Goal: Information Seeking & Learning: Compare options

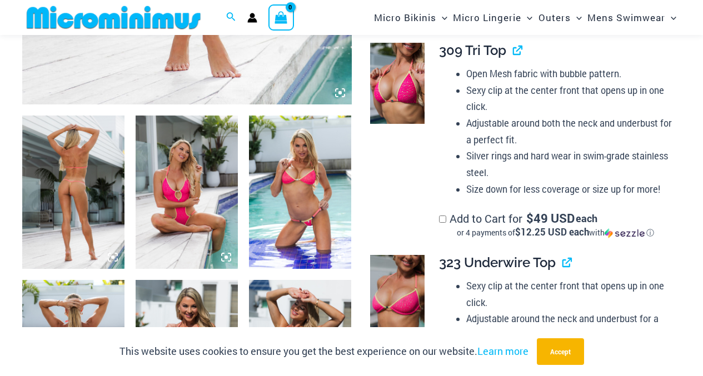
scroll to position [491, 0]
click at [190, 152] on img at bounding box center [187, 192] width 102 height 153
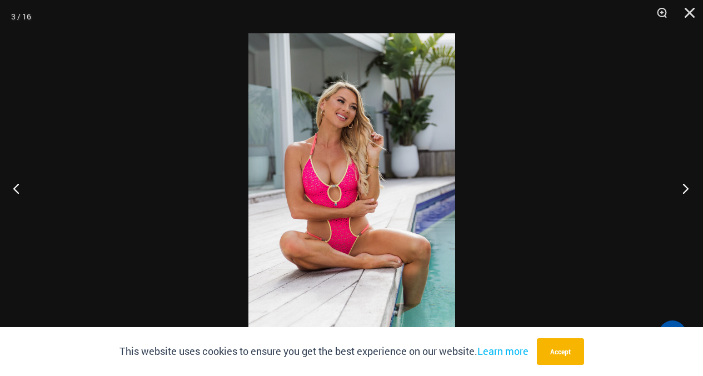
click at [685, 191] on button "Next" at bounding box center [683, 189] width 42 height 56
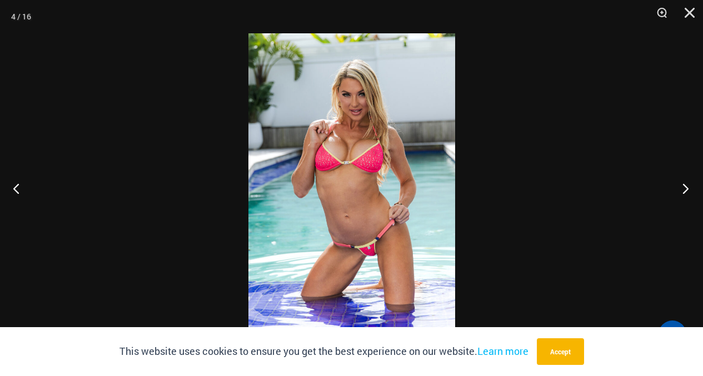
click at [687, 190] on button "Next" at bounding box center [683, 189] width 42 height 56
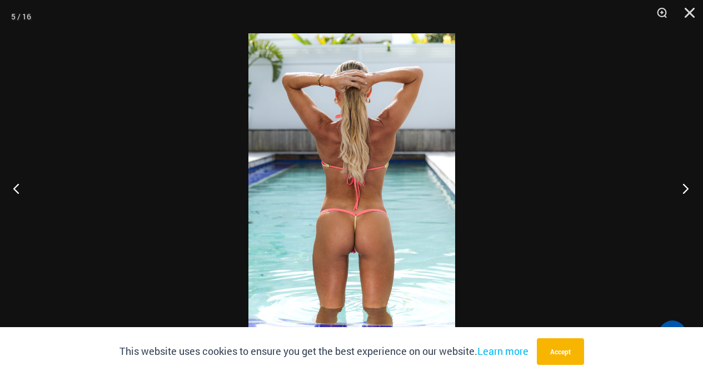
click at [687, 190] on button "Next" at bounding box center [683, 189] width 42 height 56
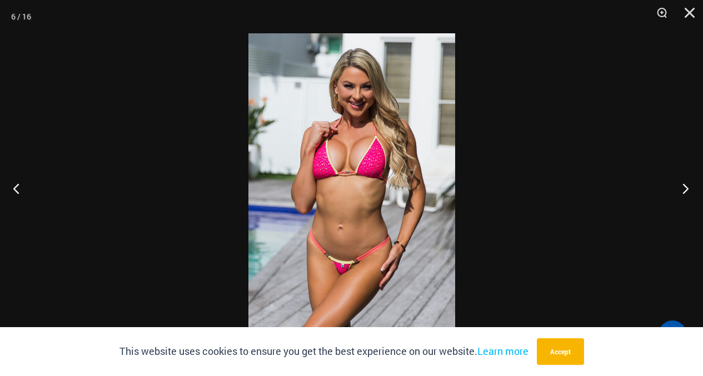
click at [679, 191] on button "Next" at bounding box center [683, 189] width 42 height 56
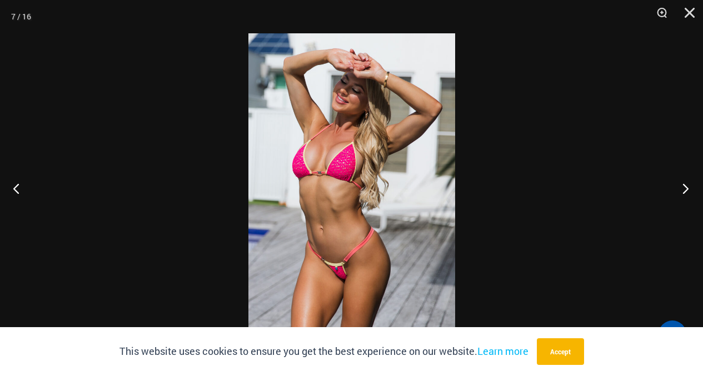
click at [681, 188] on button "Next" at bounding box center [683, 189] width 42 height 56
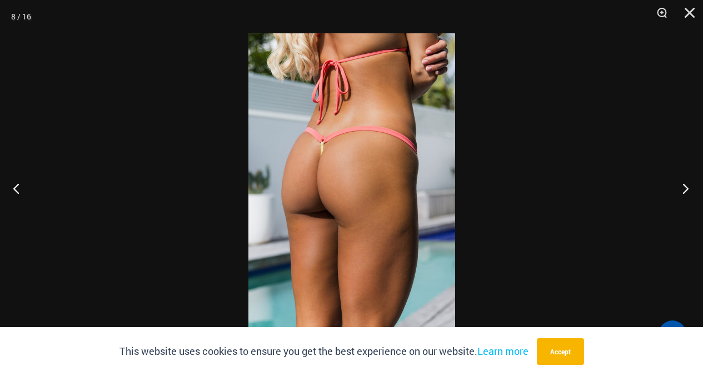
click at [681, 188] on button "Next" at bounding box center [683, 189] width 42 height 56
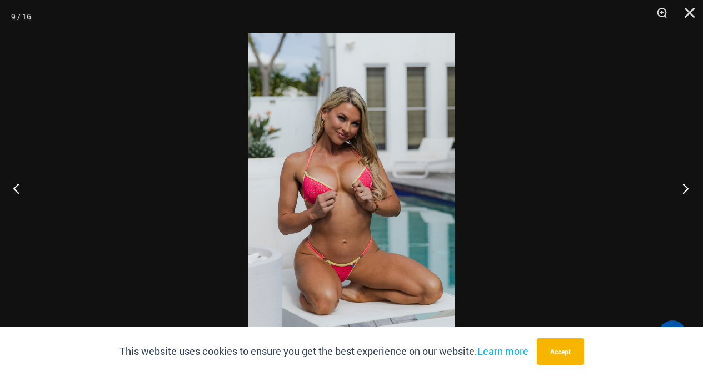
click at [681, 188] on button "Next" at bounding box center [683, 189] width 42 height 56
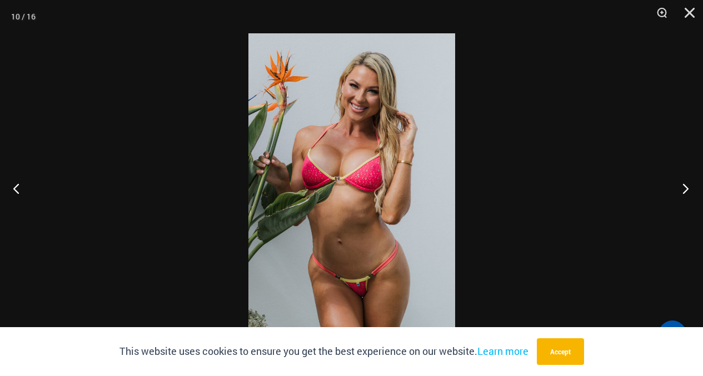
click at [686, 187] on button "Next" at bounding box center [683, 189] width 42 height 56
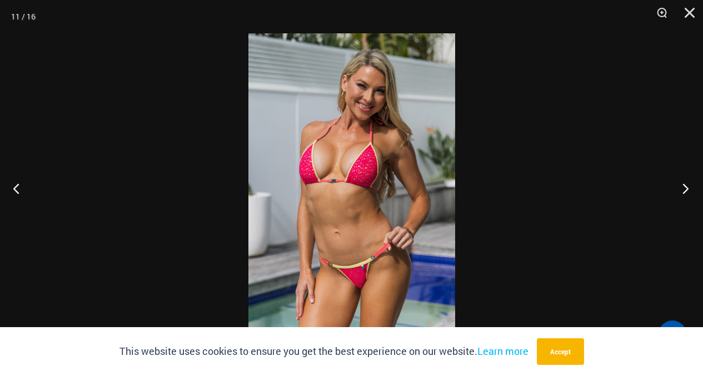
click at [689, 186] on button "Next" at bounding box center [683, 189] width 42 height 56
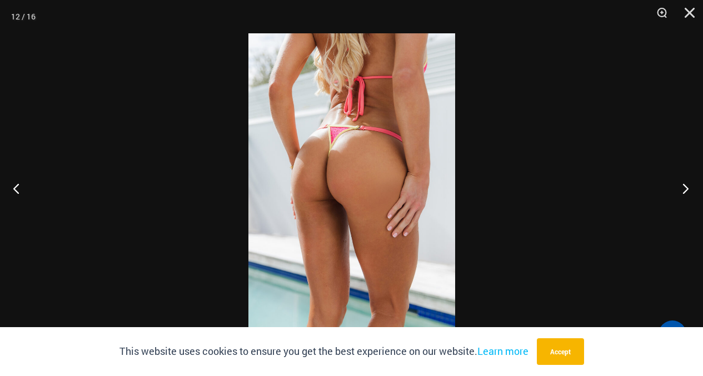
click at [689, 186] on button "Next" at bounding box center [683, 189] width 42 height 56
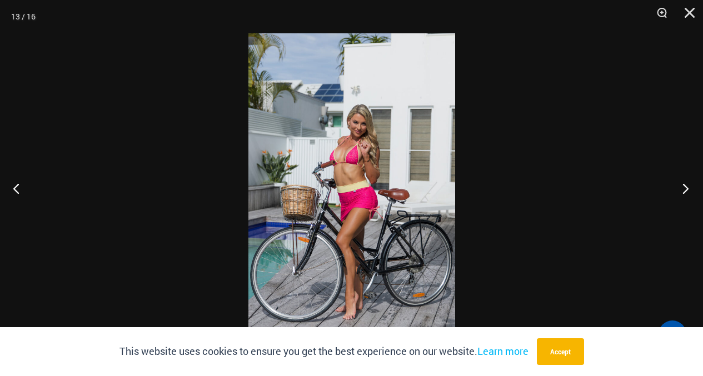
click at [680, 186] on button "Next" at bounding box center [683, 189] width 42 height 56
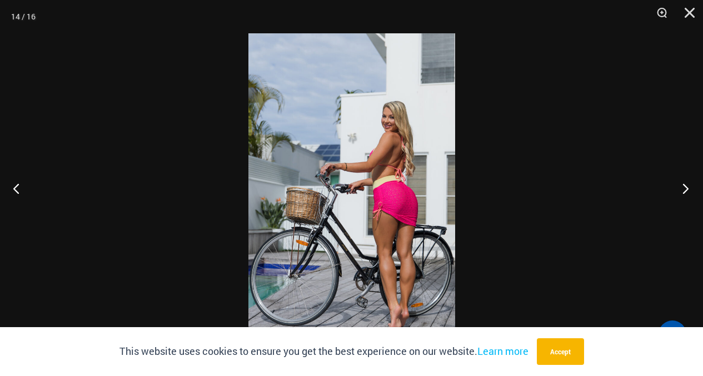
click at [680, 186] on button "Next" at bounding box center [683, 189] width 42 height 56
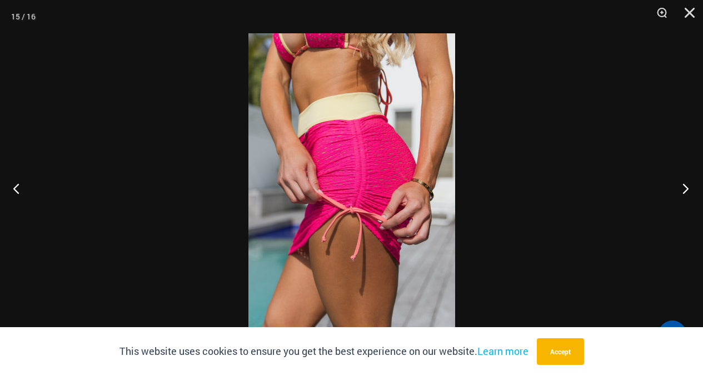
click at [680, 186] on button "Next" at bounding box center [683, 189] width 42 height 56
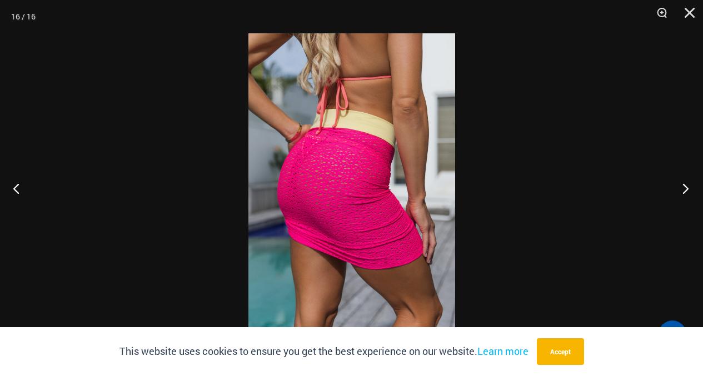
click at [680, 186] on button "Next" at bounding box center [683, 189] width 42 height 56
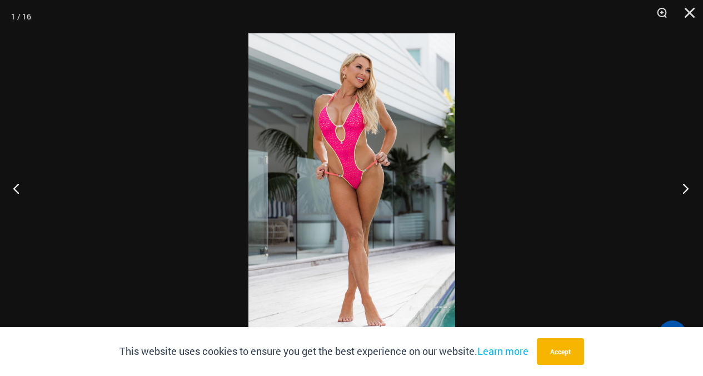
click at [679, 188] on button "Next" at bounding box center [683, 189] width 42 height 56
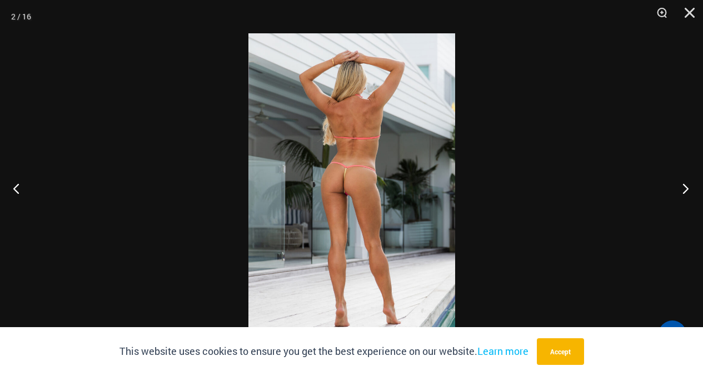
click at [679, 188] on button "Next" at bounding box center [683, 189] width 42 height 56
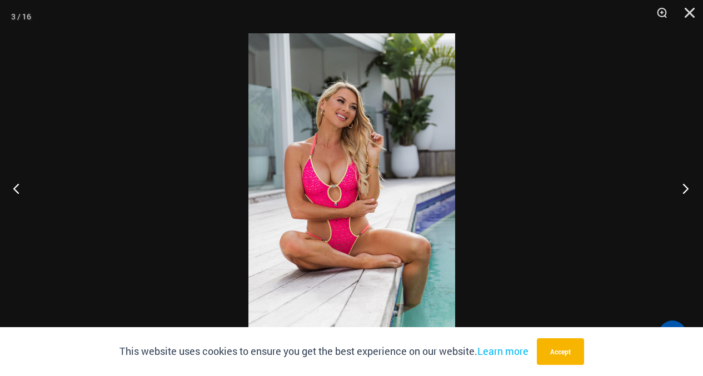
click at [680, 187] on button "Next" at bounding box center [683, 189] width 42 height 56
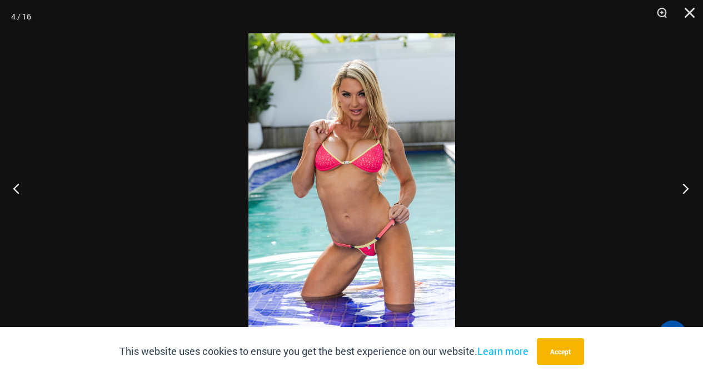
click at [690, 189] on button "Next" at bounding box center [683, 189] width 42 height 56
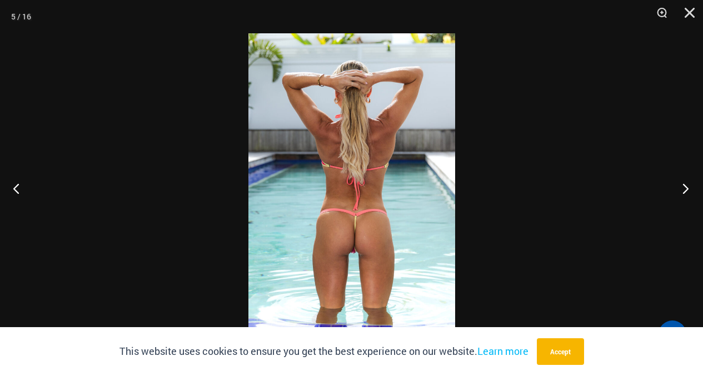
click at [686, 188] on button "Next" at bounding box center [683, 189] width 42 height 56
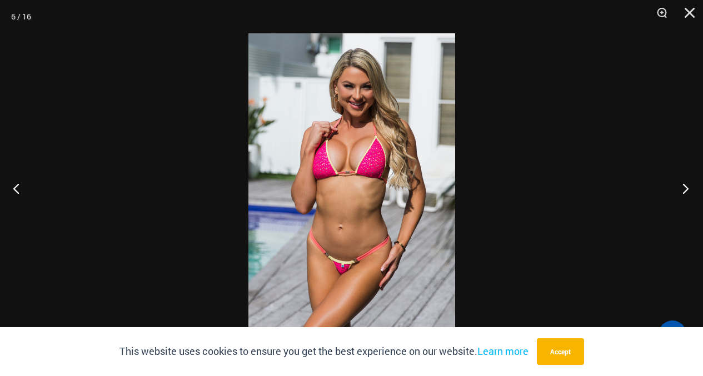
click at [686, 190] on button "Next" at bounding box center [683, 189] width 42 height 56
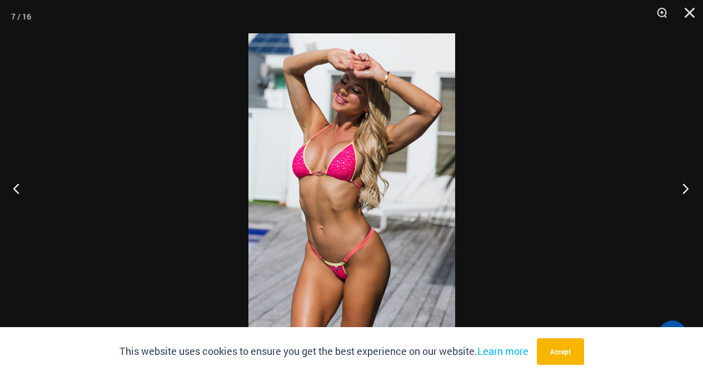
click at [686, 190] on button "Next" at bounding box center [683, 189] width 42 height 56
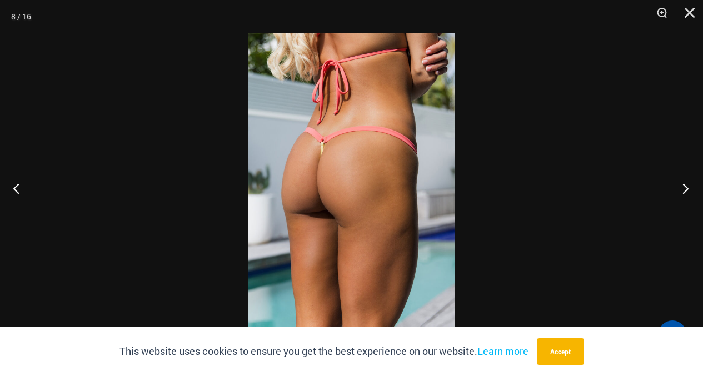
click at [685, 190] on button "Next" at bounding box center [683, 189] width 42 height 56
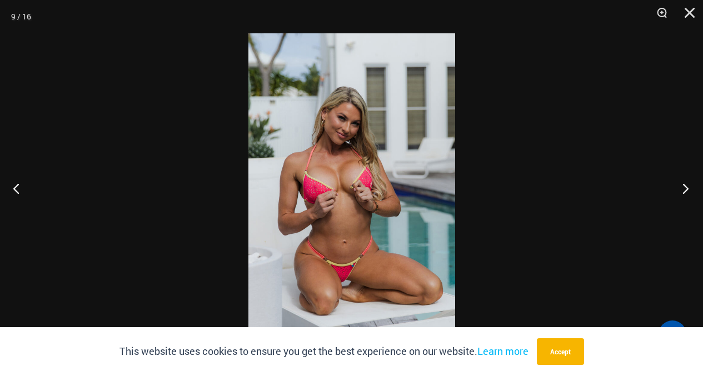
click at [684, 189] on button "Next" at bounding box center [683, 189] width 42 height 56
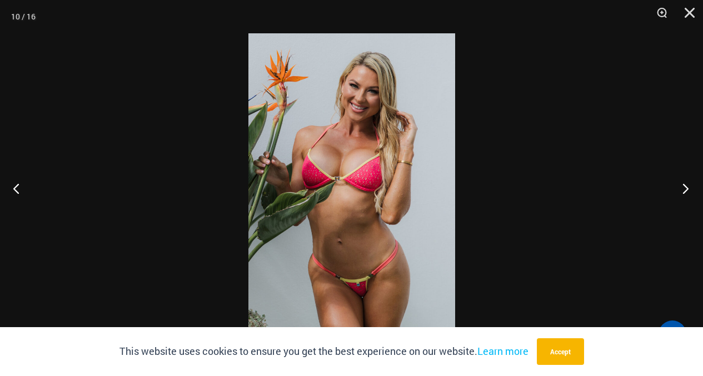
click at [684, 189] on button "Next" at bounding box center [683, 189] width 42 height 56
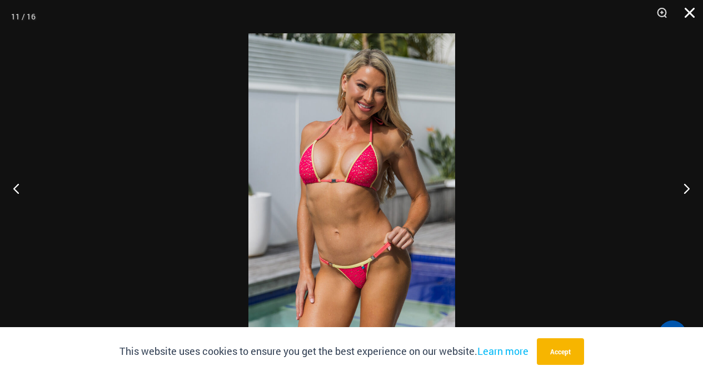
click at [688, 8] on button "Close" at bounding box center [686, 16] width 28 height 33
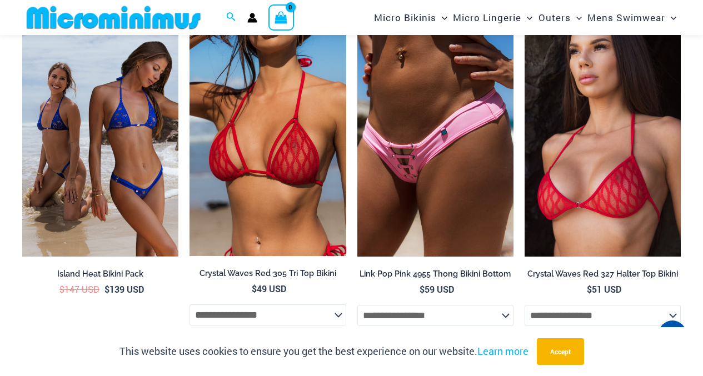
scroll to position [2548, 0]
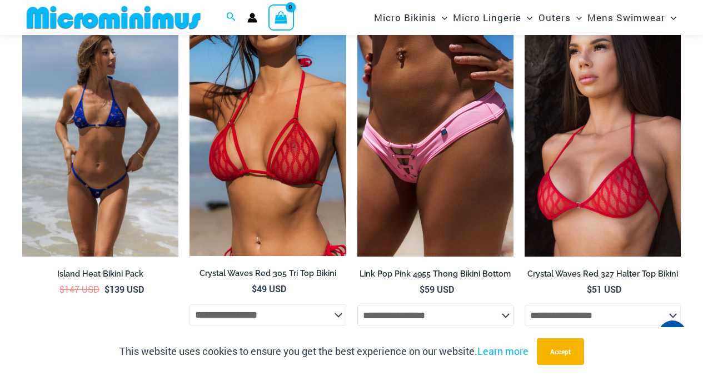
click at [144, 112] on img at bounding box center [100, 139] width 156 height 235
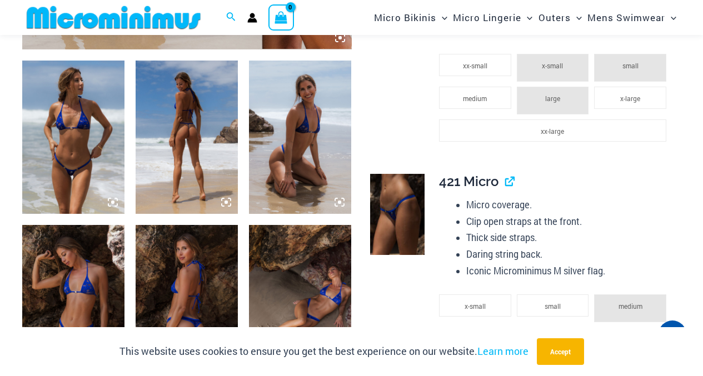
scroll to position [547, 0]
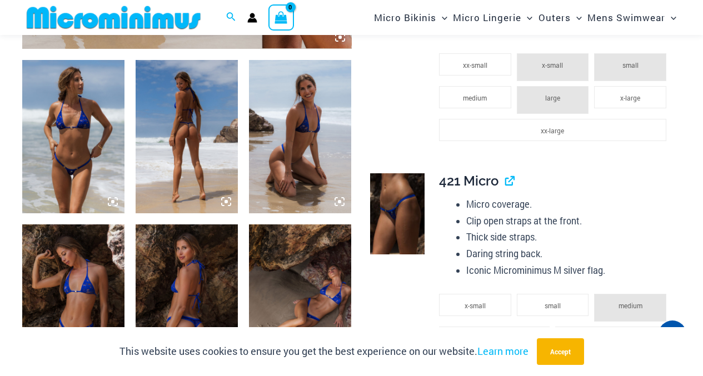
click at [73, 130] on img at bounding box center [73, 136] width 102 height 153
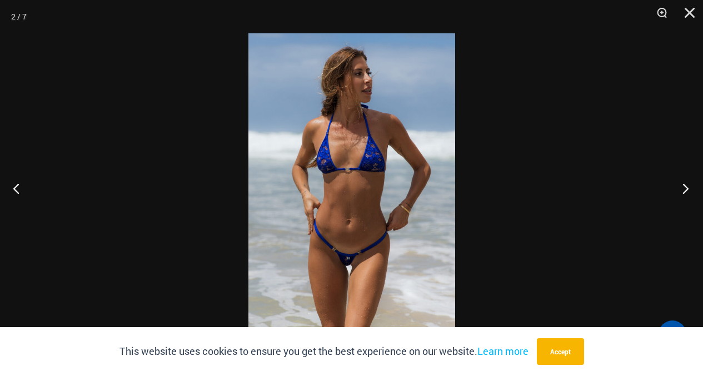
click at [683, 185] on button "Next" at bounding box center [683, 189] width 42 height 56
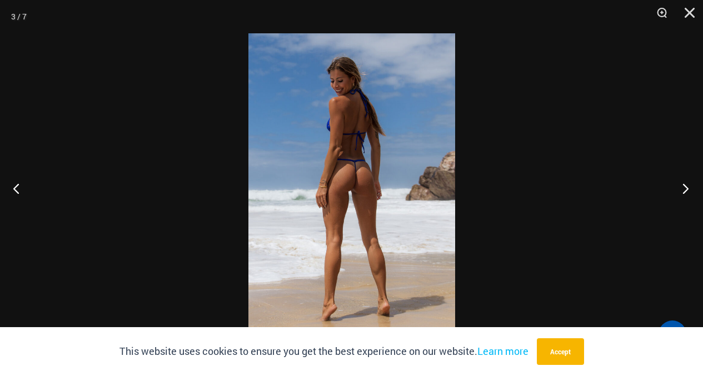
click at [684, 185] on button "Next" at bounding box center [683, 189] width 42 height 56
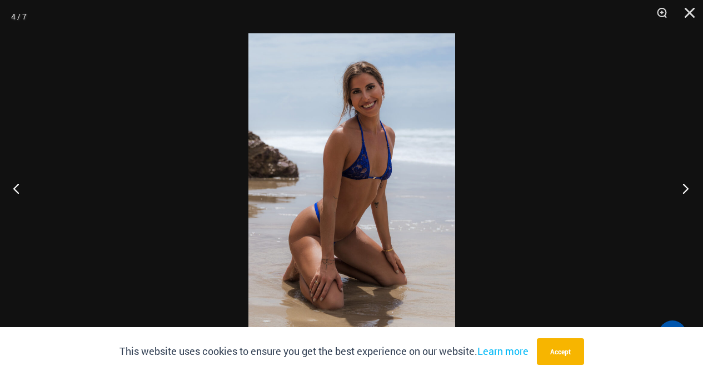
click at [686, 189] on button "Next" at bounding box center [683, 189] width 42 height 56
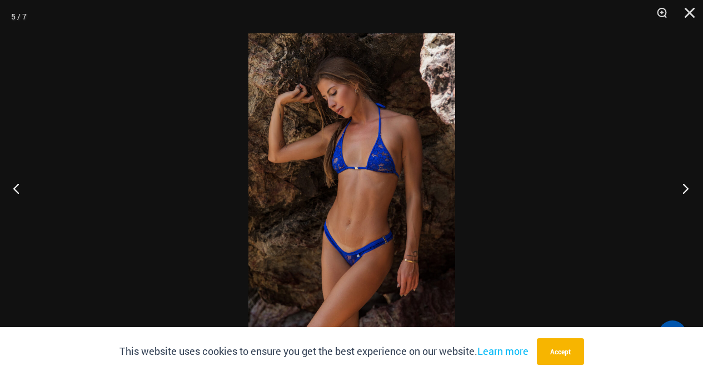
click at [686, 189] on button "Next" at bounding box center [683, 189] width 42 height 56
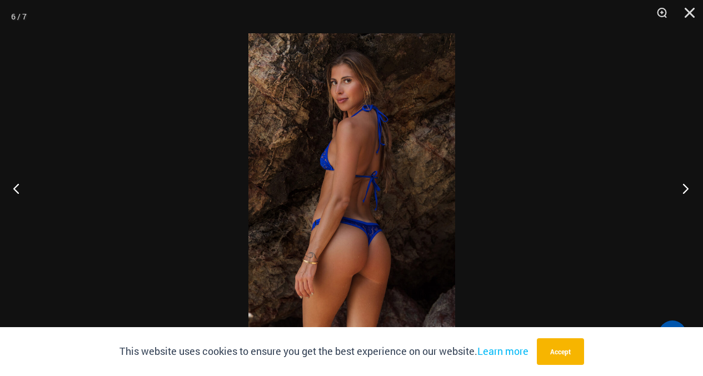
click at [682, 191] on button "Next" at bounding box center [683, 189] width 42 height 56
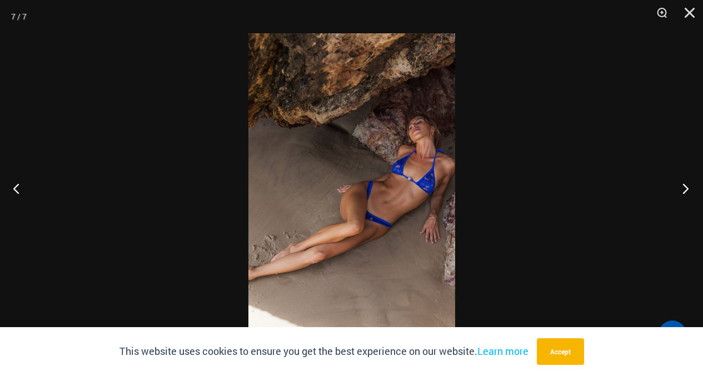
click at [682, 191] on button "Next" at bounding box center [683, 189] width 42 height 56
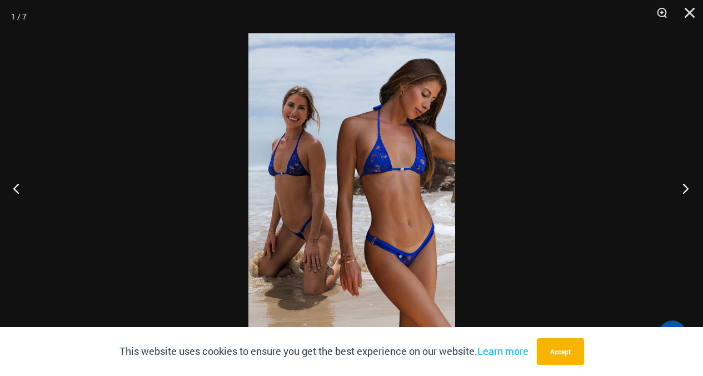
click at [682, 191] on button "Next" at bounding box center [683, 189] width 42 height 56
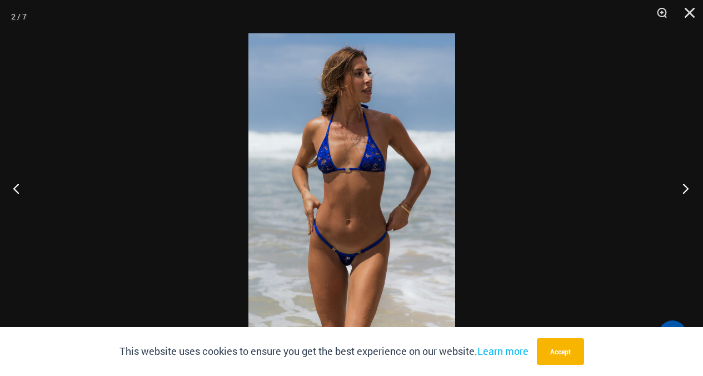
click at [689, 186] on button "Next" at bounding box center [683, 189] width 42 height 56
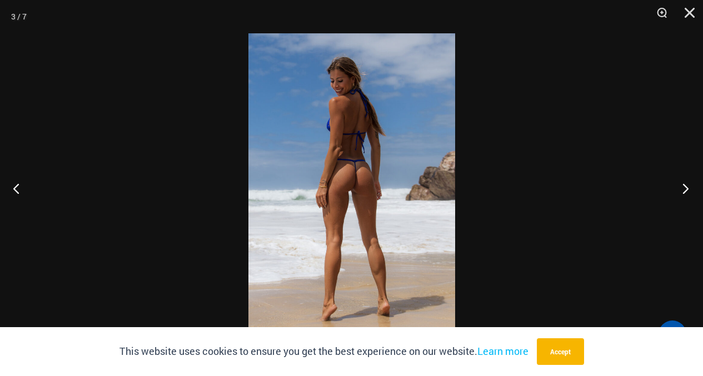
click at [689, 186] on button "Next" at bounding box center [683, 189] width 42 height 56
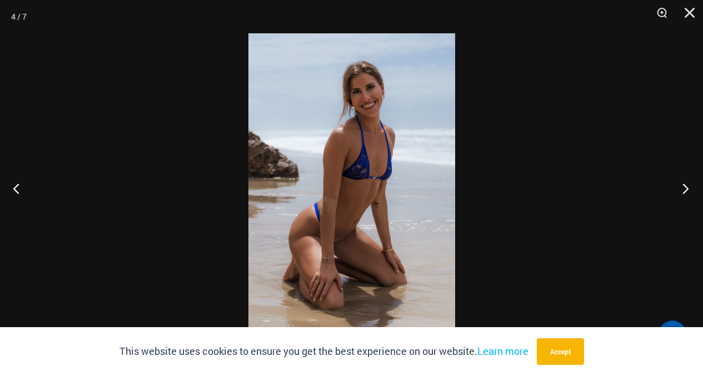
click at [689, 186] on button "Next" at bounding box center [683, 189] width 42 height 56
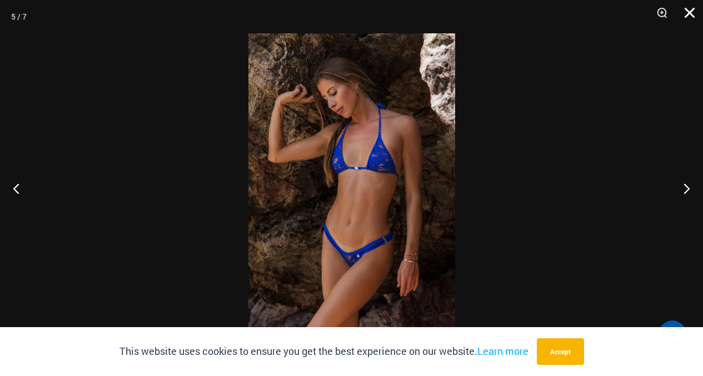
click at [688, 14] on button "Close" at bounding box center [686, 16] width 28 height 33
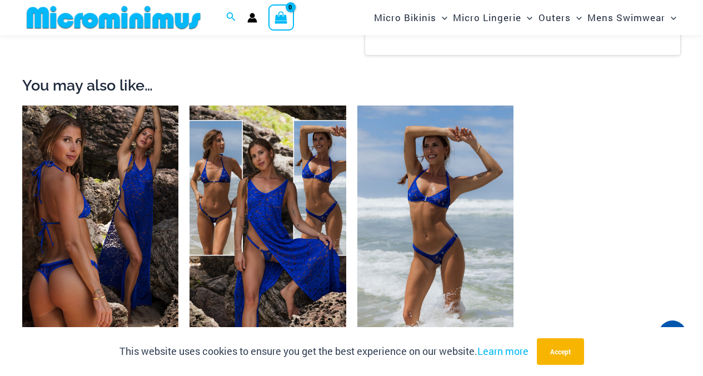
scroll to position [1616, 0]
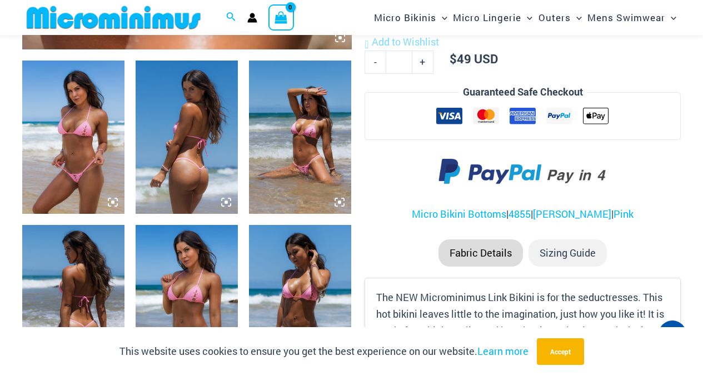
click at [98, 149] on img at bounding box center [73, 137] width 102 height 153
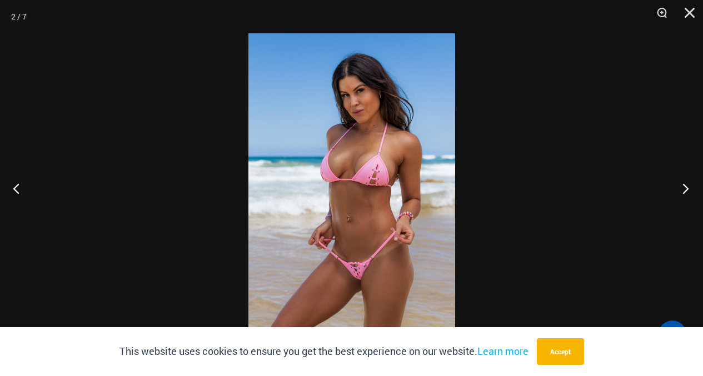
click at [685, 188] on button "Next" at bounding box center [683, 189] width 42 height 56
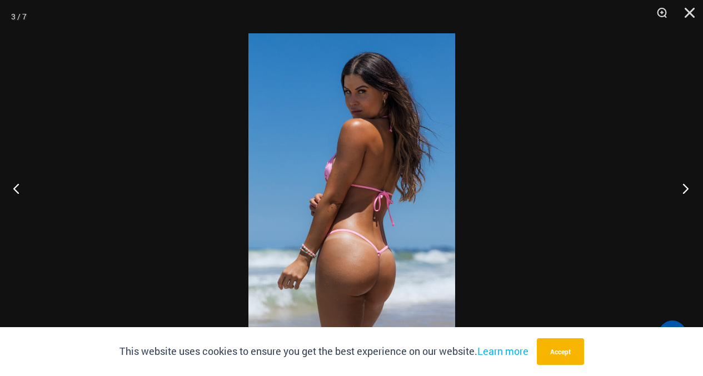
click at [685, 188] on button "Next" at bounding box center [683, 189] width 42 height 56
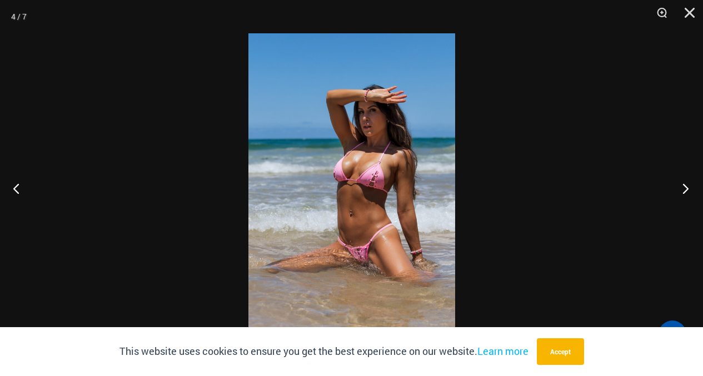
click at [685, 188] on button "Next" at bounding box center [683, 189] width 42 height 56
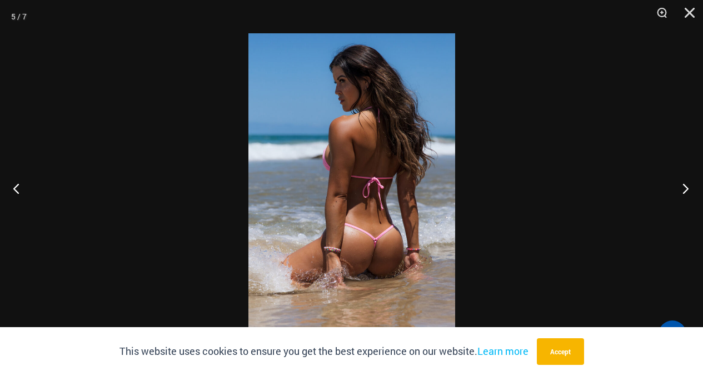
click at [685, 188] on button "Next" at bounding box center [683, 189] width 42 height 56
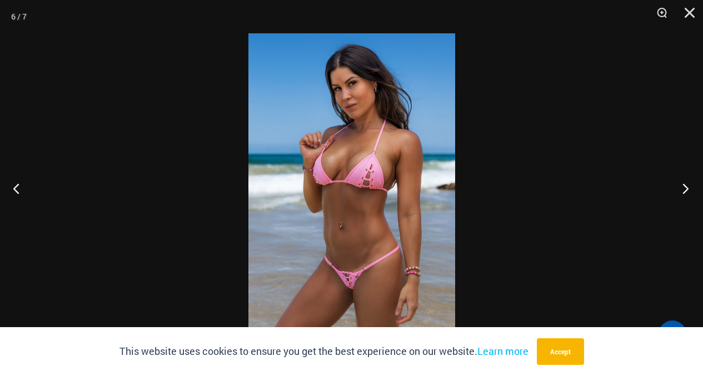
click at [685, 185] on button "Next" at bounding box center [683, 189] width 42 height 56
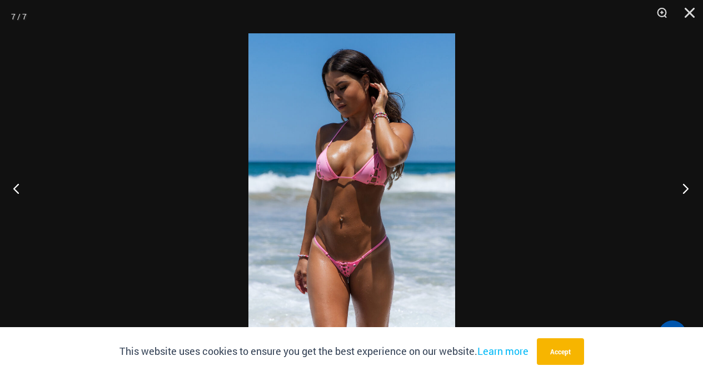
click at [687, 186] on button "Next" at bounding box center [683, 189] width 42 height 56
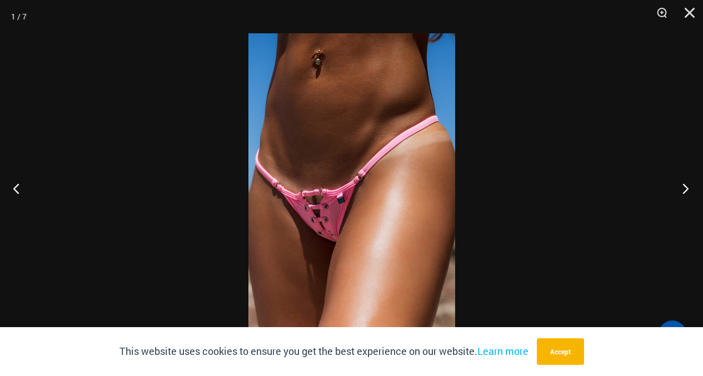
click at [687, 186] on button "Next" at bounding box center [683, 189] width 42 height 56
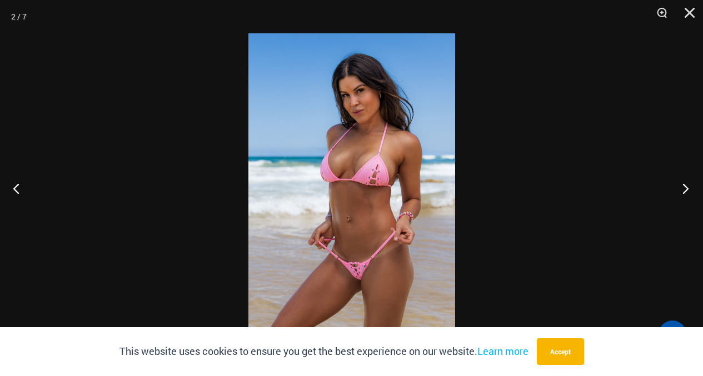
click at [684, 193] on button "Next" at bounding box center [683, 189] width 42 height 56
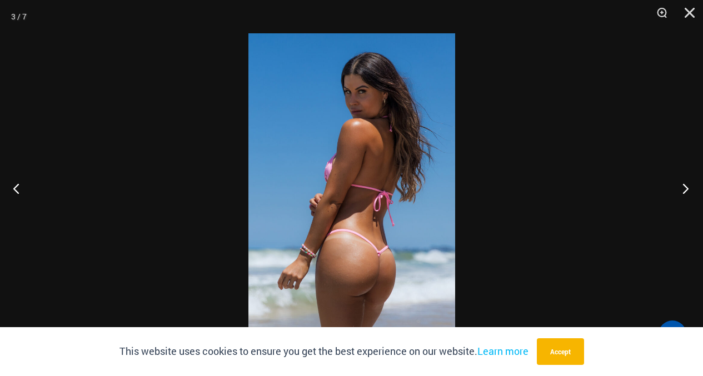
click at [684, 193] on button "Next" at bounding box center [683, 189] width 42 height 56
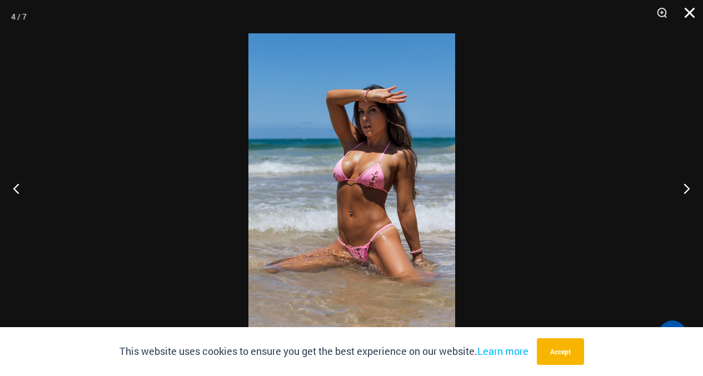
click at [687, 9] on button "Close" at bounding box center [686, 16] width 28 height 33
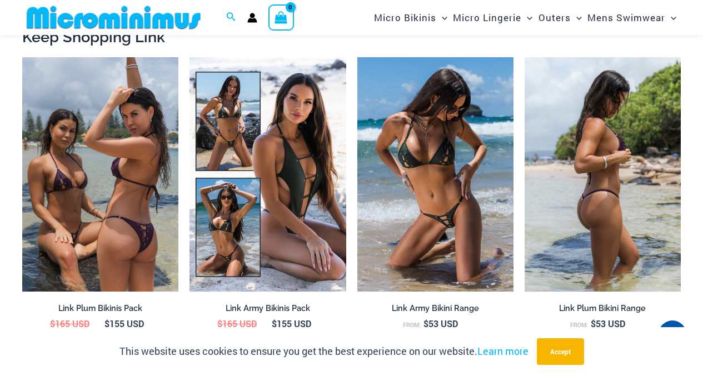
scroll to position [991, 0]
click at [584, 145] on img at bounding box center [603, 174] width 156 height 235
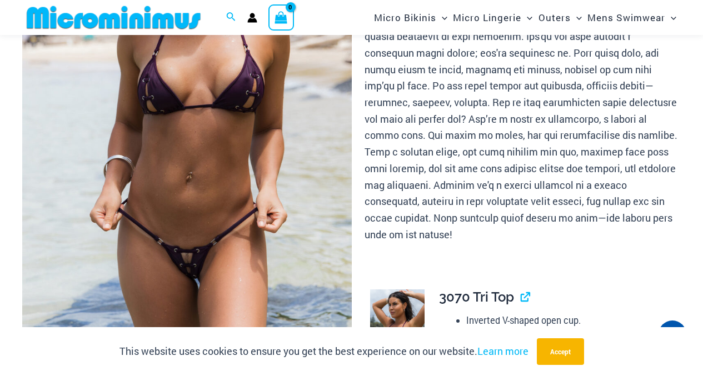
click at [249, 118] on img at bounding box center [187, 104] width 330 height 494
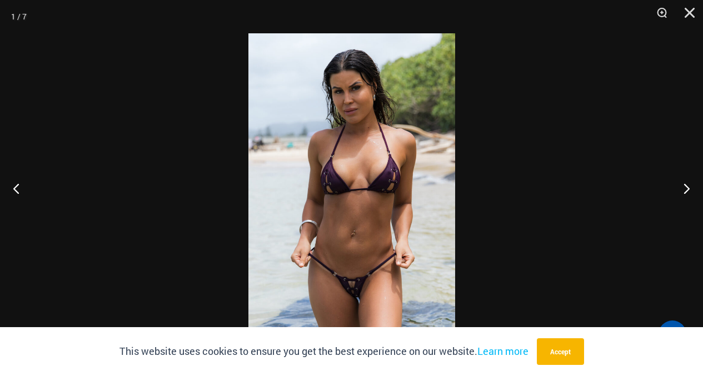
scroll to position [226, 0]
click at [684, 183] on button "Next" at bounding box center [683, 189] width 42 height 56
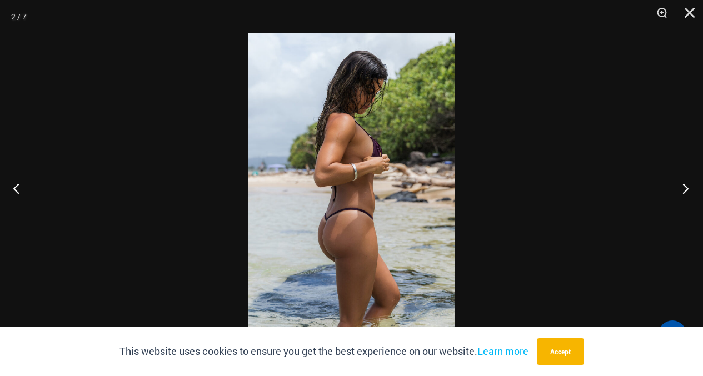
click at [684, 183] on button "Next" at bounding box center [683, 189] width 42 height 56
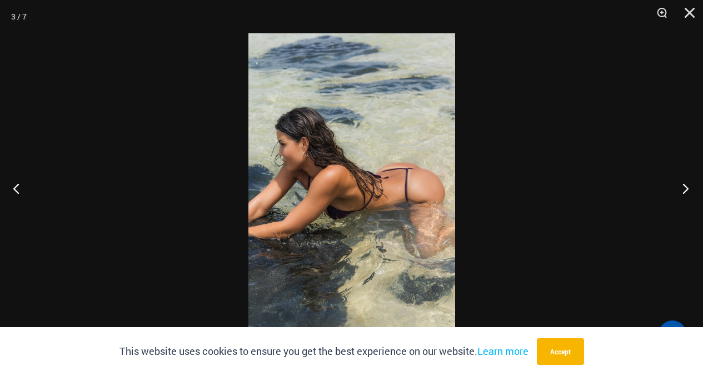
click at [684, 183] on button "Next" at bounding box center [683, 189] width 42 height 56
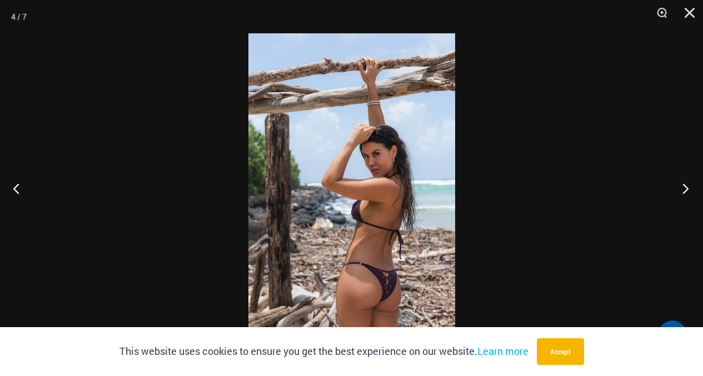
click at [684, 183] on button "Next" at bounding box center [683, 189] width 42 height 56
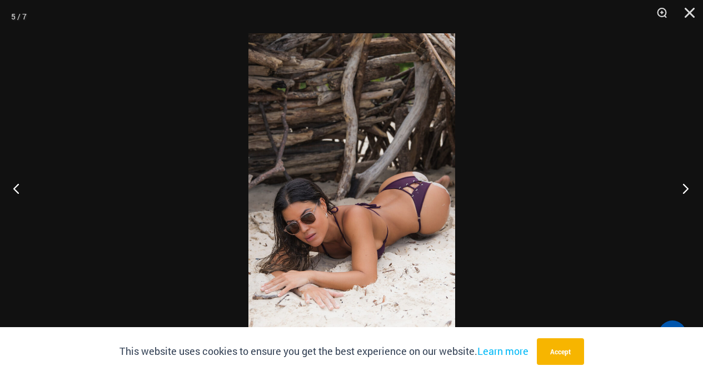
click at [684, 183] on button "Next" at bounding box center [683, 189] width 42 height 56
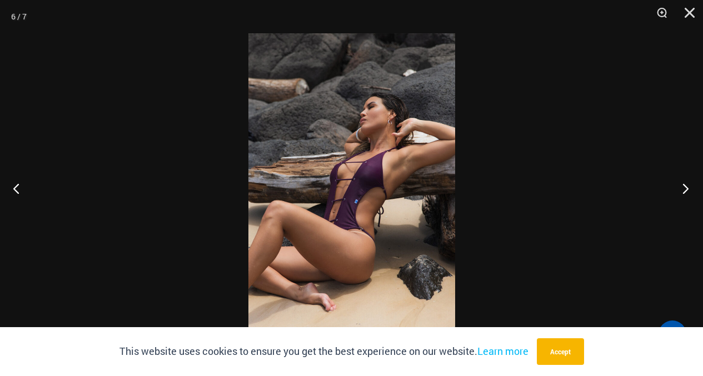
click at [684, 183] on button "Next" at bounding box center [683, 189] width 42 height 56
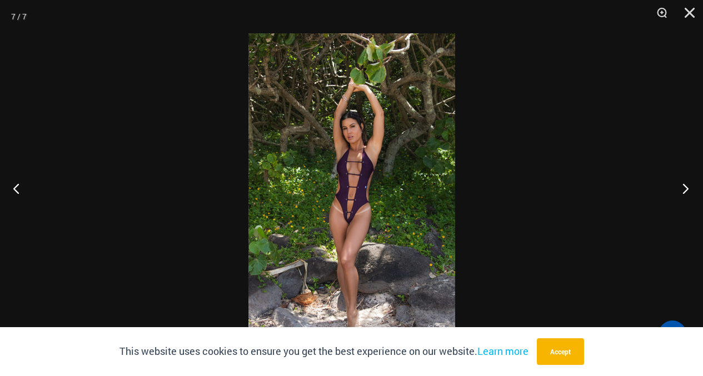
click at [685, 184] on button "Next" at bounding box center [683, 189] width 42 height 56
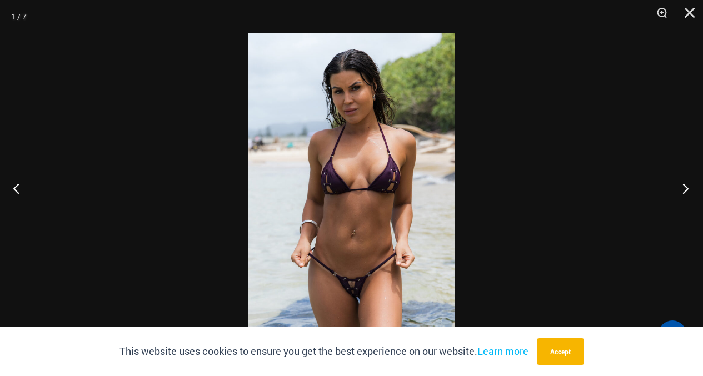
click at [686, 190] on button "Next" at bounding box center [683, 189] width 42 height 56
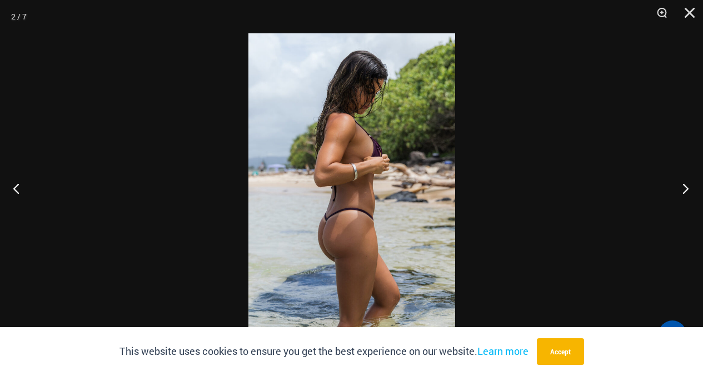
click at [688, 190] on button "Next" at bounding box center [683, 189] width 42 height 56
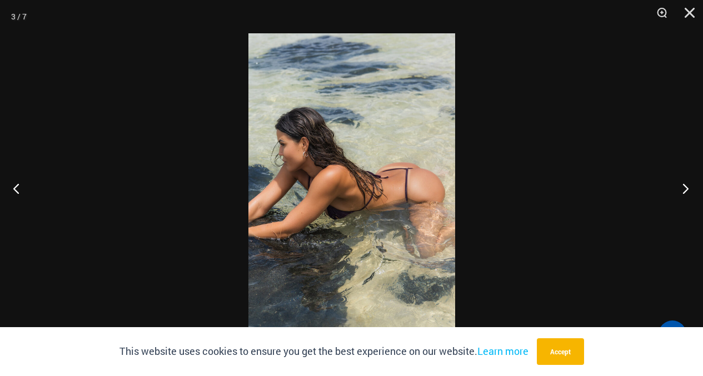
click at [688, 190] on button "Next" at bounding box center [683, 189] width 42 height 56
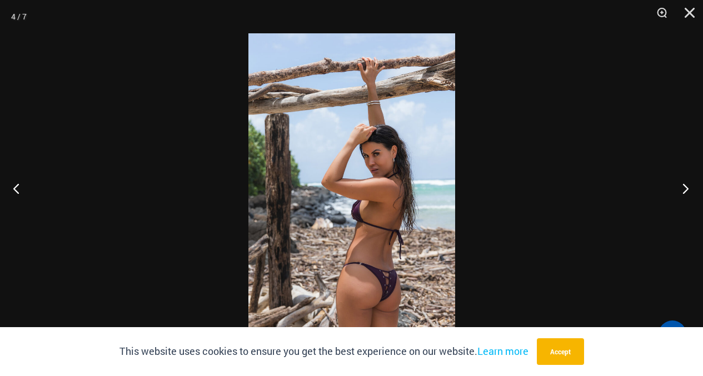
click at [688, 190] on button "Next" at bounding box center [683, 189] width 42 height 56
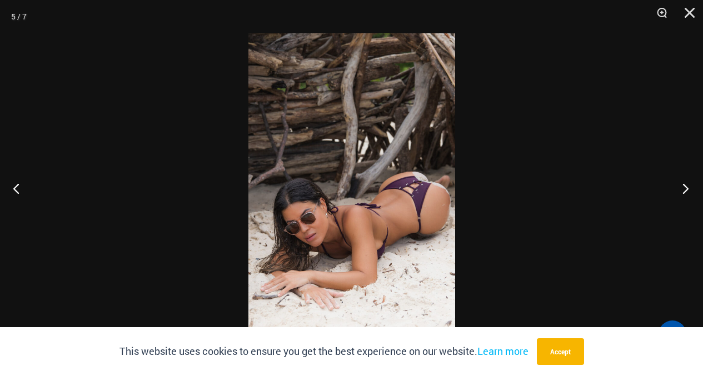
click at [688, 188] on button "Next" at bounding box center [683, 189] width 42 height 56
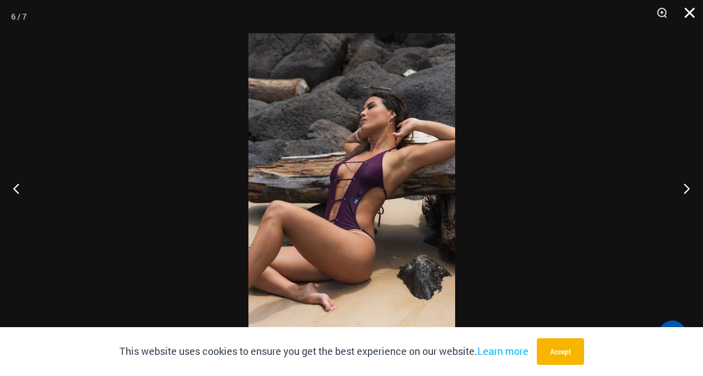
click at [689, 13] on button "Close" at bounding box center [686, 16] width 28 height 33
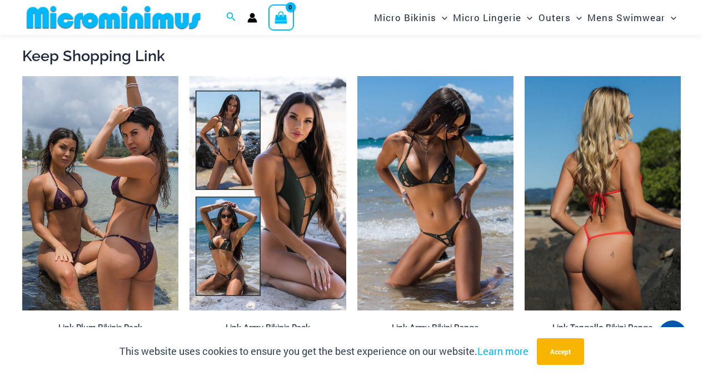
scroll to position [1726, 0]
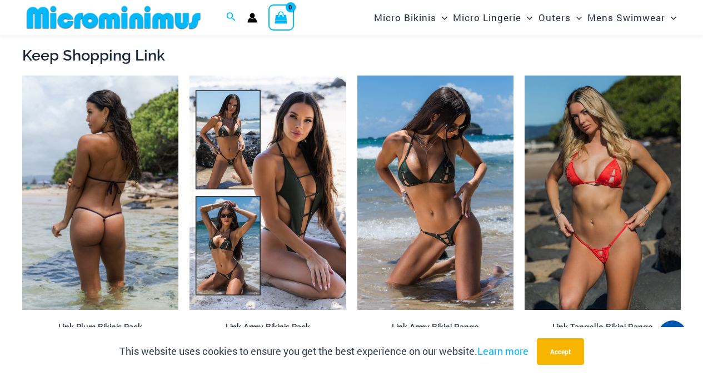
click at [110, 125] on img at bounding box center [100, 193] width 156 height 235
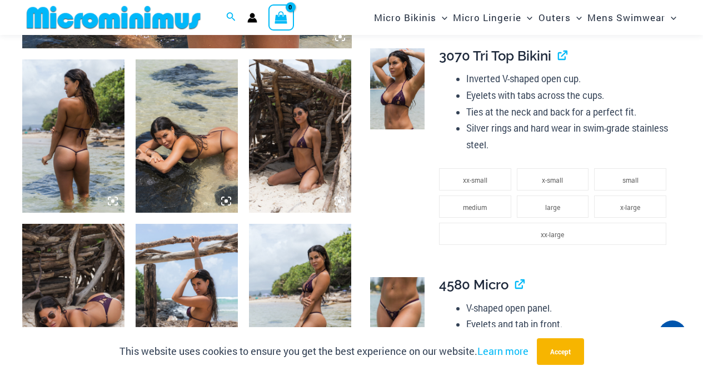
scroll to position [548, 0]
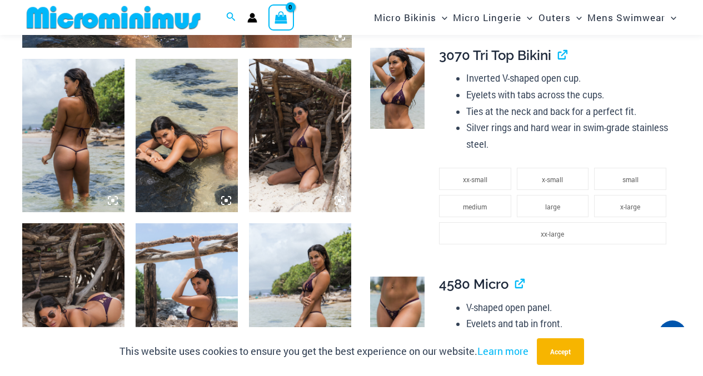
click at [291, 129] on img at bounding box center [300, 135] width 102 height 153
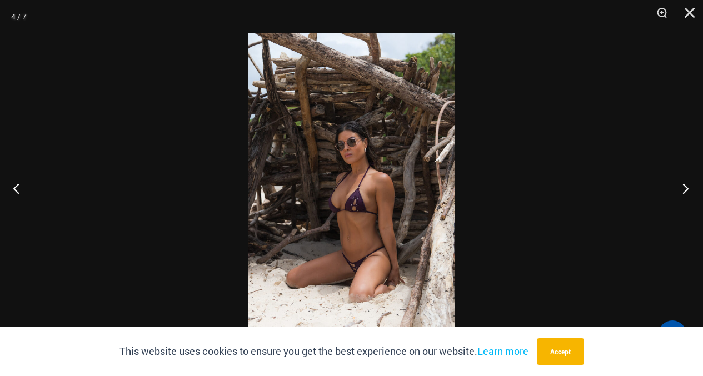
click at [688, 186] on button "Next" at bounding box center [683, 189] width 42 height 56
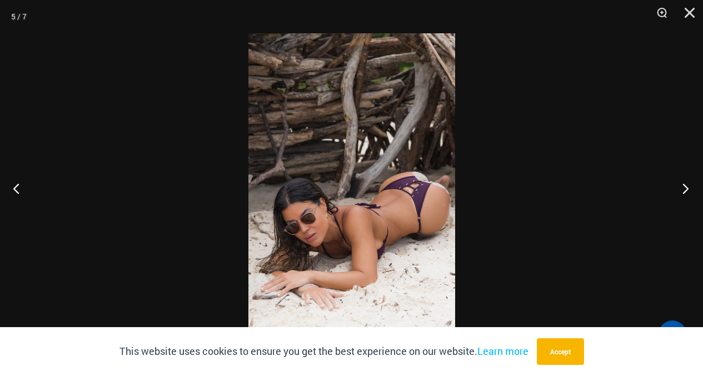
click at [688, 186] on button "Next" at bounding box center [683, 189] width 42 height 56
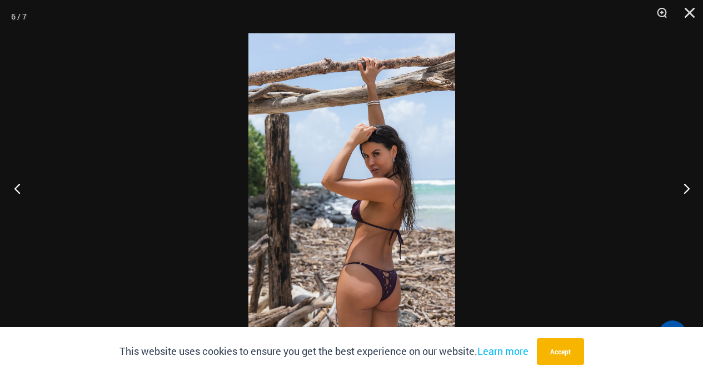
click at [11, 181] on button "Previous" at bounding box center [21, 189] width 42 height 56
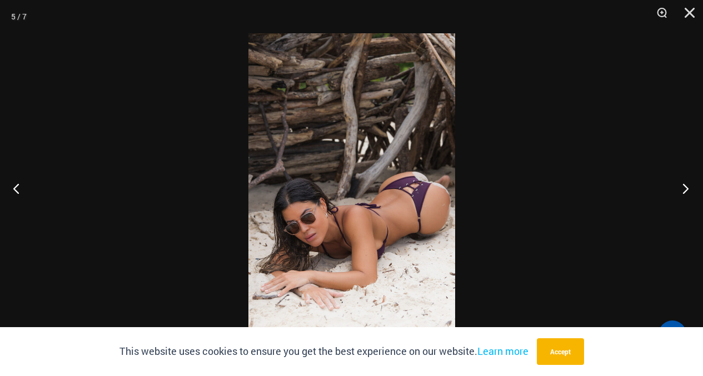
click at [686, 186] on button "Next" at bounding box center [683, 189] width 42 height 56
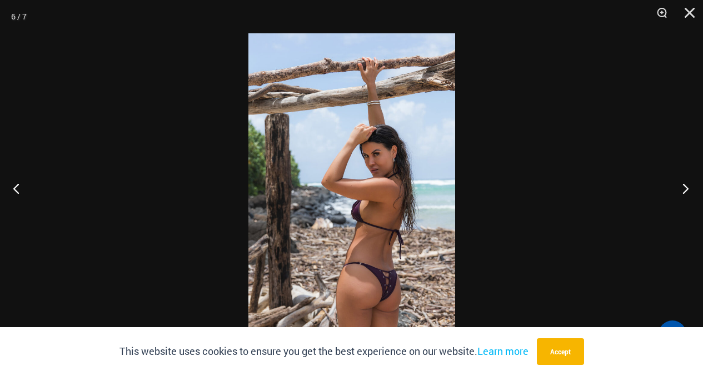
click at [686, 186] on button "Next" at bounding box center [683, 189] width 42 height 56
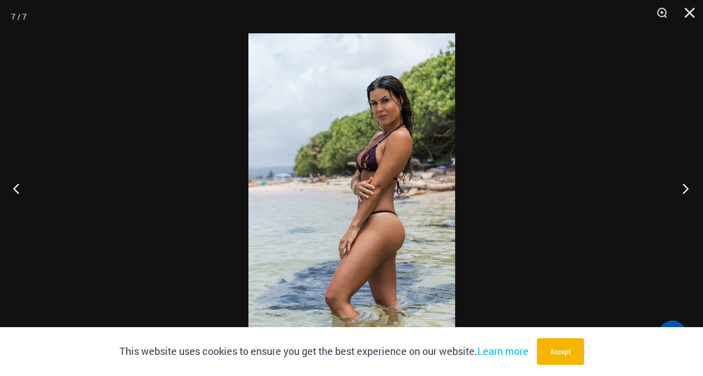
click at [694, 184] on button "Next" at bounding box center [683, 189] width 42 height 56
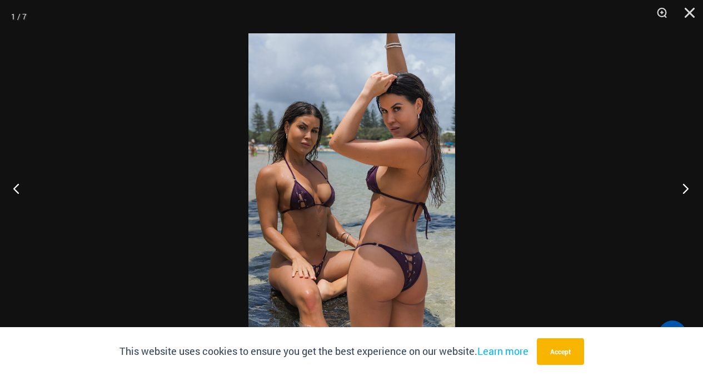
click at [693, 184] on button "Next" at bounding box center [683, 189] width 42 height 56
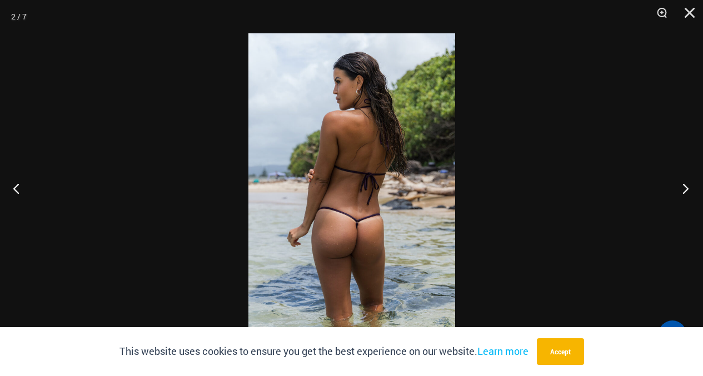
click at [688, 184] on button "Next" at bounding box center [683, 189] width 42 height 56
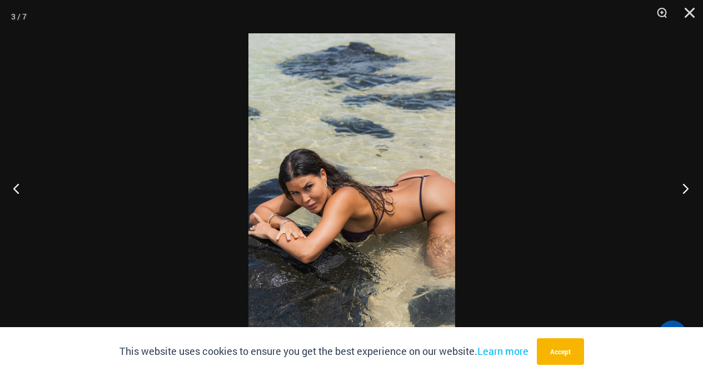
click at [688, 184] on button "Next" at bounding box center [683, 189] width 42 height 56
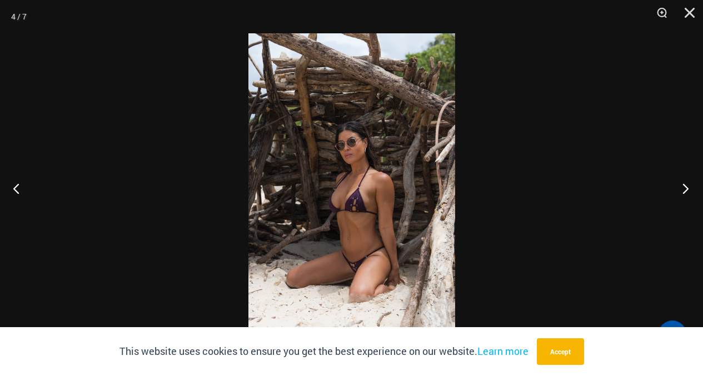
click at [688, 184] on button "Next" at bounding box center [683, 189] width 42 height 56
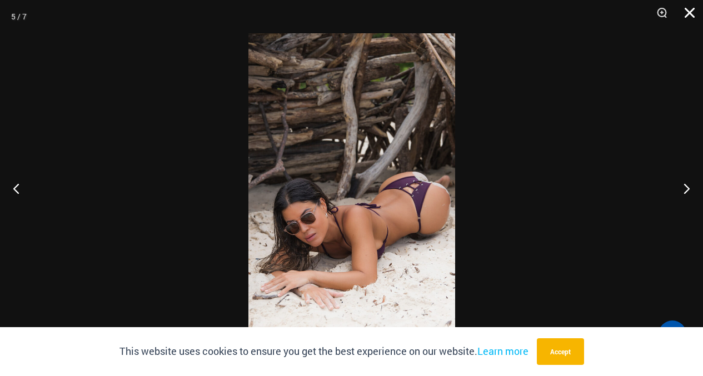
click at [692, 11] on button "Close" at bounding box center [686, 16] width 28 height 33
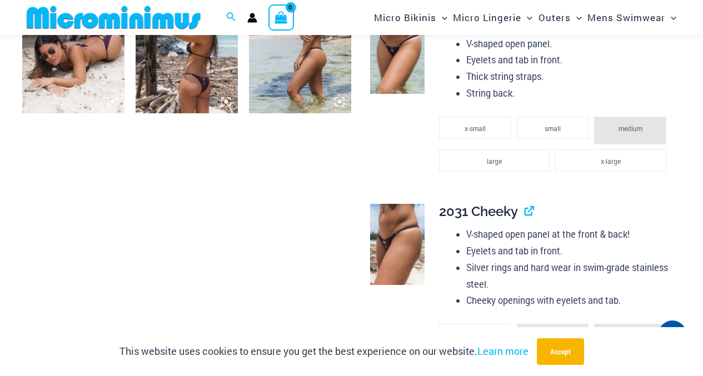
scroll to position [812, 0]
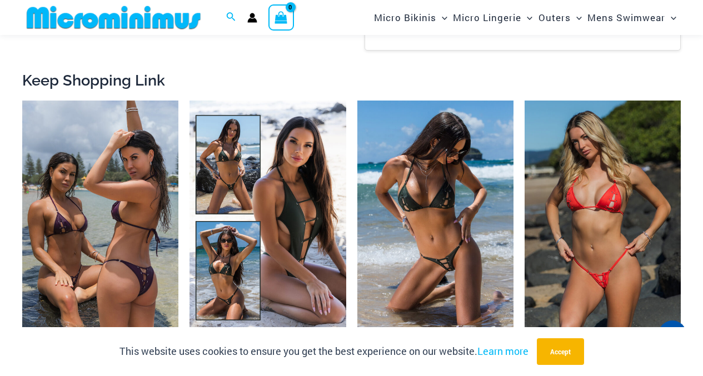
scroll to position [1701, 0]
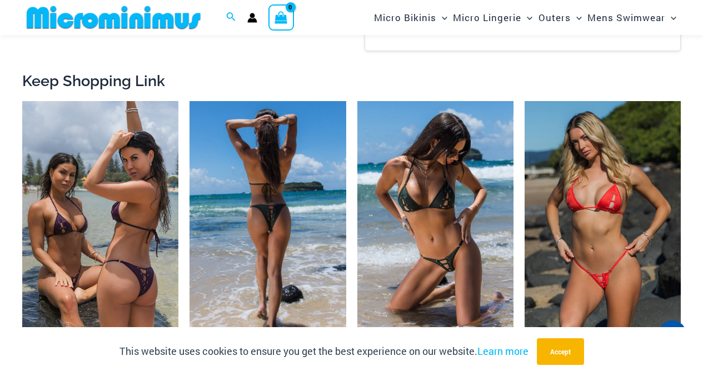
click at [236, 143] on img at bounding box center [268, 218] width 156 height 235
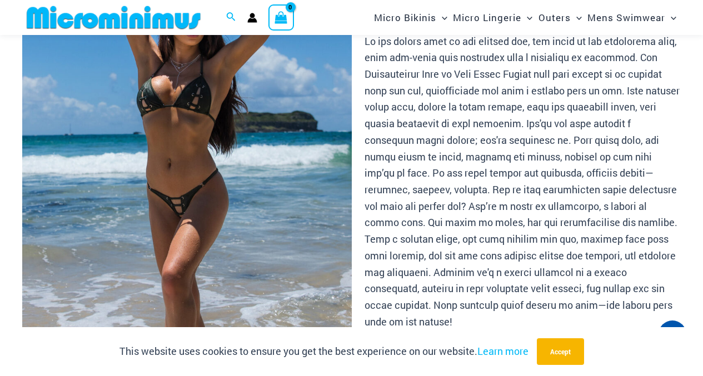
click at [237, 113] on img at bounding box center [187, 191] width 330 height 494
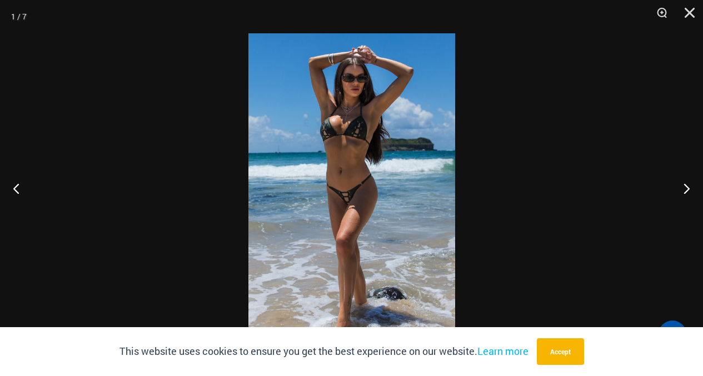
scroll to position [165, 0]
click at [679, 187] on button "Next" at bounding box center [683, 189] width 42 height 56
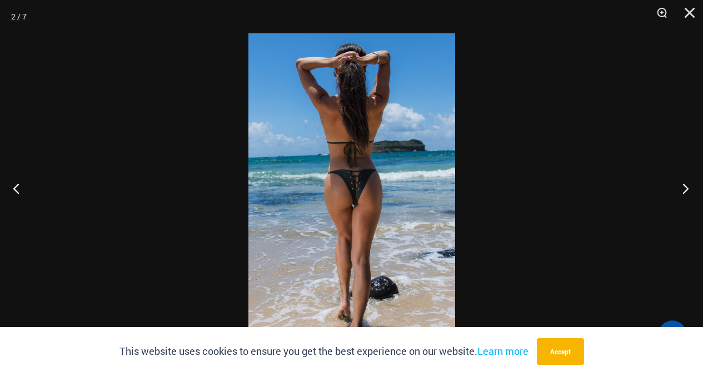
click at [679, 187] on button "Next" at bounding box center [683, 189] width 42 height 56
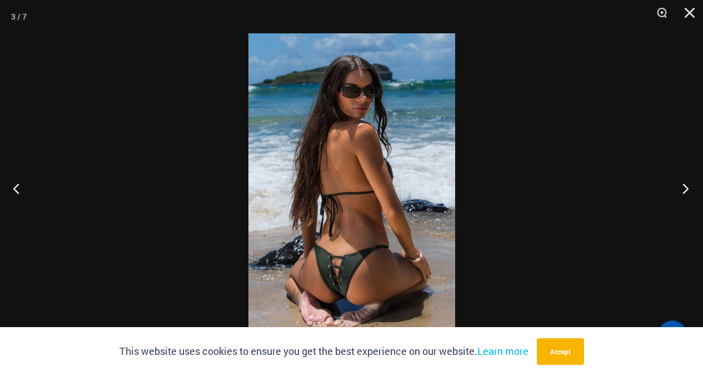
click at [679, 187] on button "Next" at bounding box center [683, 189] width 42 height 56
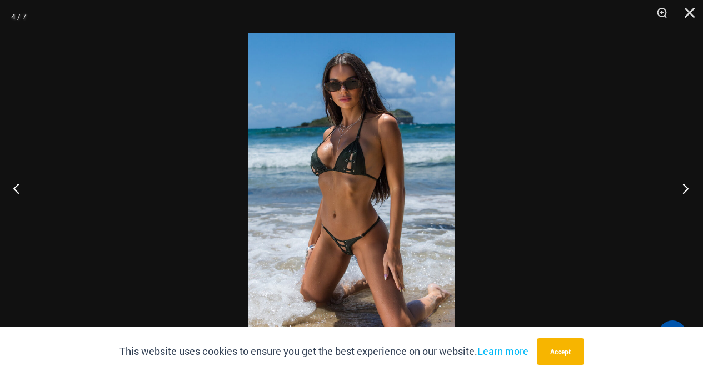
click at [688, 186] on button "Next" at bounding box center [683, 189] width 42 height 56
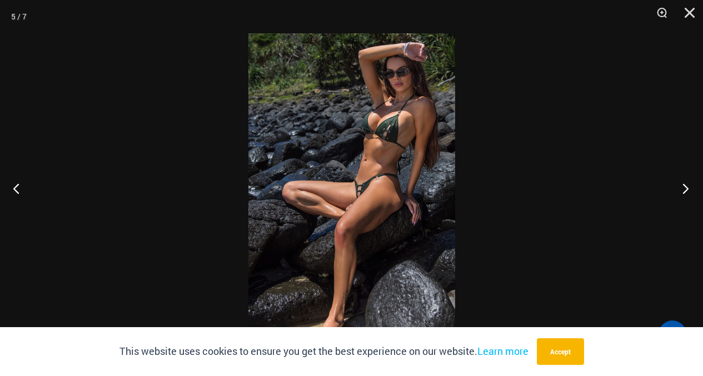
click at [688, 186] on button "Next" at bounding box center [683, 189] width 42 height 56
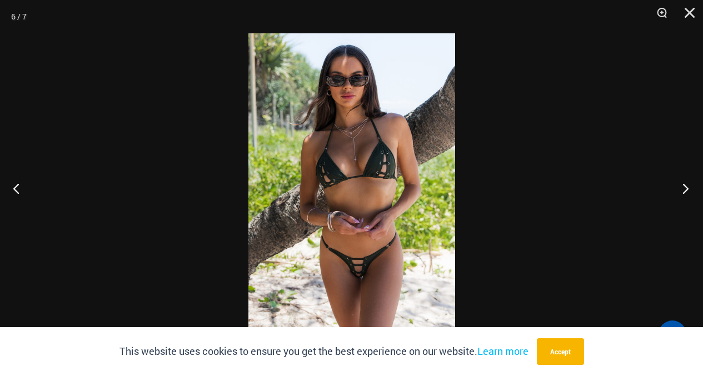
click at [683, 188] on button "Next" at bounding box center [683, 189] width 42 height 56
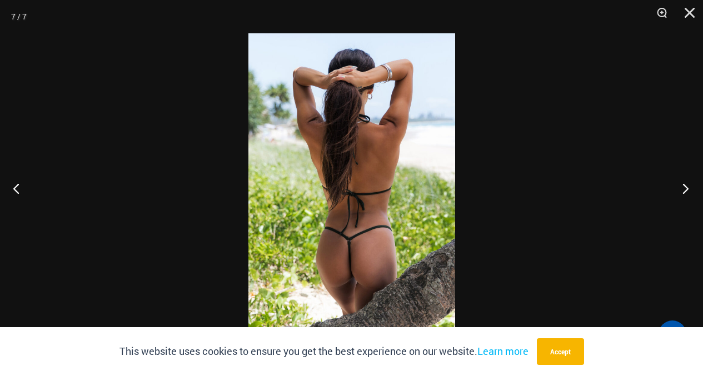
click at [683, 188] on button "Next" at bounding box center [683, 189] width 42 height 56
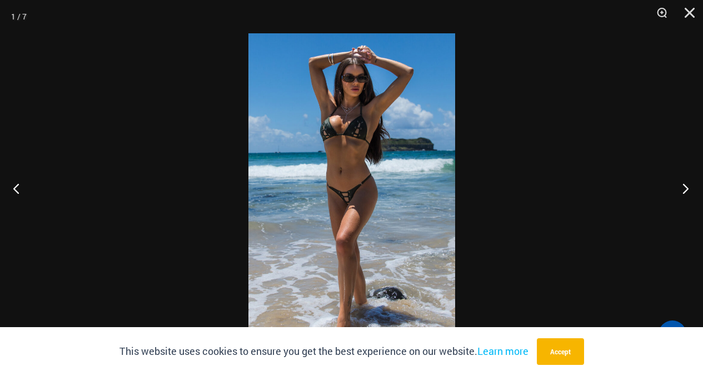
click at [684, 186] on button "Next" at bounding box center [683, 189] width 42 height 56
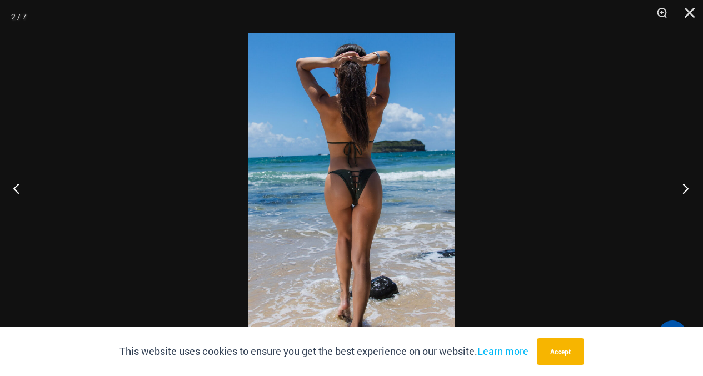
click at [684, 185] on button "Next" at bounding box center [683, 189] width 42 height 56
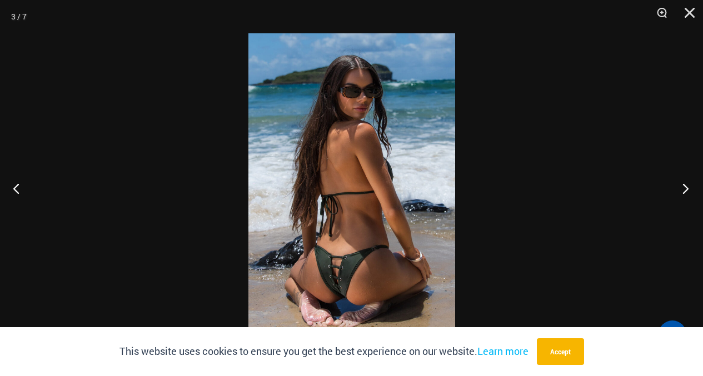
click at [684, 185] on button "Next" at bounding box center [683, 189] width 42 height 56
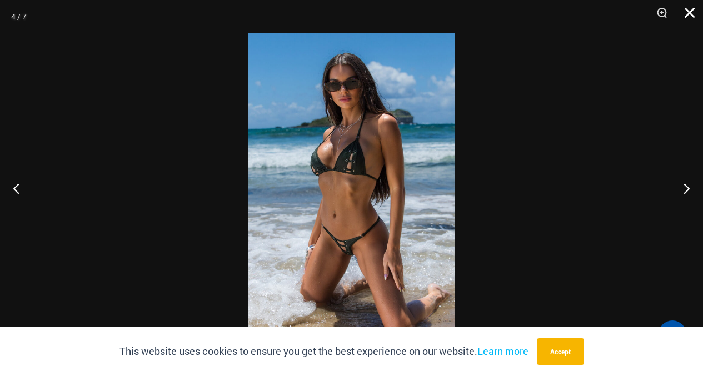
click at [689, 7] on button "Close" at bounding box center [686, 16] width 28 height 33
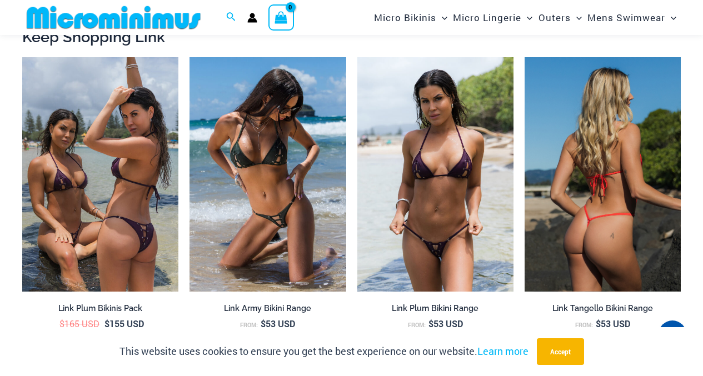
scroll to position [1832, 0]
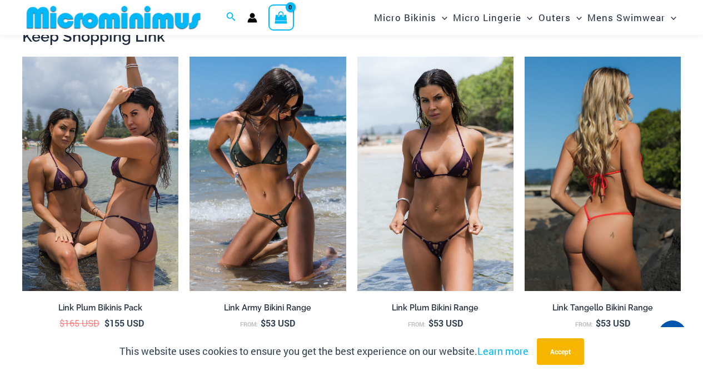
click at [585, 121] on img at bounding box center [603, 174] width 156 height 235
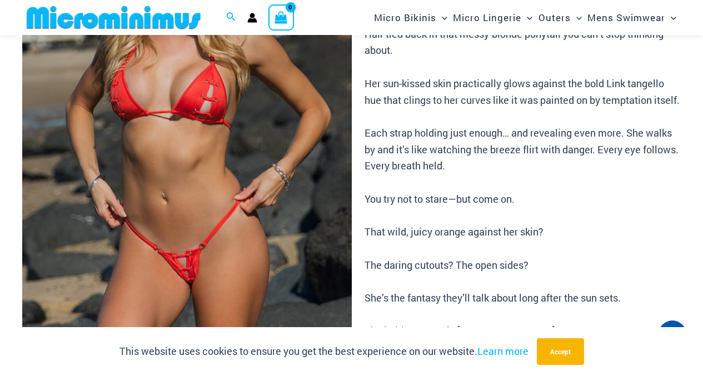
scroll to position [214, 0]
click at [205, 95] on img at bounding box center [187, 134] width 330 height 494
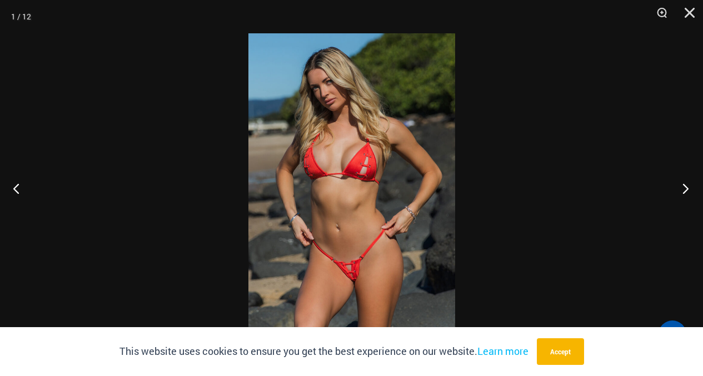
click at [684, 182] on button "Next" at bounding box center [683, 189] width 42 height 56
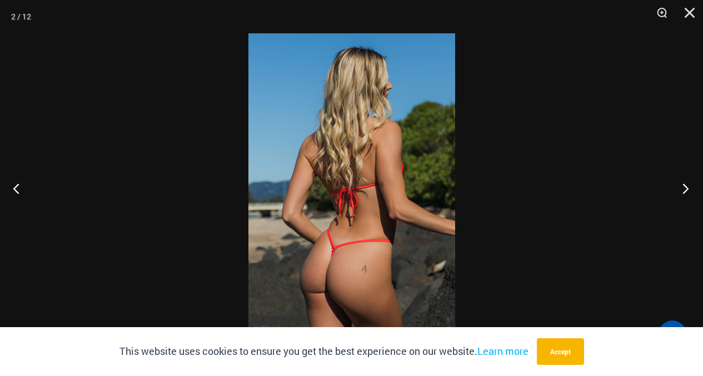
click at [686, 183] on button "Next" at bounding box center [683, 189] width 42 height 56
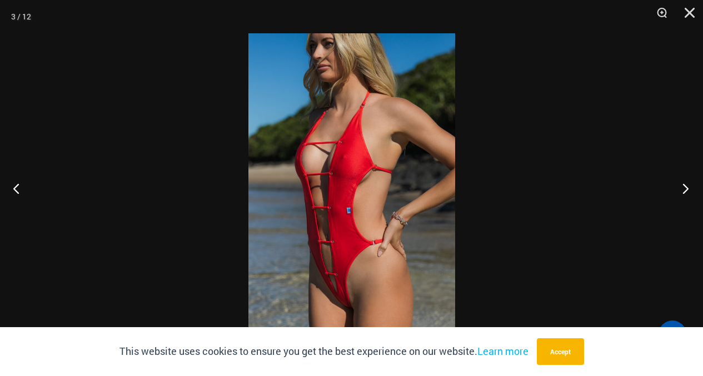
click at [686, 183] on button "Next" at bounding box center [683, 189] width 42 height 56
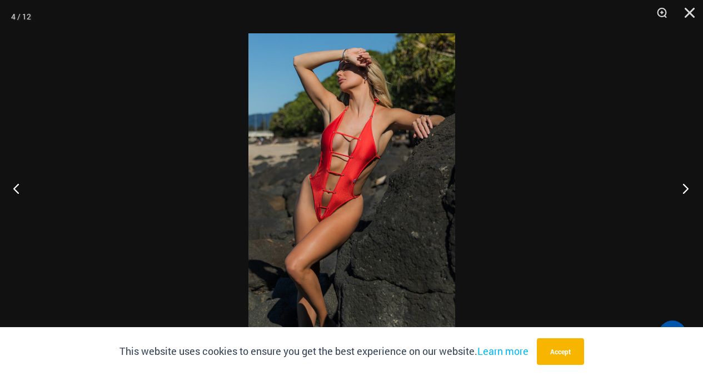
click at [686, 183] on button "Next" at bounding box center [683, 189] width 42 height 56
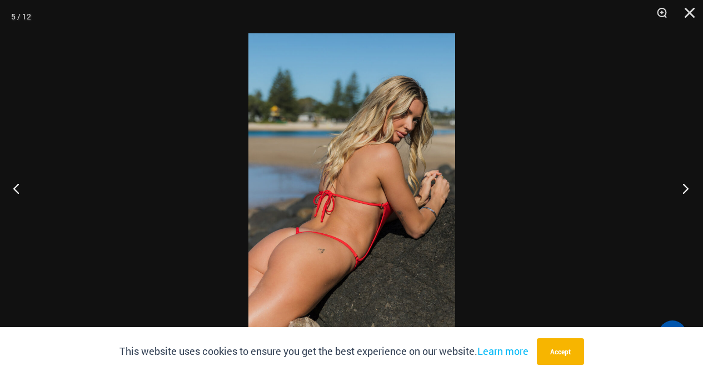
click at [686, 183] on button "Next" at bounding box center [683, 189] width 42 height 56
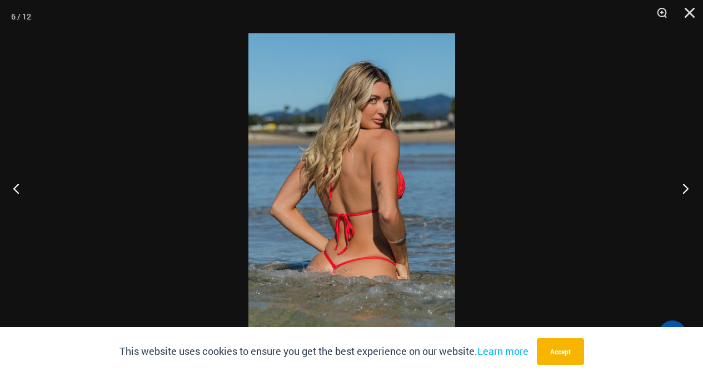
click at [686, 183] on button "Next" at bounding box center [683, 189] width 42 height 56
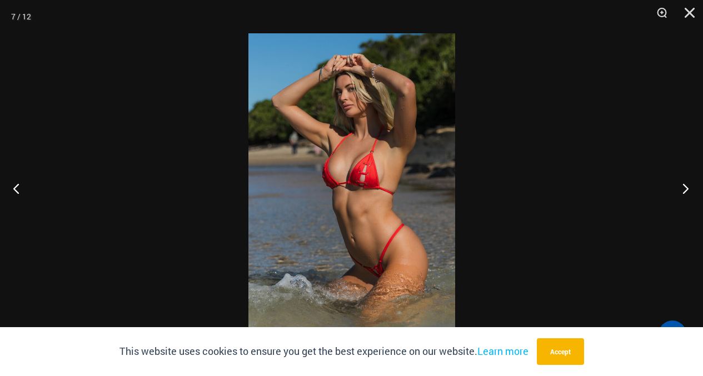
click at [686, 183] on button "Next" at bounding box center [683, 189] width 42 height 56
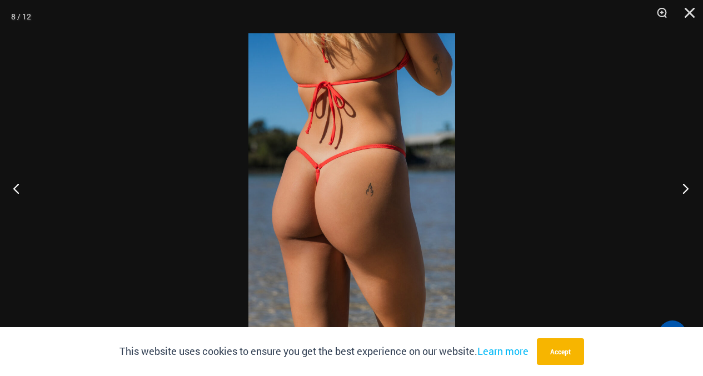
click at [686, 183] on button "Next" at bounding box center [683, 189] width 42 height 56
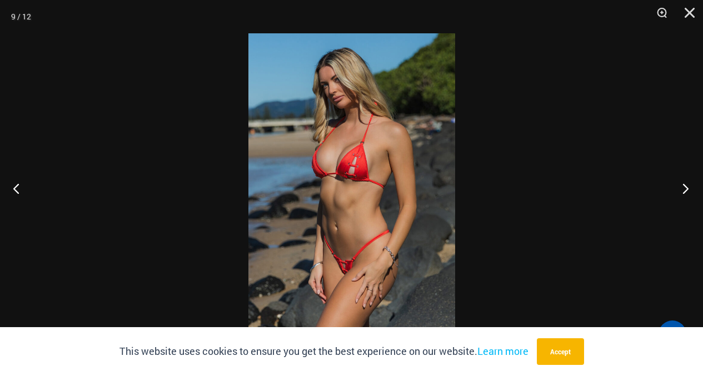
click at [683, 185] on button "Next" at bounding box center [683, 189] width 42 height 56
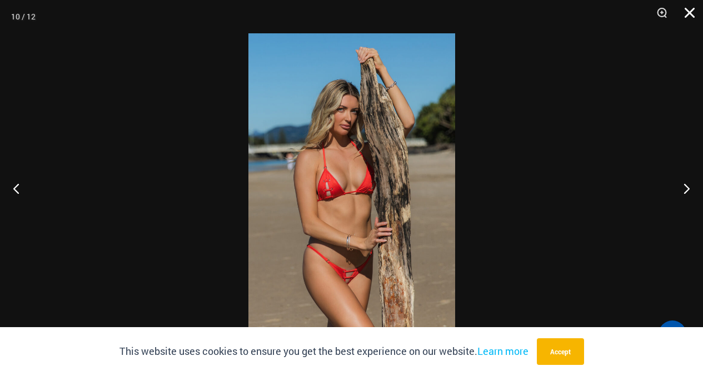
click at [687, 14] on button "Close" at bounding box center [686, 16] width 28 height 33
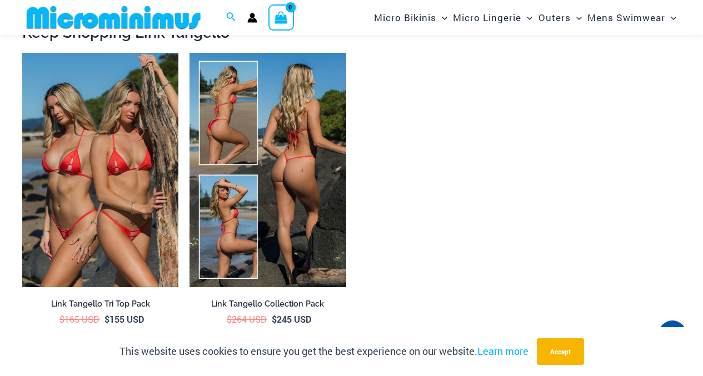
scroll to position [1882, 0]
click at [256, 97] on img at bounding box center [268, 169] width 156 height 235
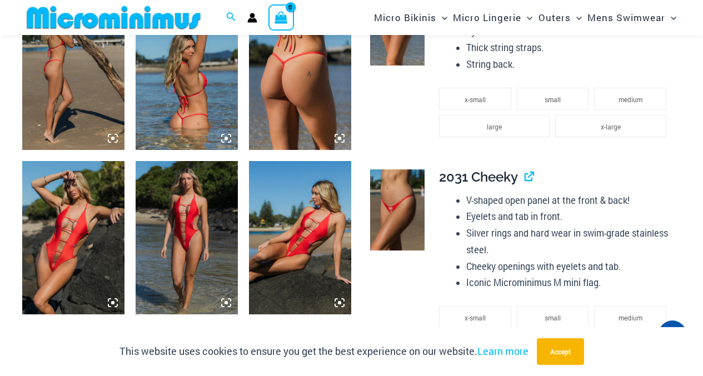
click at [193, 186] on img at bounding box center [187, 237] width 102 height 153
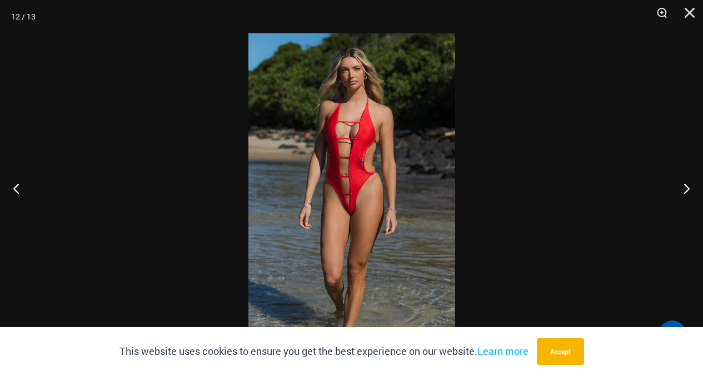
scroll to position [941, 0]
click at [683, 188] on button "Next" at bounding box center [683, 189] width 42 height 56
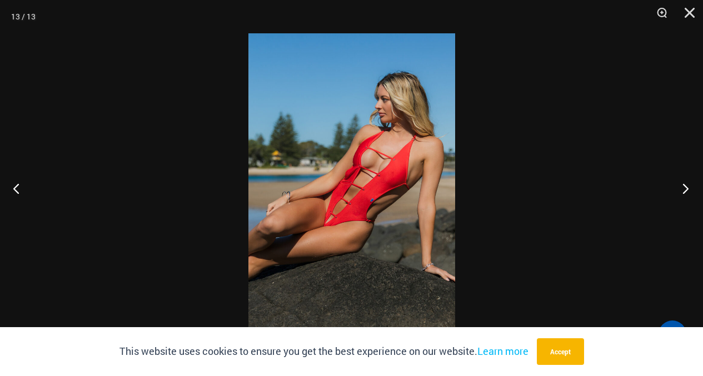
click at [683, 188] on button "Next" at bounding box center [683, 189] width 42 height 56
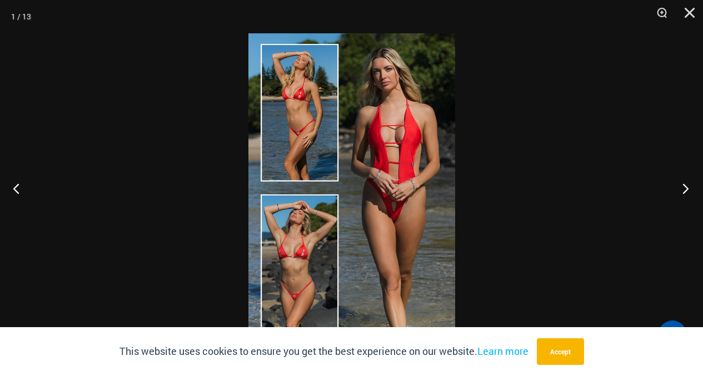
click at [683, 188] on button "Next" at bounding box center [683, 189] width 42 height 56
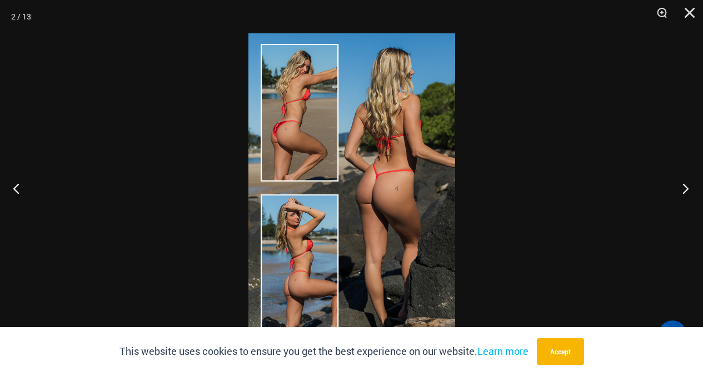
click at [683, 188] on button "Next" at bounding box center [683, 189] width 42 height 56
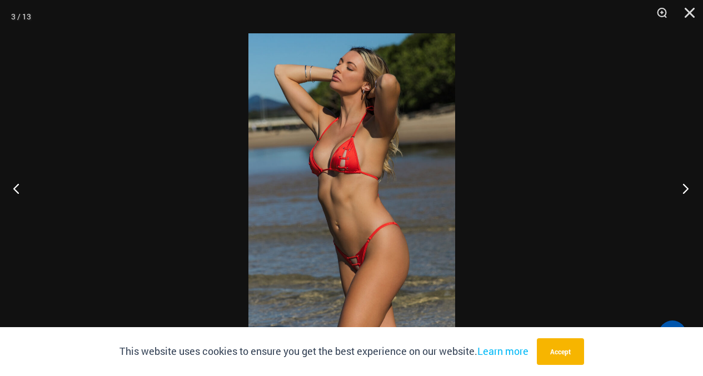
click at [683, 188] on button "Next" at bounding box center [683, 189] width 42 height 56
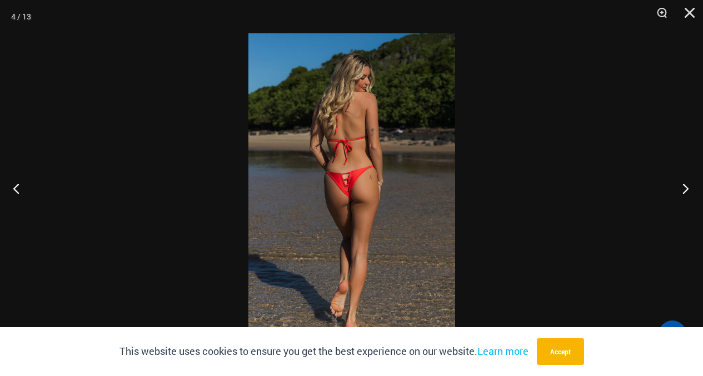
click at [683, 188] on button "Next" at bounding box center [683, 189] width 42 height 56
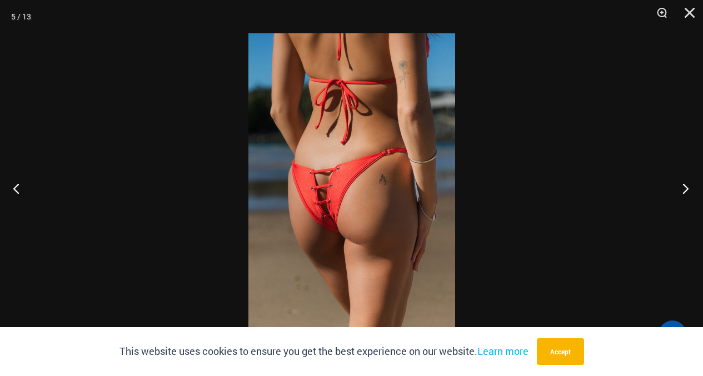
click at [683, 188] on button "Next" at bounding box center [683, 189] width 42 height 56
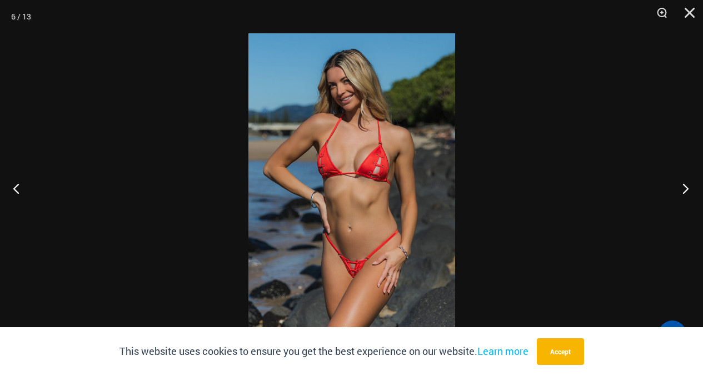
click at [682, 190] on button "Next" at bounding box center [683, 189] width 42 height 56
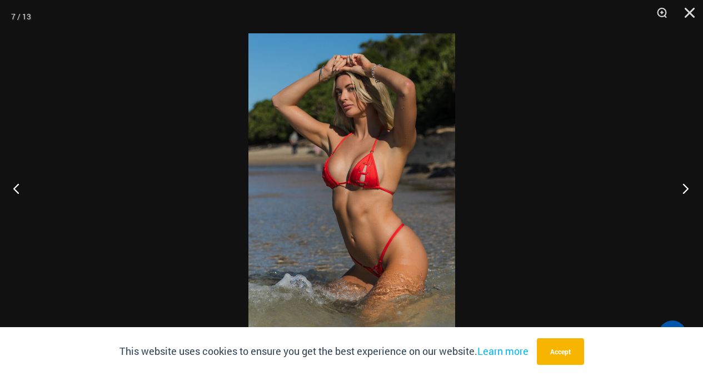
click at [682, 188] on button "Next" at bounding box center [683, 189] width 42 height 56
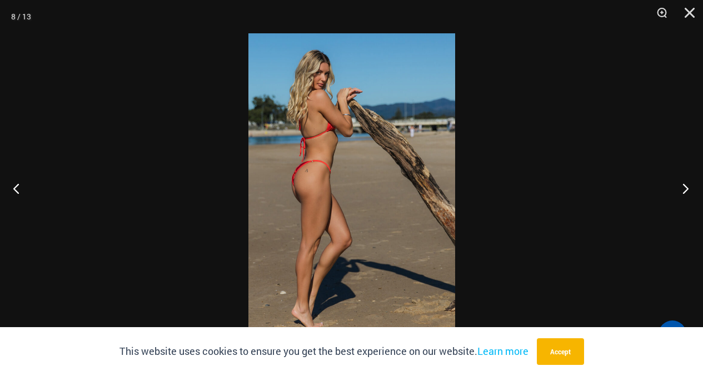
click at [682, 188] on button "Next" at bounding box center [683, 189] width 42 height 56
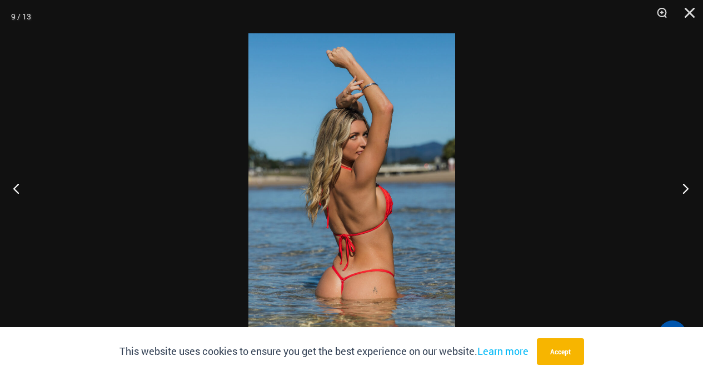
click at [682, 189] on button "Next" at bounding box center [683, 189] width 42 height 56
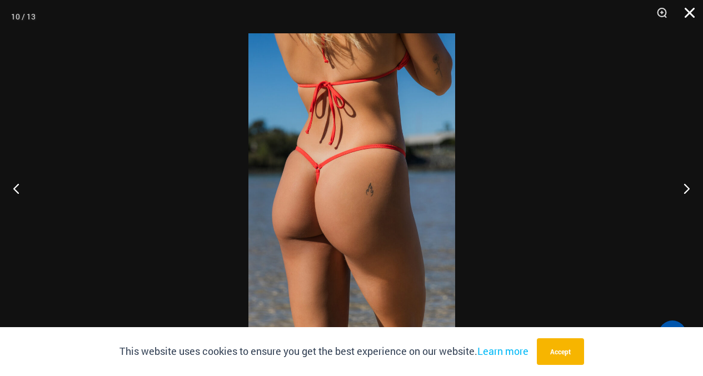
click at [690, 14] on button "Close" at bounding box center [686, 16] width 28 height 33
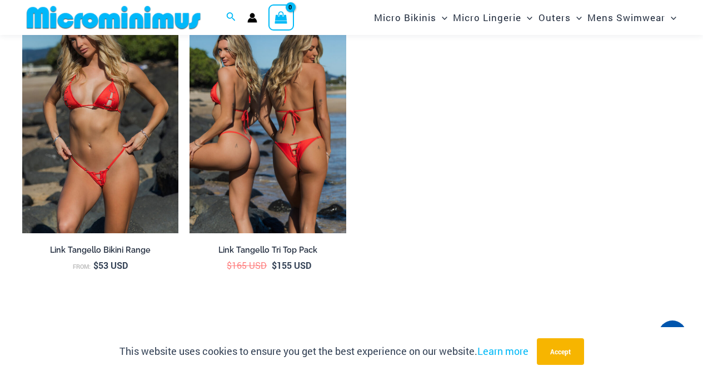
click at [260, 88] on img at bounding box center [268, 116] width 156 height 235
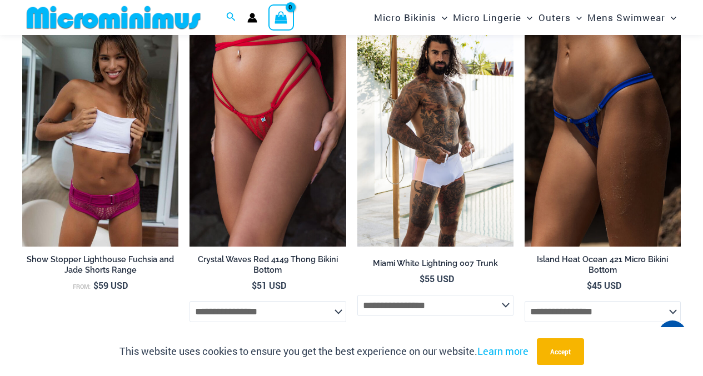
scroll to position [2340, 0]
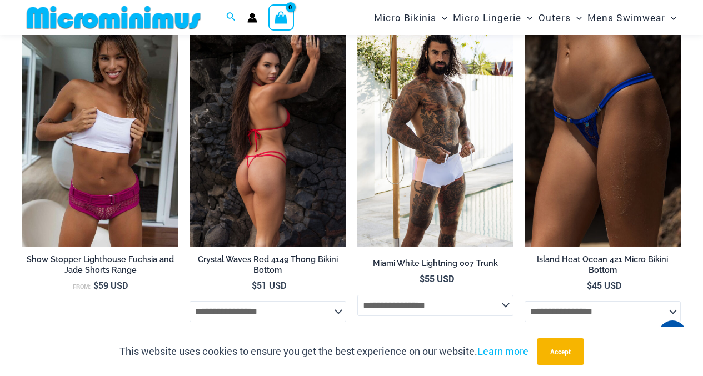
click at [242, 92] on img at bounding box center [268, 129] width 156 height 235
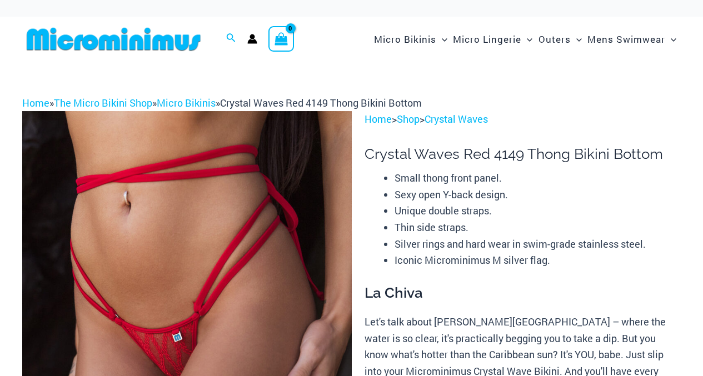
click at [274, 125] on img at bounding box center [187, 358] width 330 height 494
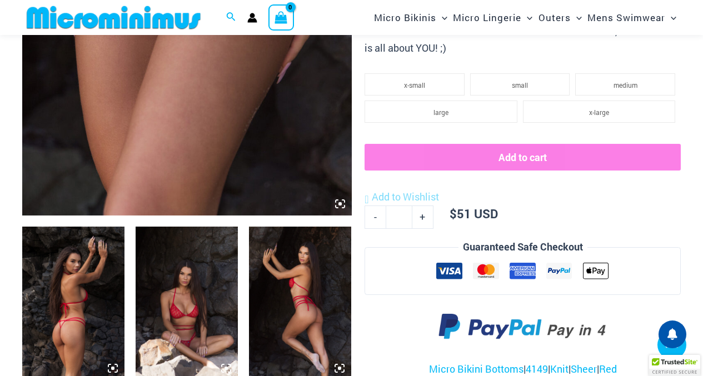
scroll to position [380, 0]
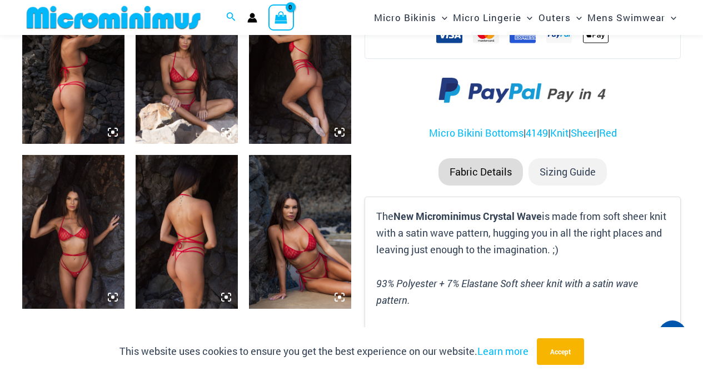
click at [187, 90] on img at bounding box center [187, 67] width 102 height 153
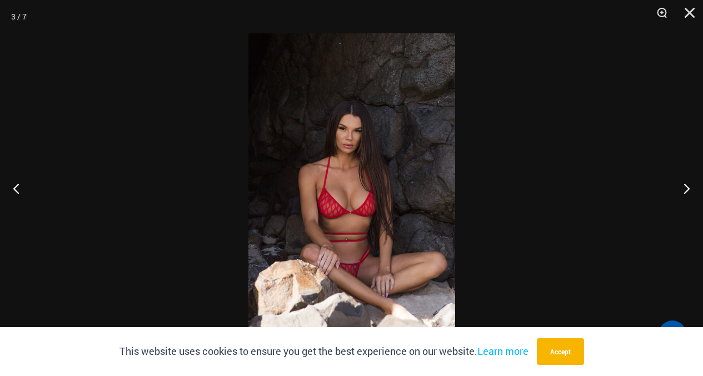
scroll to position [604, 0]
click at [686, 188] on button "Next" at bounding box center [683, 189] width 42 height 56
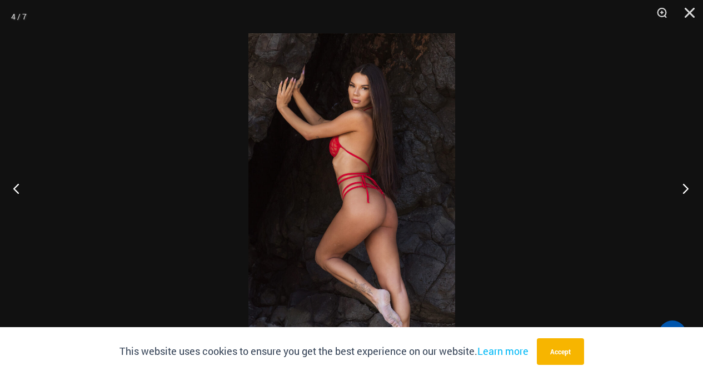
click at [686, 188] on button "Next" at bounding box center [683, 189] width 42 height 56
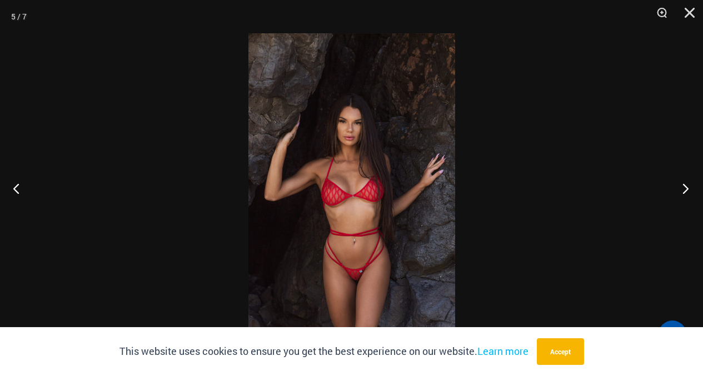
click at [688, 190] on button "Next" at bounding box center [683, 189] width 42 height 56
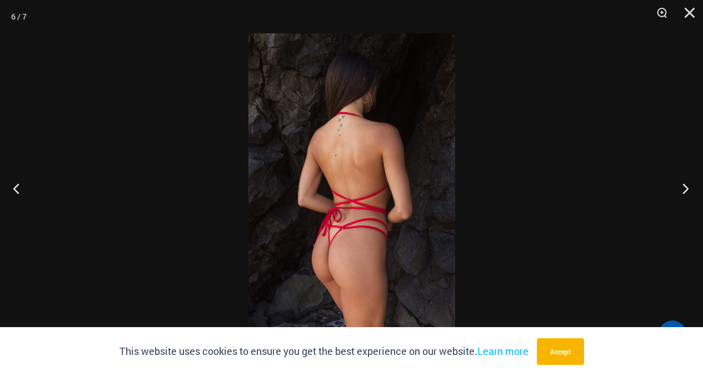
click at [688, 190] on button "Next" at bounding box center [683, 189] width 42 height 56
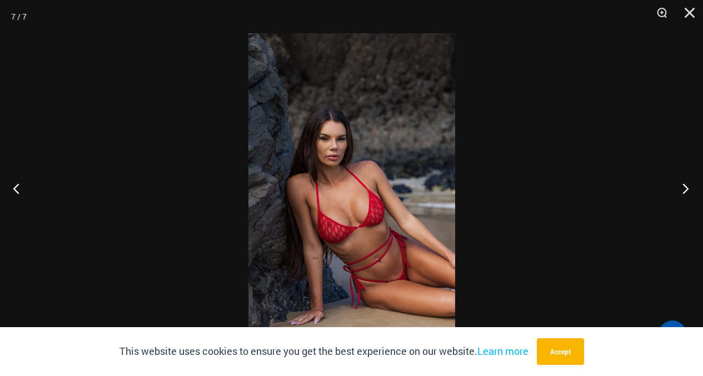
click at [682, 189] on button "Next" at bounding box center [683, 189] width 42 height 56
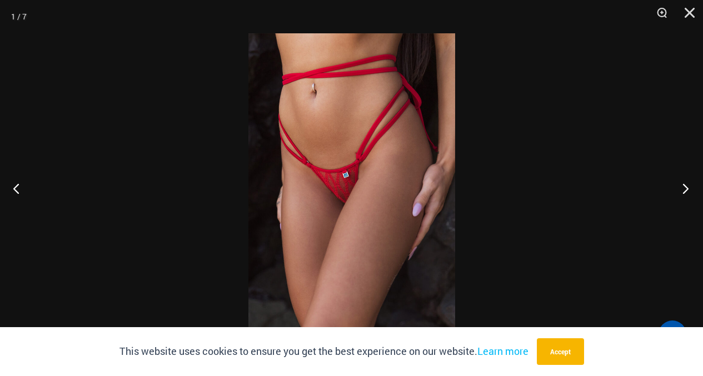
click at [682, 189] on button "Next" at bounding box center [683, 189] width 42 height 56
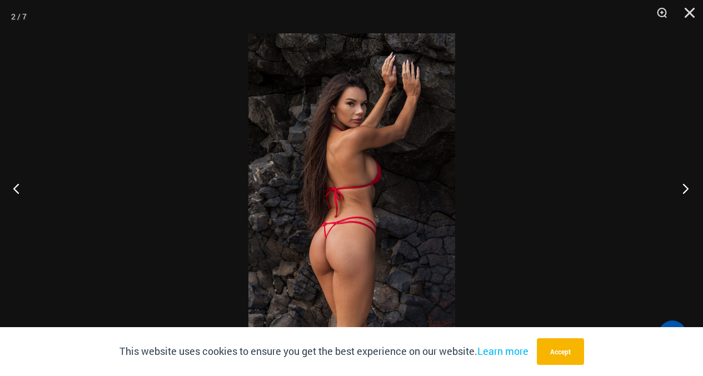
click at [682, 189] on button "Next" at bounding box center [683, 189] width 42 height 56
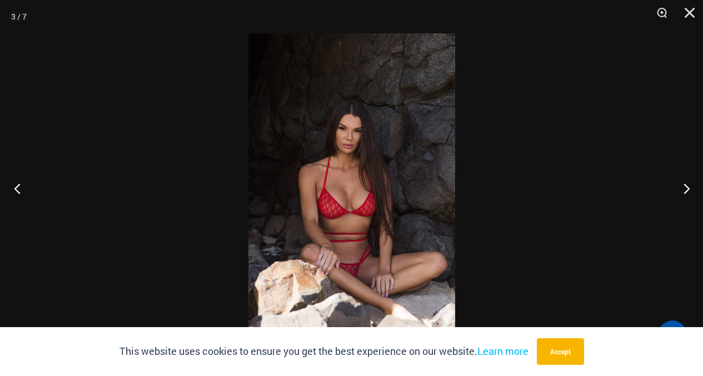
click at [14, 187] on button "Previous" at bounding box center [21, 189] width 42 height 56
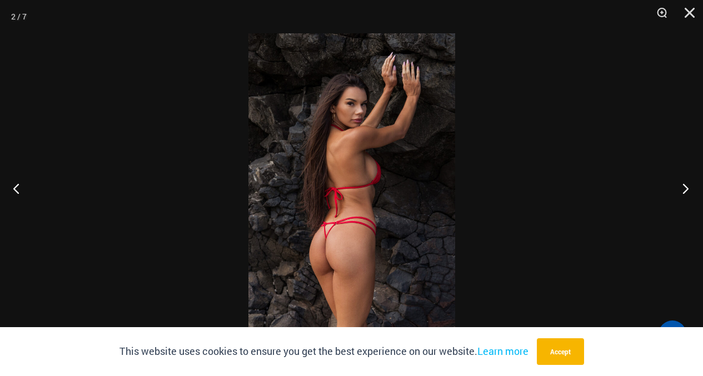
click at [679, 190] on button "Next" at bounding box center [683, 189] width 42 height 56
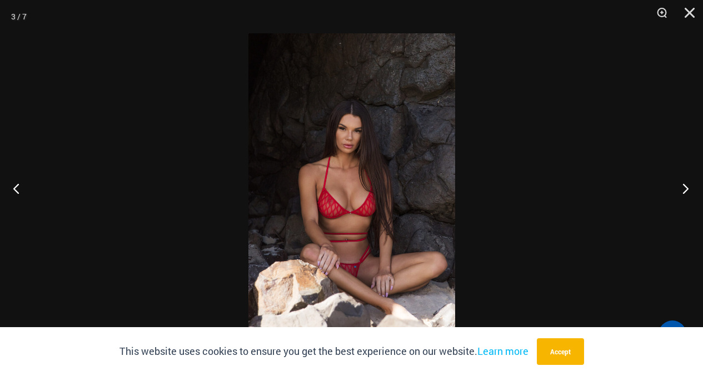
click at [679, 190] on button "Next" at bounding box center [683, 189] width 42 height 56
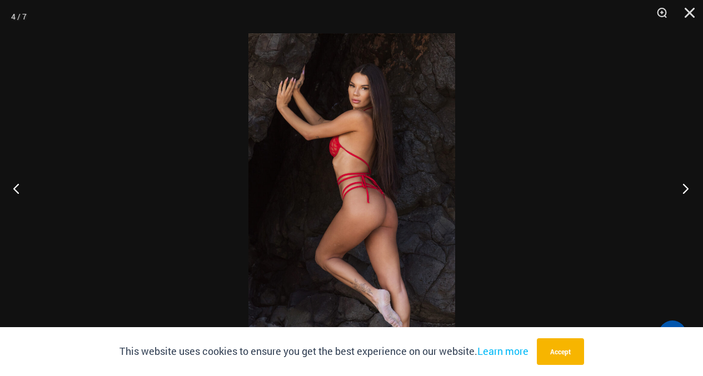
click at [678, 188] on button "Next" at bounding box center [683, 189] width 42 height 56
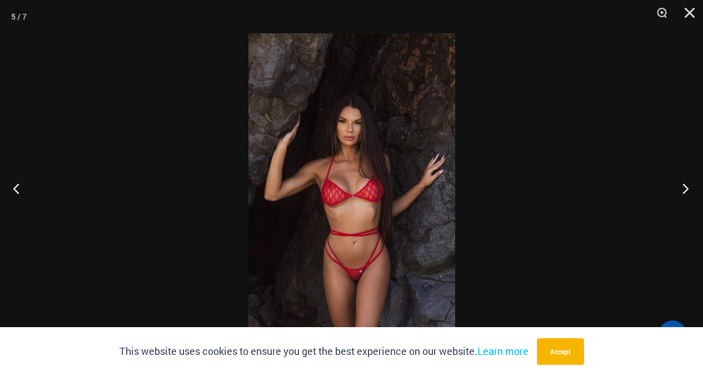
click at [678, 188] on button "Next" at bounding box center [683, 189] width 42 height 56
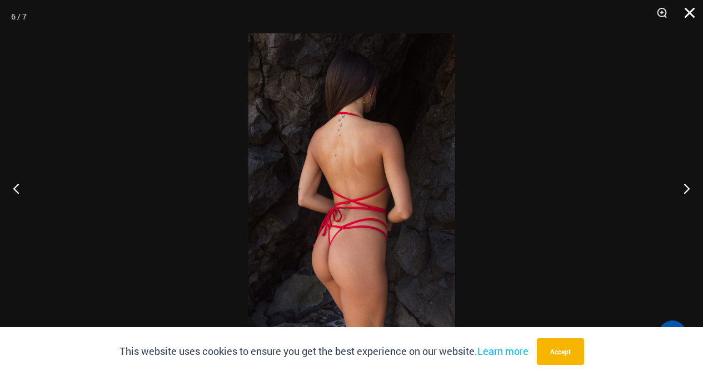
click at [688, 18] on button "Close" at bounding box center [686, 16] width 28 height 33
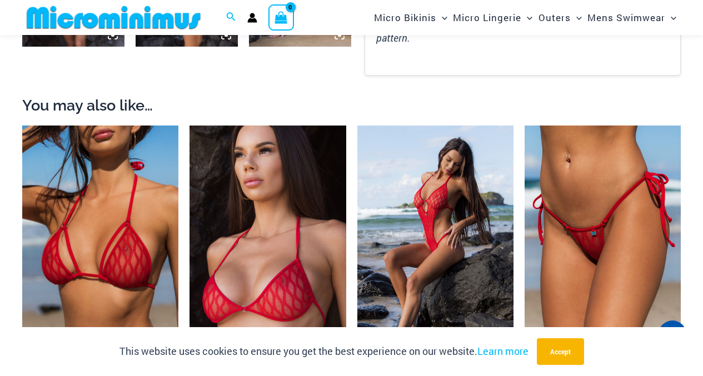
scroll to position [879, 0]
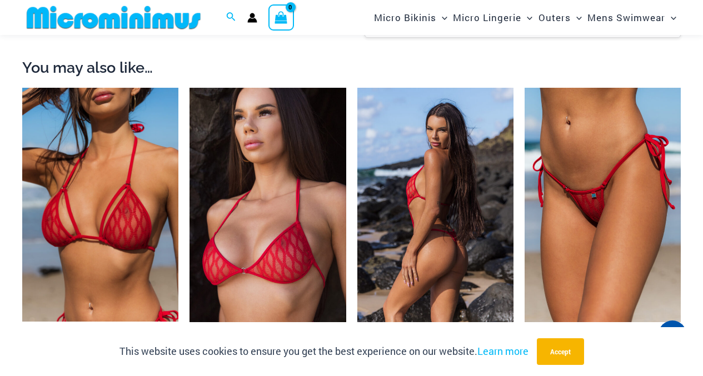
click at [418, 123] on img at bounding box center [435, 205] width 156 height 235
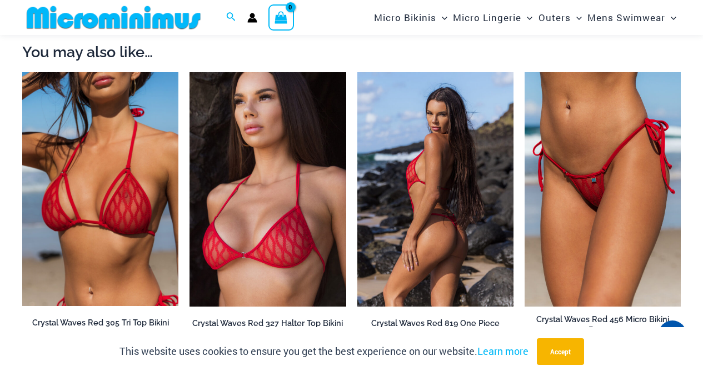
click at [397, 102] on img at bounding box center [435, 189] width 156 height 235
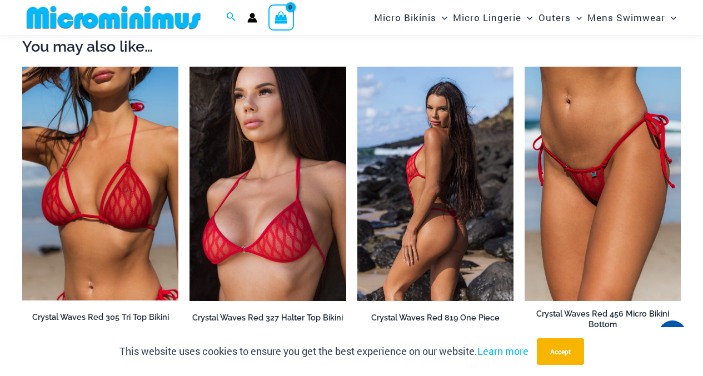
scroll to position [960, 0]
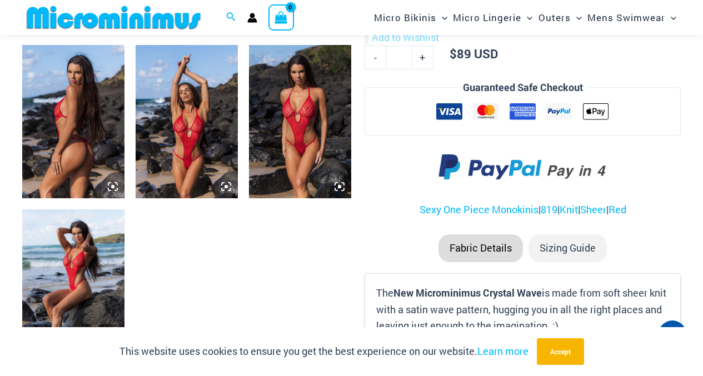
click at [201, 123] on img at bounding box center [187, 121] width 102 height 153
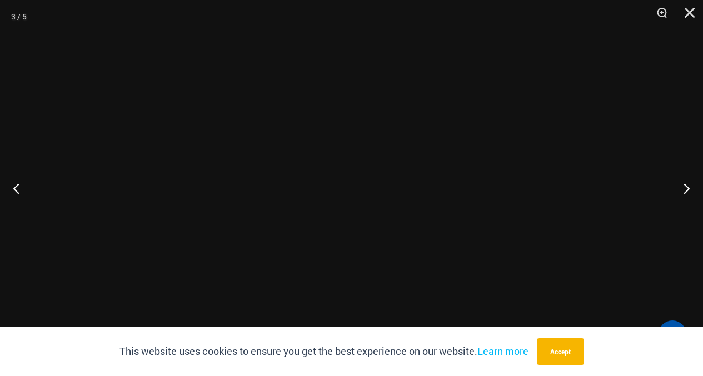
scroll to position [561, 0]
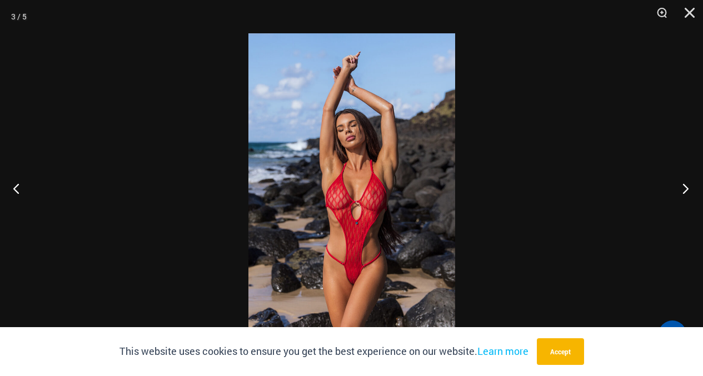
click at [683, 186] on button "Next" at bounding box center [683, 189] width 42 height 56
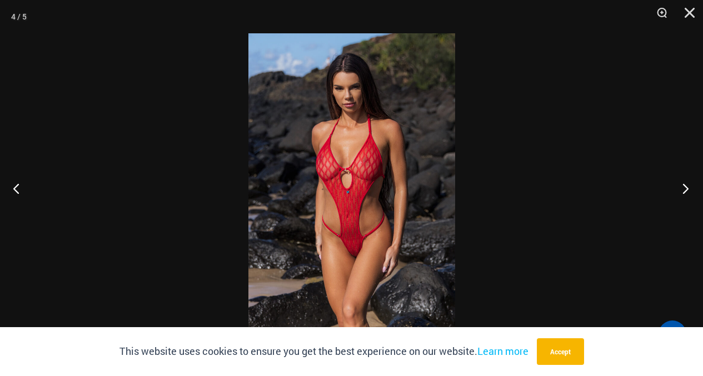
click at [683, 185] on button "Next" at bounding box center [683, 189] width 42 height 56
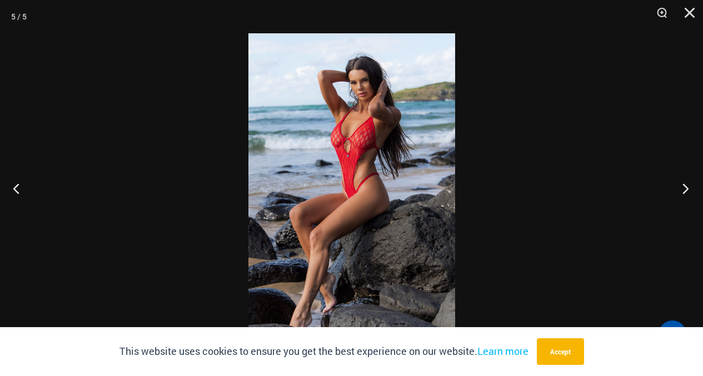
click at [684, 185] on button "Next" at bounding box center [683, 189] width 42 height 56
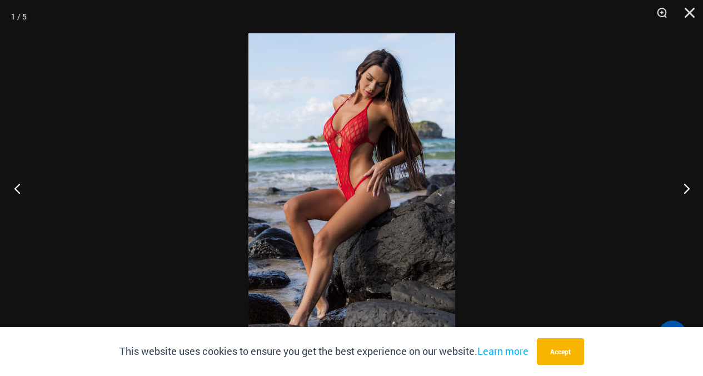
click at [16, 188] on button "Previous" at bounding box center [21, 189] width 42 height 56
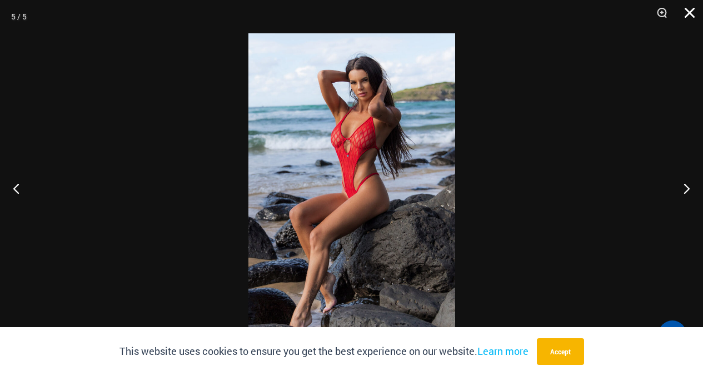
click at [693, 12] on button "Close" at bounding box center [686, 16] width 28 height 33
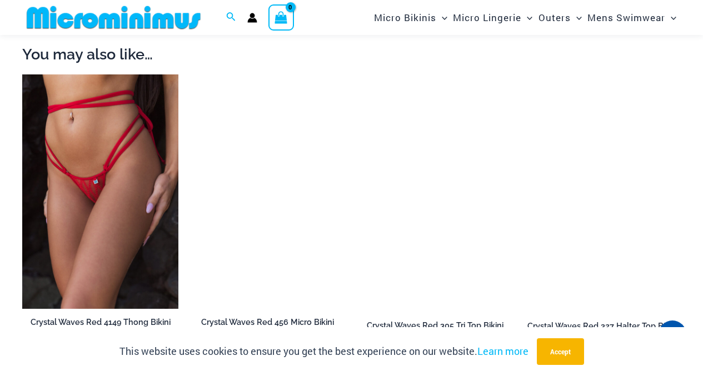
scroll to position [951, 0]
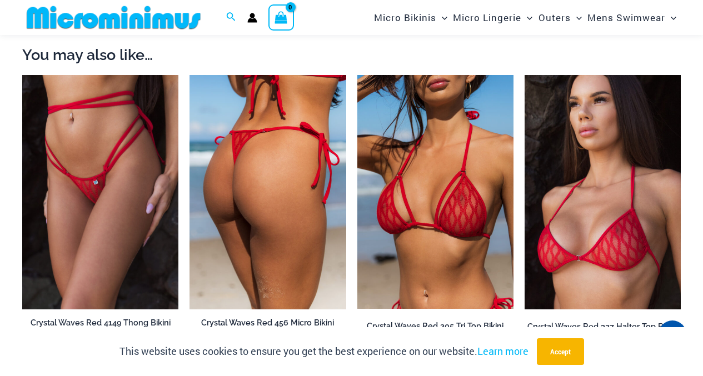
click at [266, 137] on img at bounding box center [268, 192] width 156 height 235
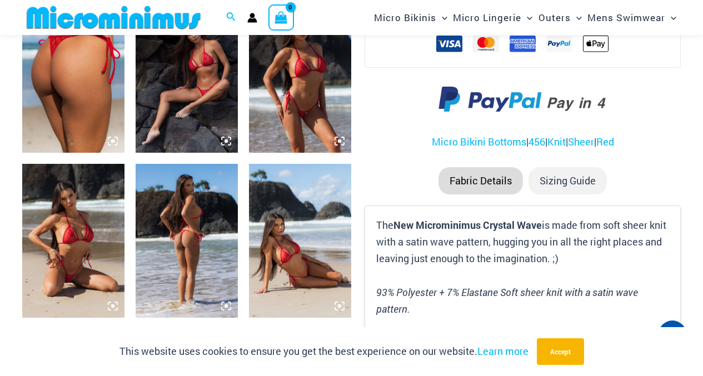
click at [200, 115] on img at bounding box center [187, 75] width 102 height 153
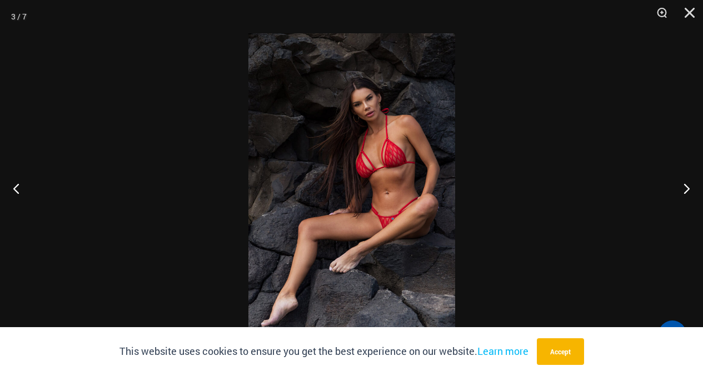
scroll to position [603, 0]
click at [688, 188] on button "Next" at bounding box center [683, 189] width 42 height 56
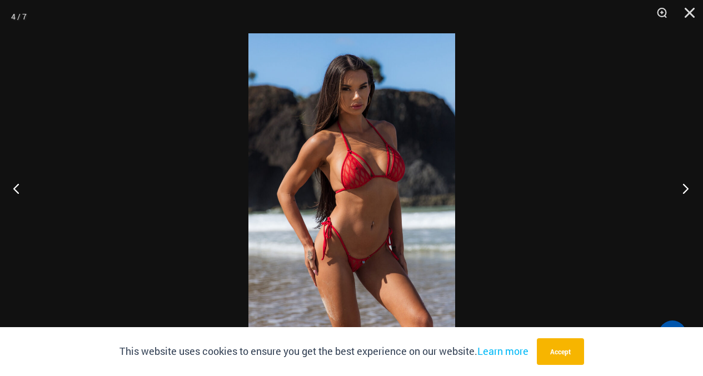
click at [687, 187] on button "Next" at bounding box center [683, 189] width 42 height 56
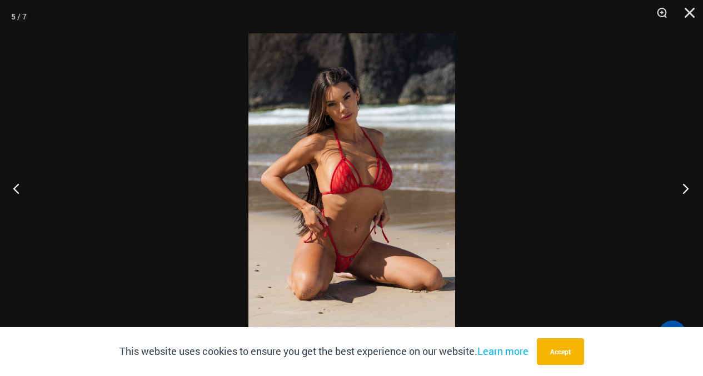
click at [684, 188] on button "Next" at bounding box center [683, 189] width 42 height 56
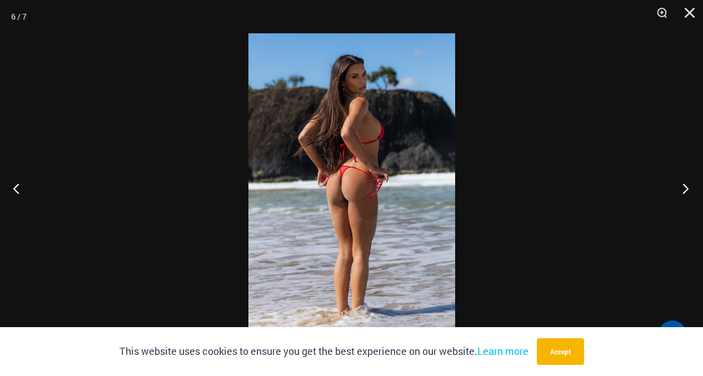
click at [684, 188] on button "Next" at bounding box center [683, 189] width 42 height 56
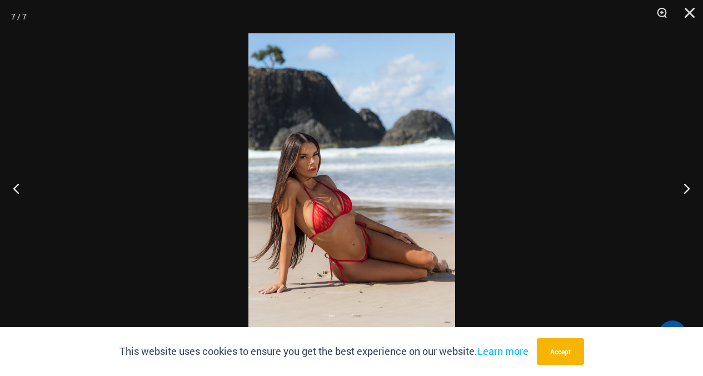
click at [647, 167] on div at bounding box center [351, 188] width 703 height 376
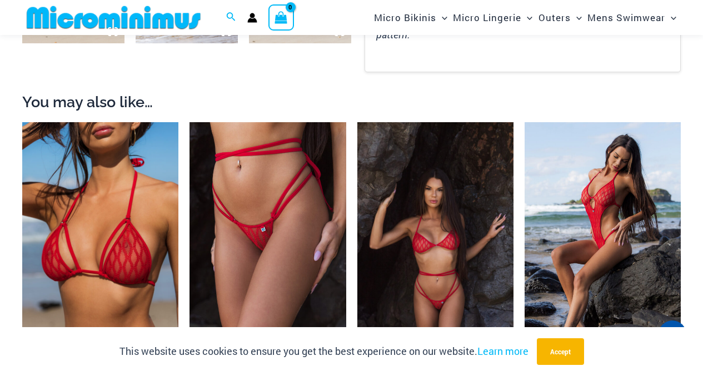
scroll to position [882, 0]
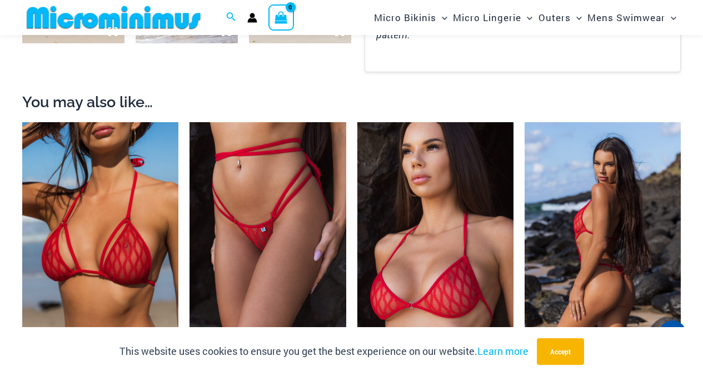
click at [642, 187] on img at bounding box center [603, 239] width 156 height 235
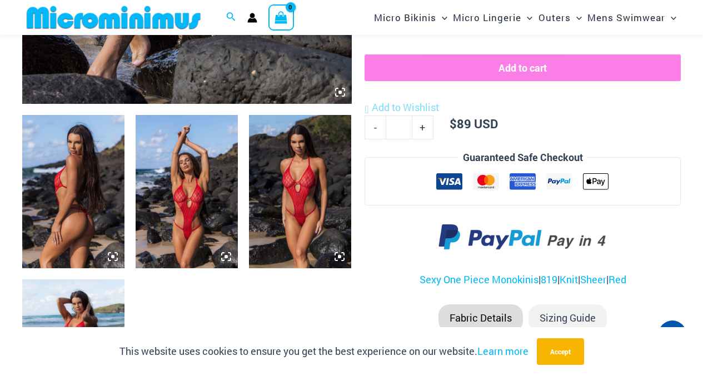
scroll to position [491, 0]
click at [282, 163] on img at bounding box center [300, 191] width 102 height 153
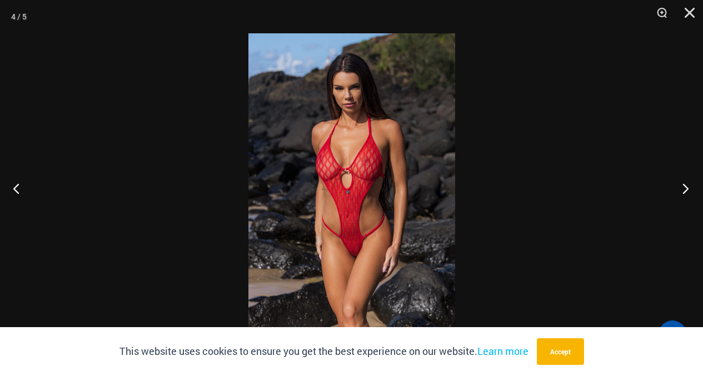
click at [683, 187] on button "Next" at bounding box center [683, 189] width 42 height 56
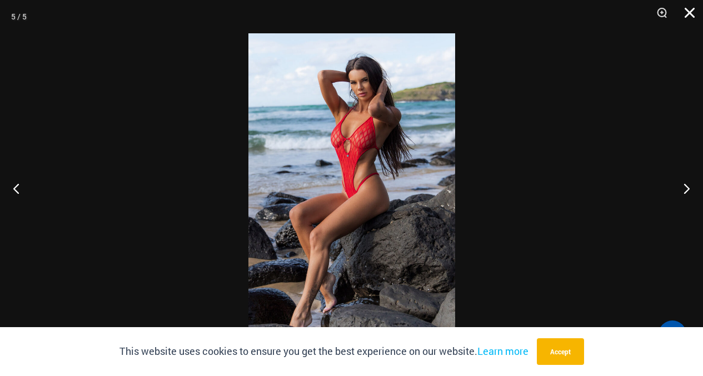
click at [683, 7] on button "Close" at bounding box center [686, 16] width 28 height 33
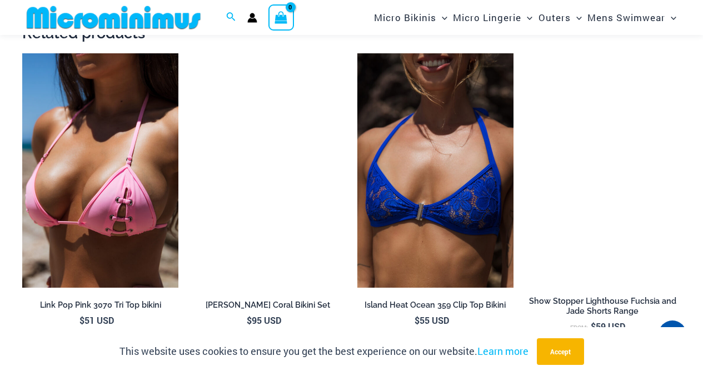
scroll to position [1715, 0]
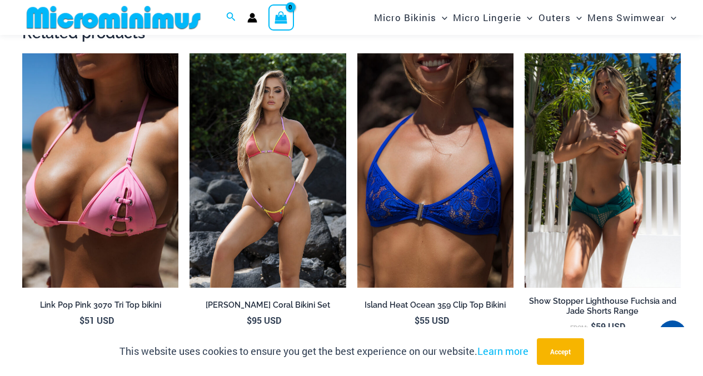
click at [629, 137] on img at bounding box center [603, 170] width 156 height 235
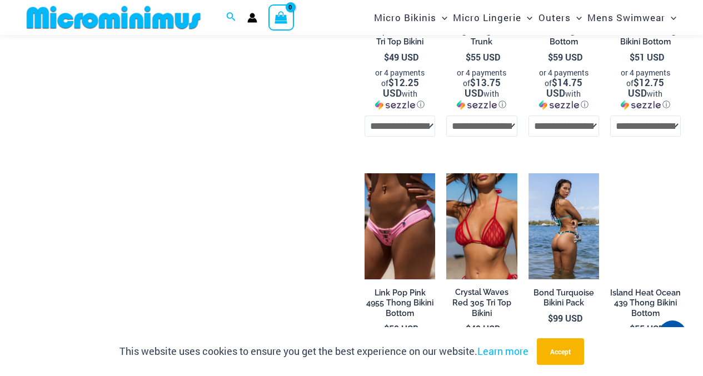
scroll to position [1335, 0]
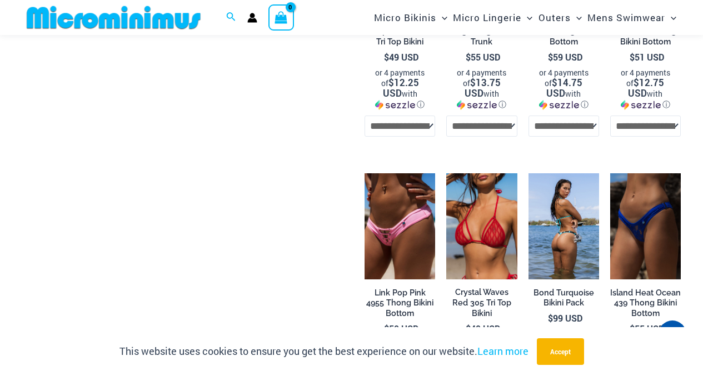
click at [544, 196] on img at bounding box center [564, 226] width 71 height 106
click at [567, 192] on img at bounding box center [564, 226] width 71 height 106
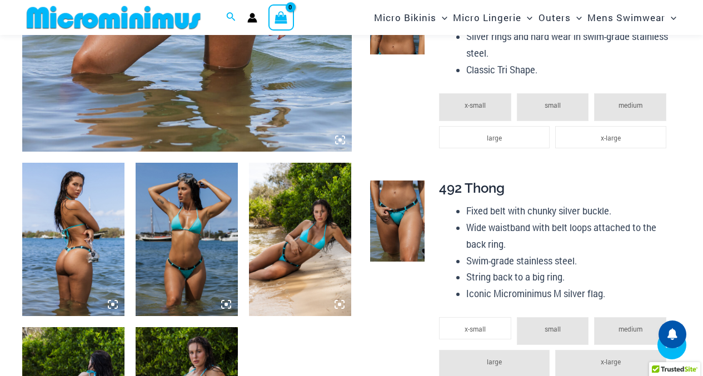
scroll to position [444, 0]
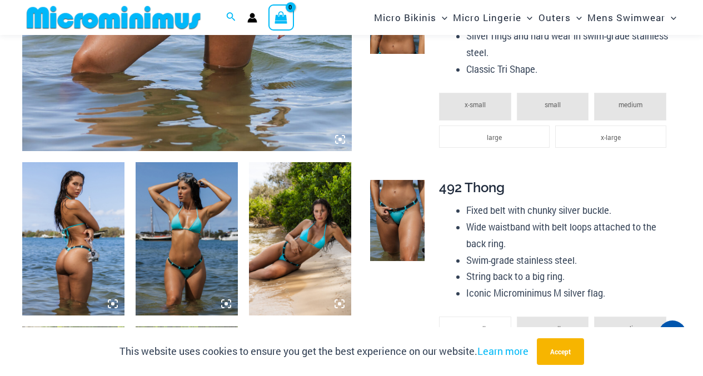
click at [286, 168] on img at bounding box center [300, 238] width 102 height 153
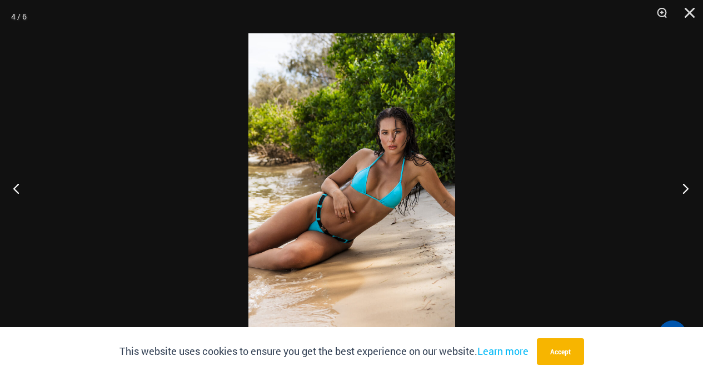
click at [689, 186] on button "Next" at bounding box center [683, 189] width 42 height 56
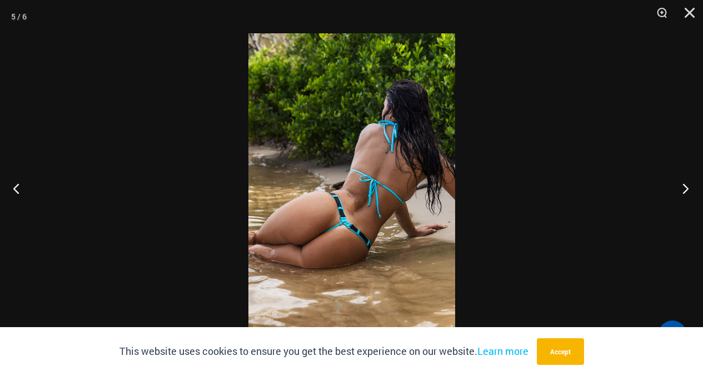
click at [689, 186] on button "Next" at bounding box center [683, 189] width 42 height 56
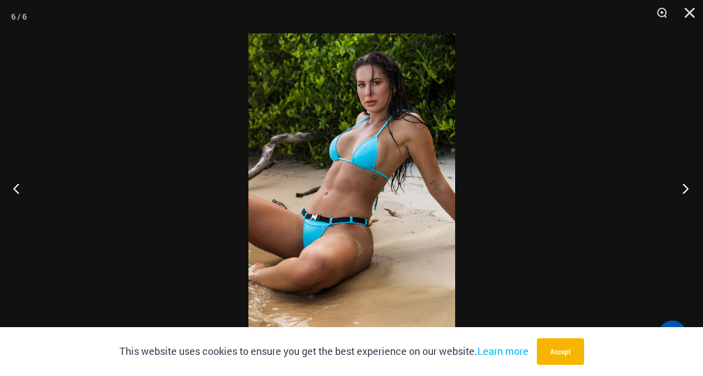
click at [684, 187] on button "Next" at bounding box center [683, 189] width 42 height 56
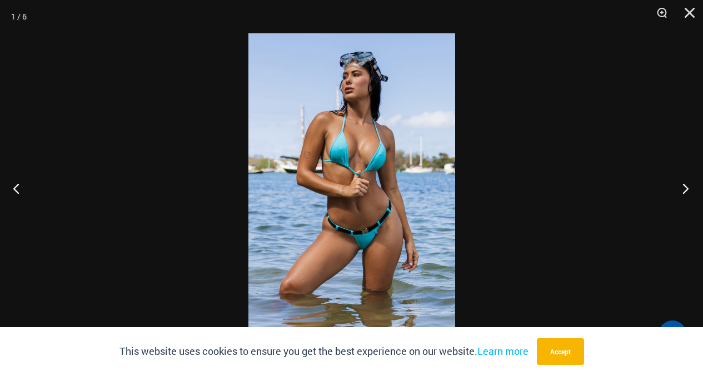
click at [684, 187] on button "Next" at bounding box center [683, 189] width 42 height 56
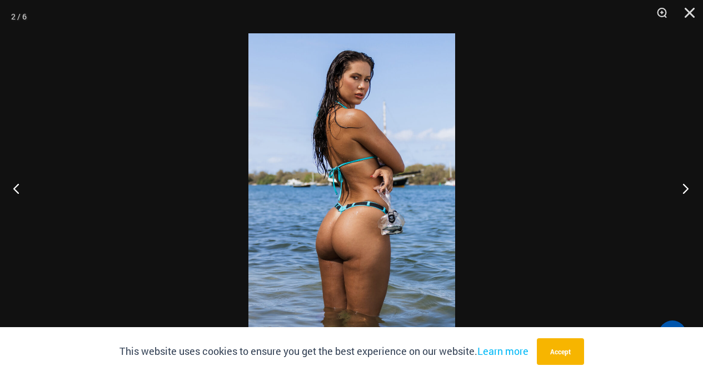
click at [687, 191] on button "Next" at bounding box center [683, 189] width 42 height 56
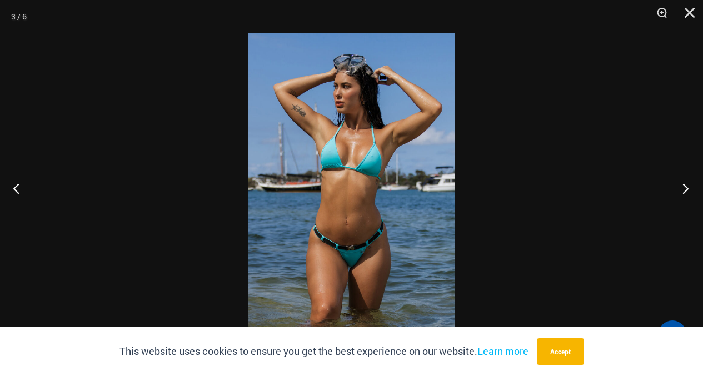
click at [687, 191] on button "Next" at bounding box center [683, 189] width 42 height 56
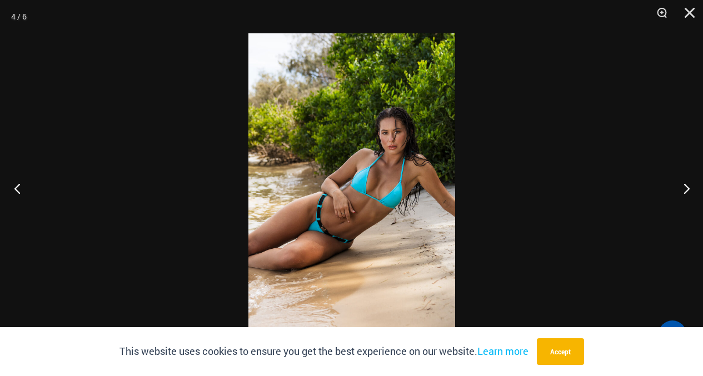
click at [13, 183] on button "Previous" at bounding box center [21, 189] width 42 height 56
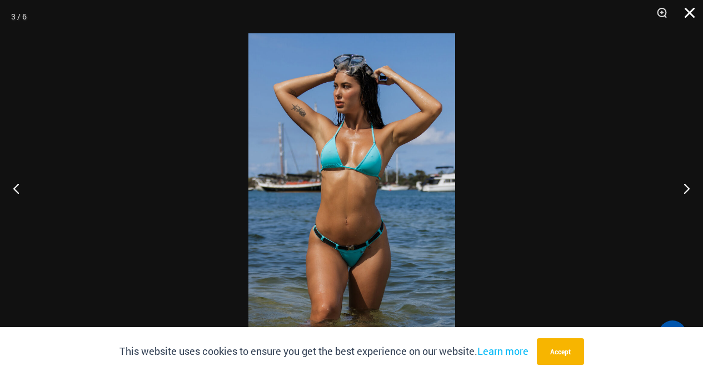
click at [687, 8] on button "Close" at bounding box center [686, 16] width 28 height 33
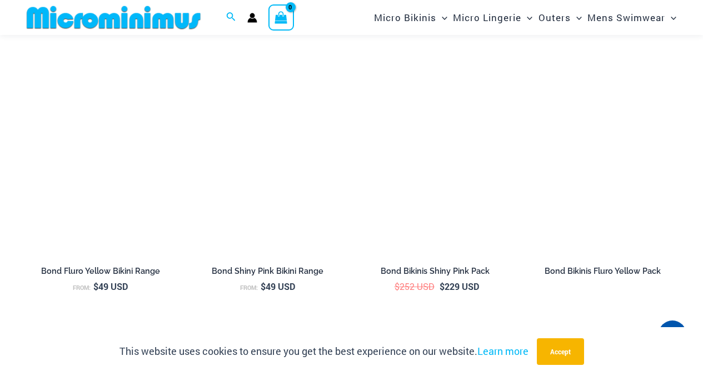
scroll to position [1445, 0]
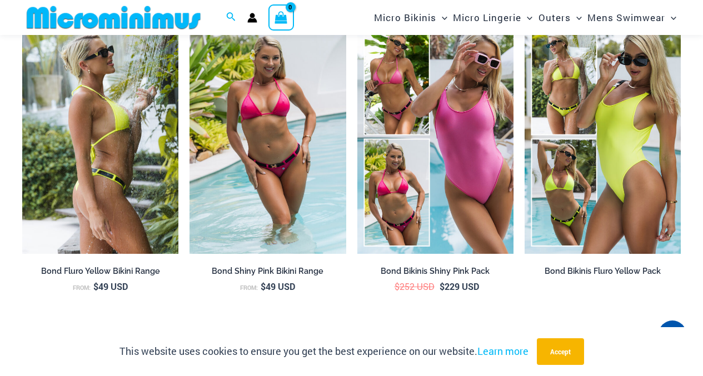
click at [76, 97] on img at bounding box center [100, 137] width 156 height 235
click at [87, 80] on img at bounding box center [100, 137] width 156 height 235
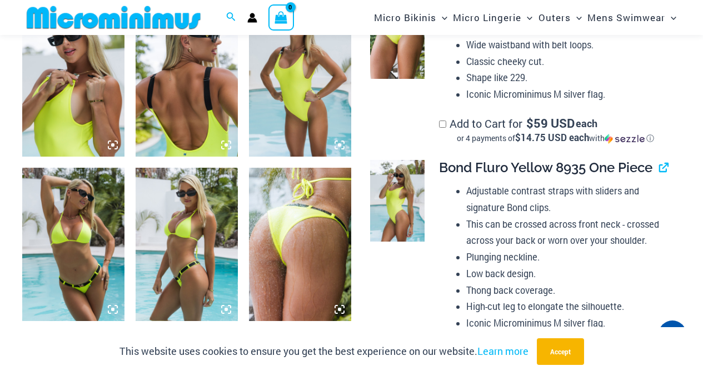
scroll to position [768, 0]
click at [318, 116] on img at bounding box center [300, 79] width 102 height 153
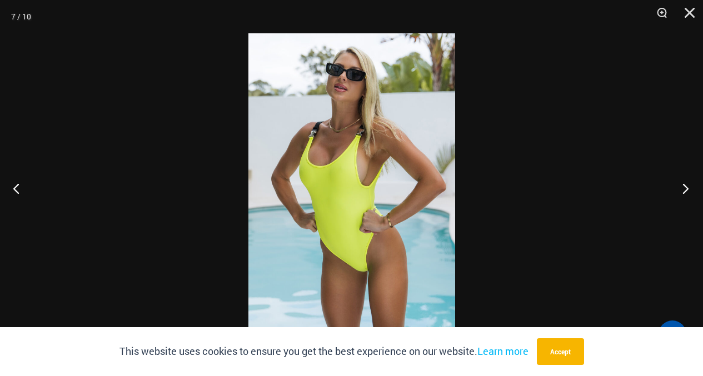
click at [680, 188] on button "Next" at bounding box center [683, 189] width 42 height 56
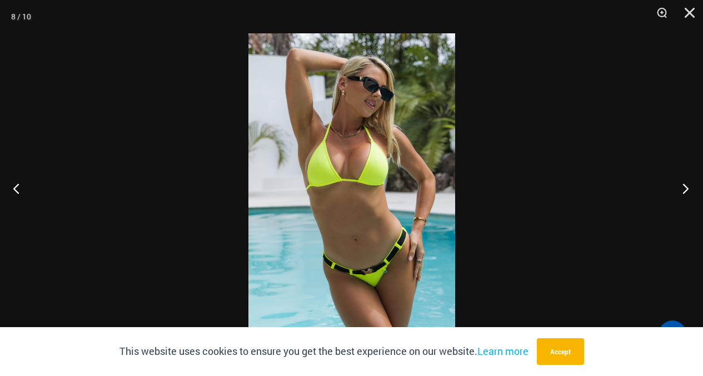
click at [689, 193] on button "Next" at bounding box center [683, 189] width 42 height 56
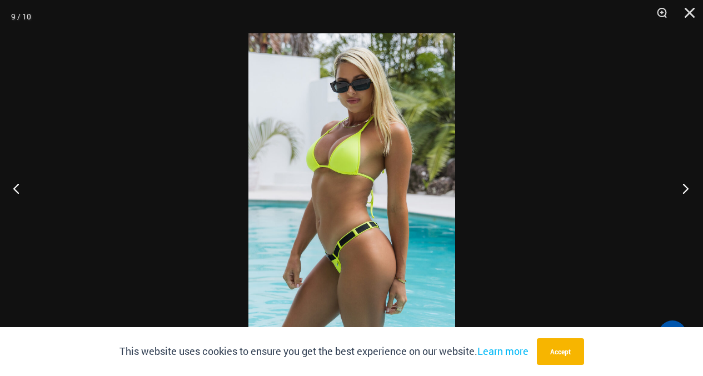
click at [689, 193] on button "Next" at bounding box center [683, 189] width 42 height 56
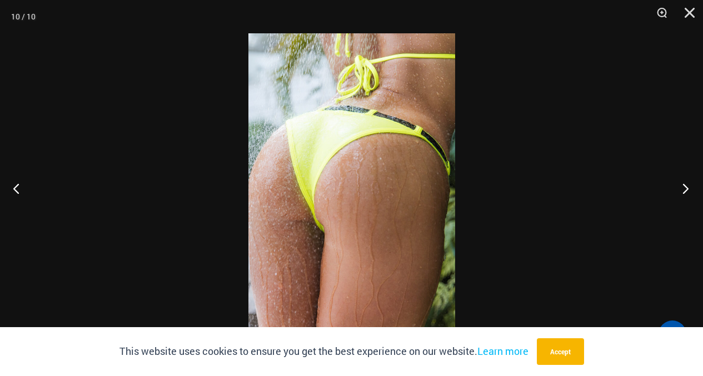
click at [689, 193] on button "Next" at bounding box center [683, 189] width 42 height 56
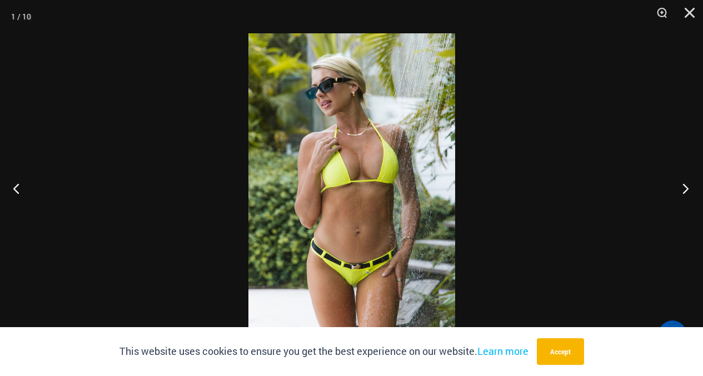
click at [689, 193] on button "Next" at bounding box center [683, 189] width 42 height 56
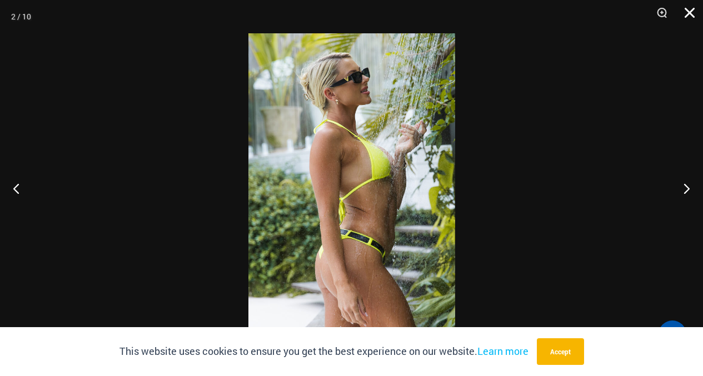
click at [690, 13] on button "Close" at bounding box center [686, 16] width 28 height 33
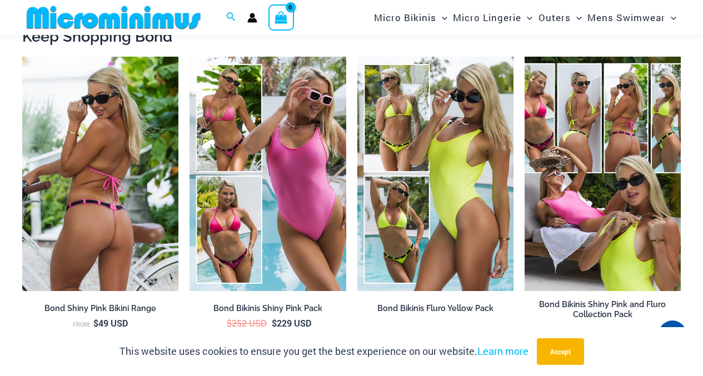
click at [89, 140] on img at bounding box center [100, 174] width 156 height 235
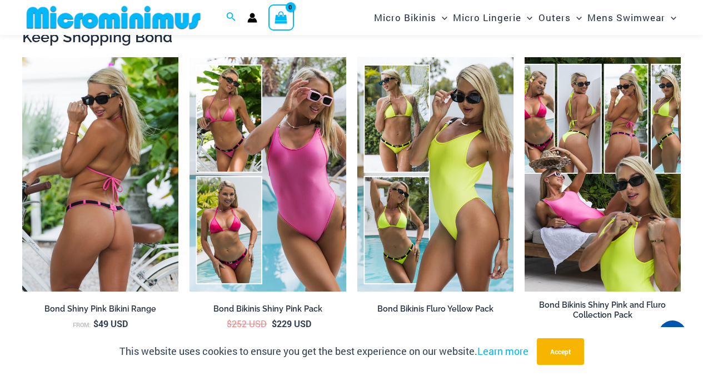
scroll to position [1770, 0]
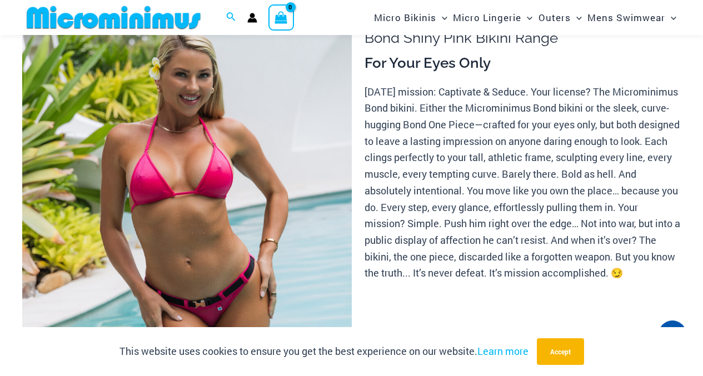
scroll to position [106, 0]
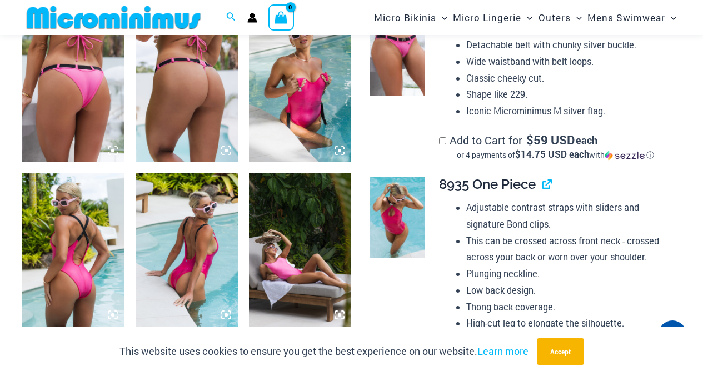
click at [295, 99] on img at bounding box center [300, 84] width 102 height 153
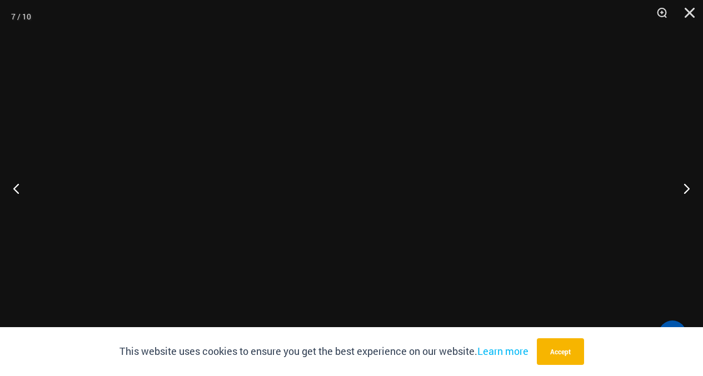
scroll to position [766, 0]
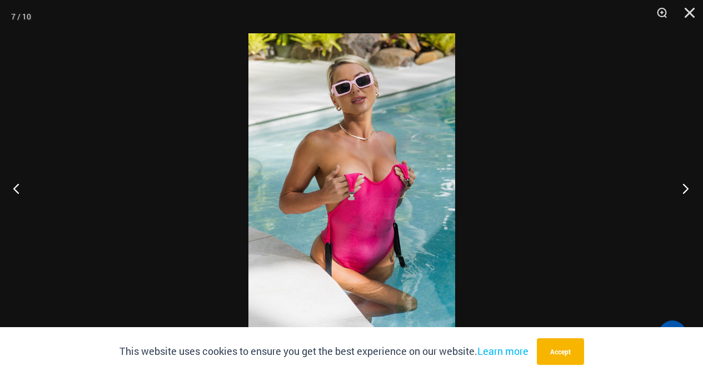
click at [685, 187] on button "Next" at bounding box center [683, 189] width 42 height 56
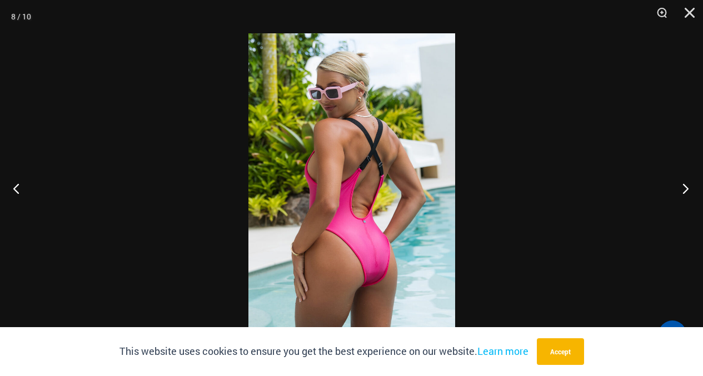
click at [679, 187] on button "Next" at bounding box center [683, 189] width 42 height 56
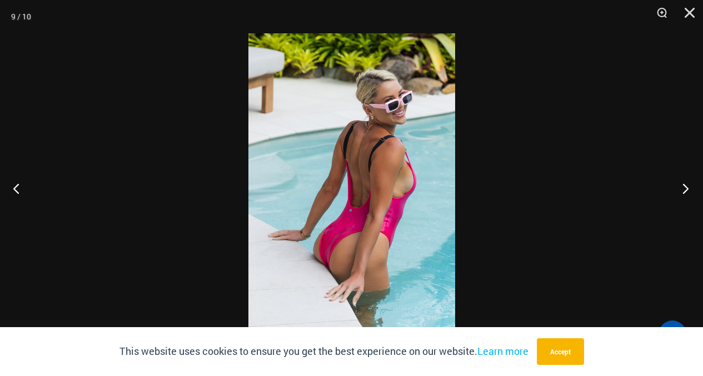
click at [679, 187] on button "Next" at bounding box center [683, 189] width 42 height 56
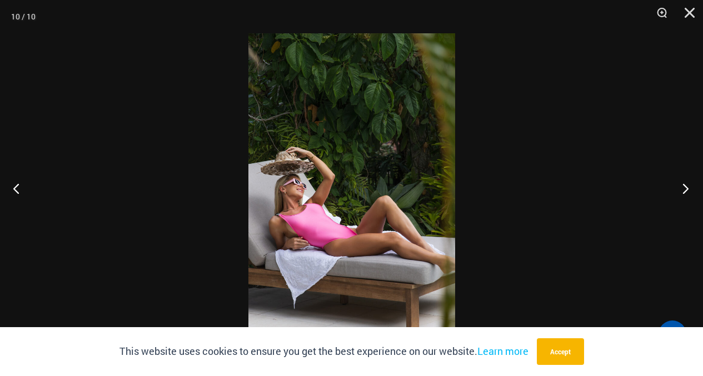
click at [679, 187] on button "Next" at bounding box center [683, 189] width 42 height 56
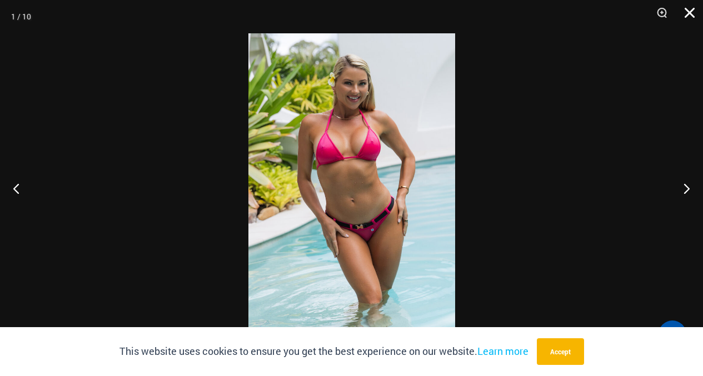
click at [684, 14] on button "Close" at bounding box center [686, 16] width 28 height 33
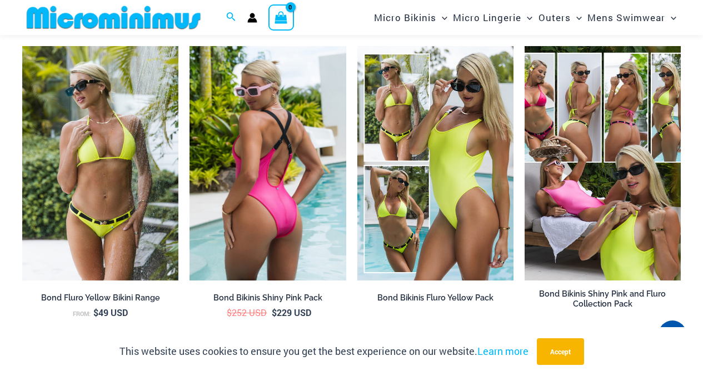
scroll to position [1767, 0]
click at [255, 120] on img at bounding box center [268, 163] width 156 height 235
click at [269, 97] on img at bounding box center [268, 163] width 156 height 235
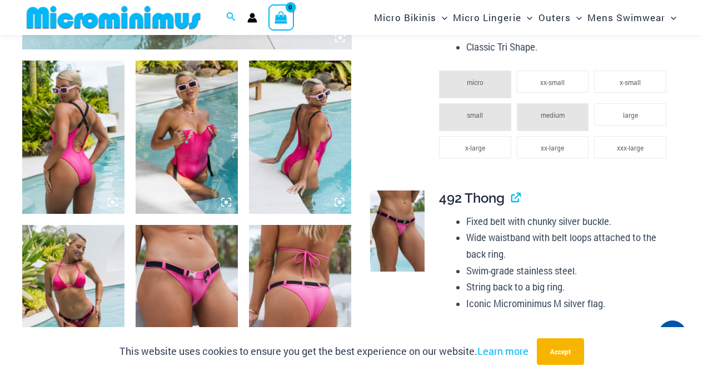
scroll to position [547, 0]
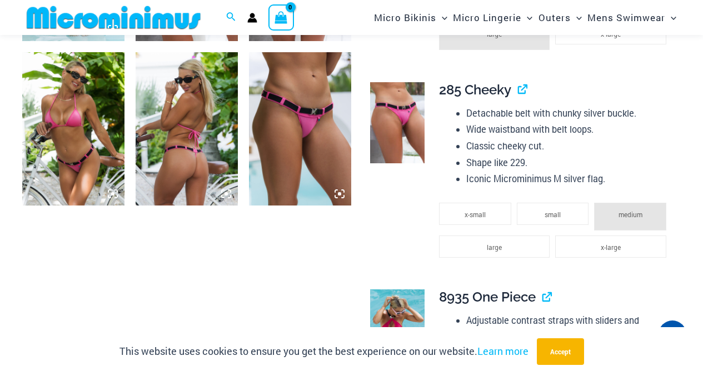
click at [96, 105] on img at bounding box center [73, 128] width 102 height 153
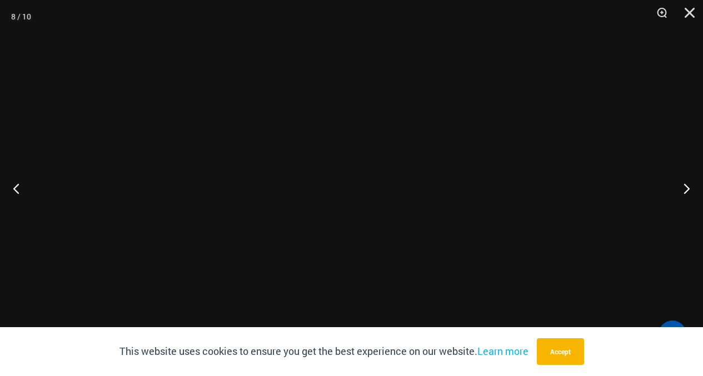
scroll to position [883, 0]
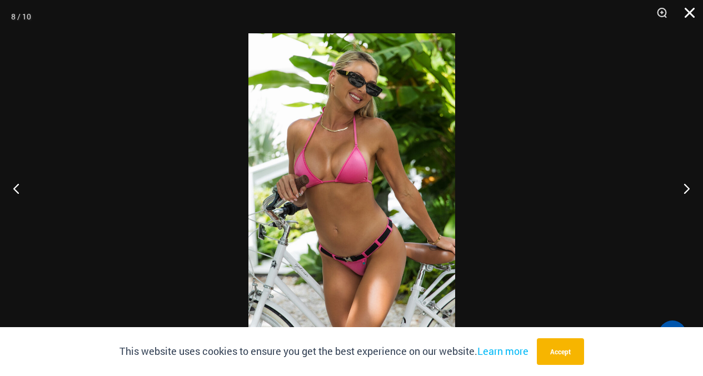
click at [688, 8] on button "Close" at bounding box center [686, 16] width 28 height 33
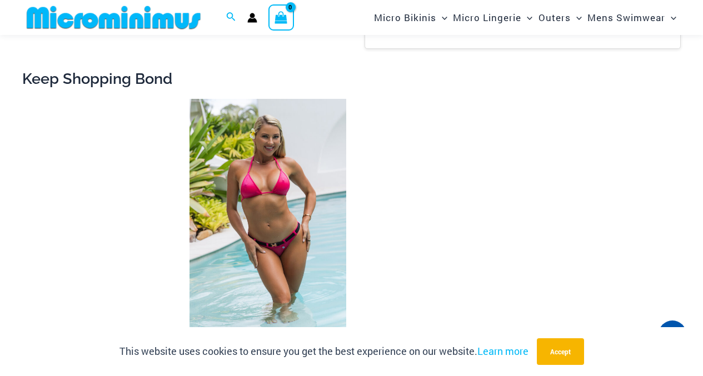
scroll to position [2050, 0]
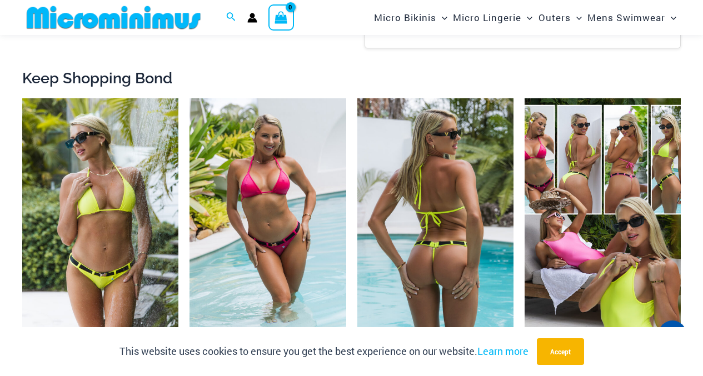
click at [390, 131] on img at bounding box center [435, 215] width 156 height 235
click at [421, 128] on img at bounding box center [435, 215] width 156 height 235
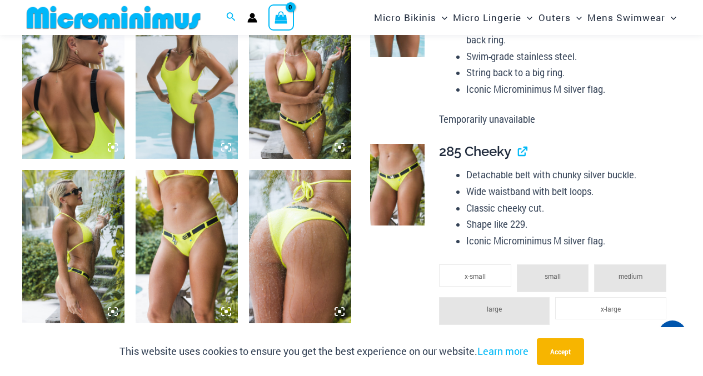
click at [195, 107] on img at bounding box center [187, 81] width 102 height 153
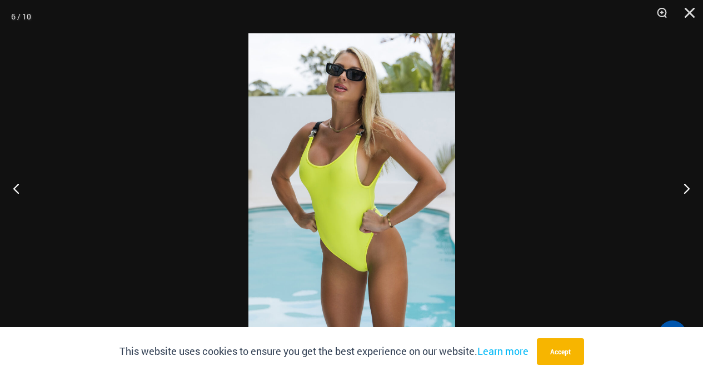
scroll to position [768, 0]
click at [687, 11] on button "Close" at bounding box center [686, 16] width 28 height 33
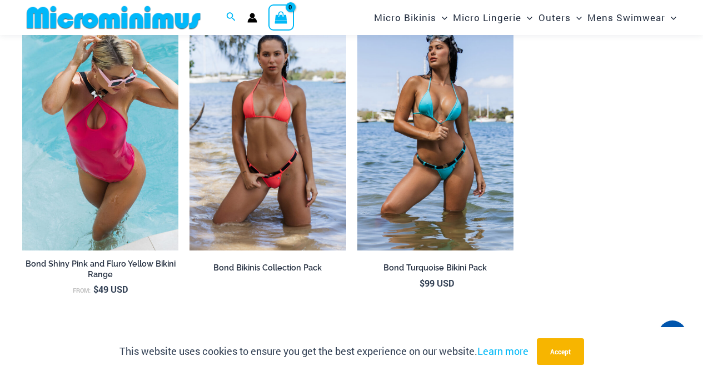
click at [259, 106] on img at bounding box center [268, 134] width 156 height 235
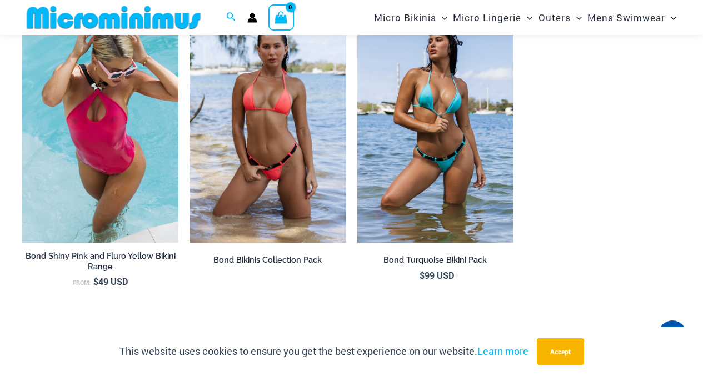
click at [260, 103] on img at bounding box center [268, 126] width 156 height 235
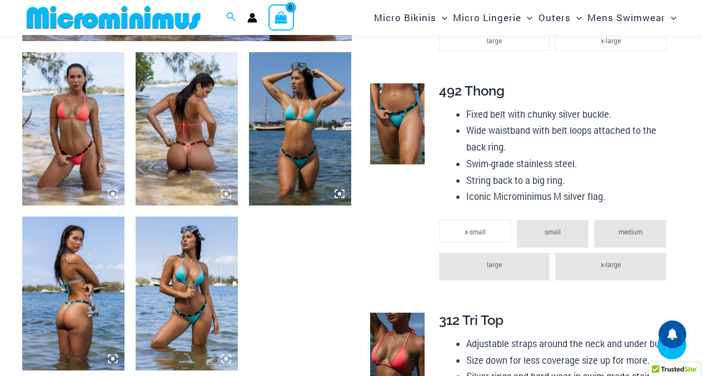
scroll to position [555, 0]
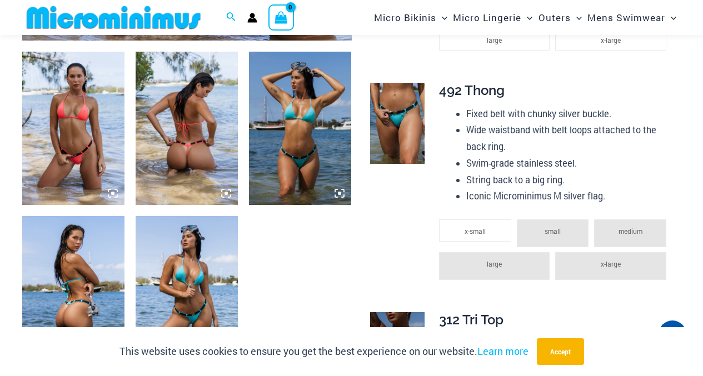
click at [90, 103] on img at bounding box center [73, 128] width 102 height 153
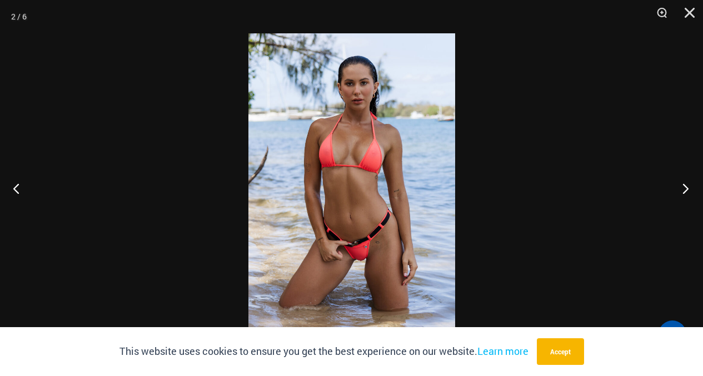
click at [689, 188] on button "Next" at bounding box center [683, 189] width 42 height 56
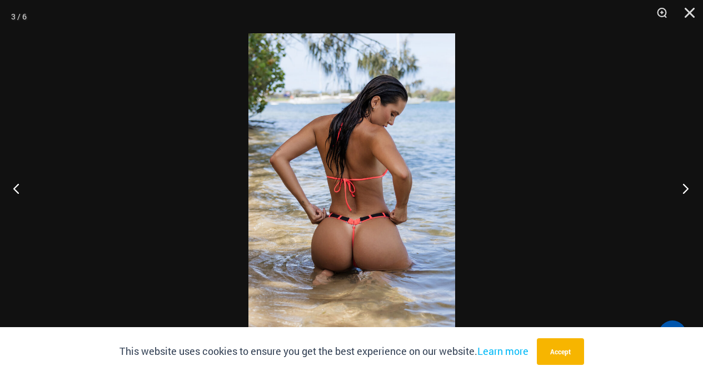
click at [689, 188] on button "Next" at bounding box center [683, 189] width 42 height 56
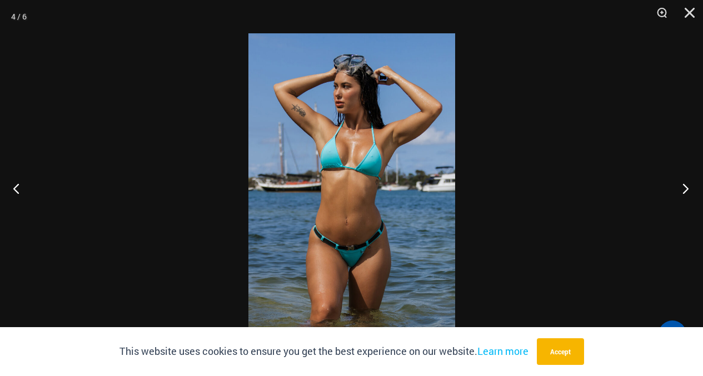
click at [692, 190] on button "Next" at bounding box center [683, 189] width 42 height 56
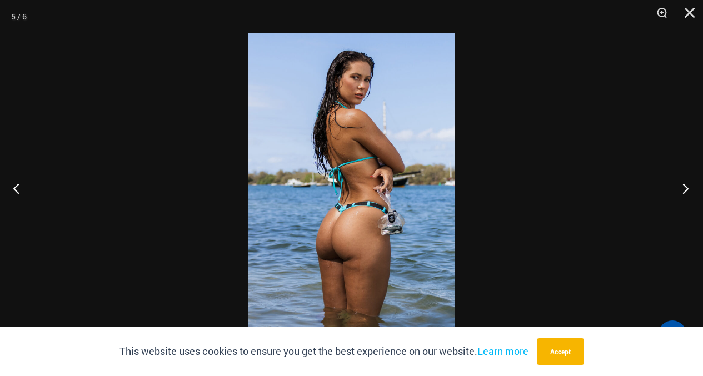
click at [692, 190] on button "Next" at bounding box center [683, 189] width 42 height 56
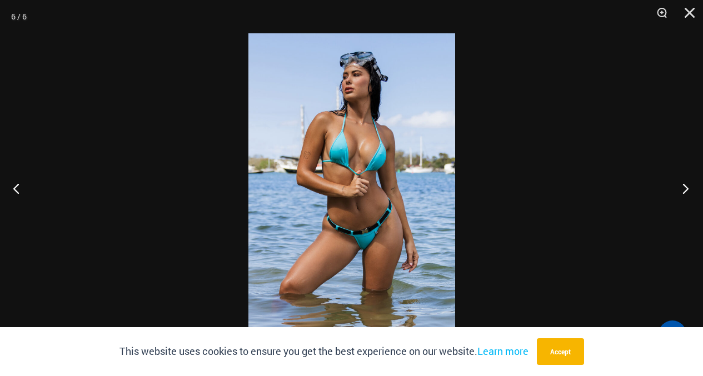
click at [692, 190] on button "Next" at bounding box center [683, 189] width 42 height 56
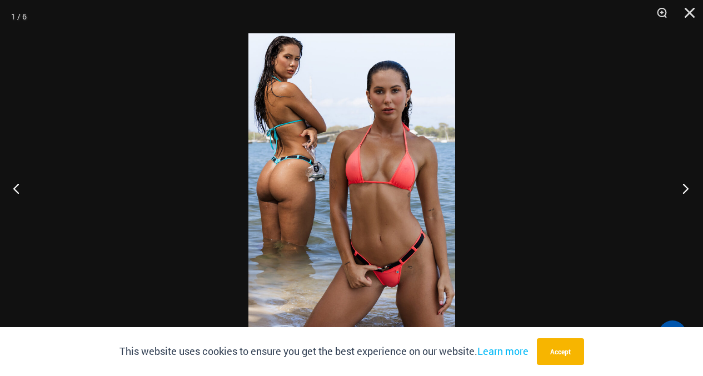
click at [692, 190] on button "Next" at bounding box center [683, 189] width 42 height 56
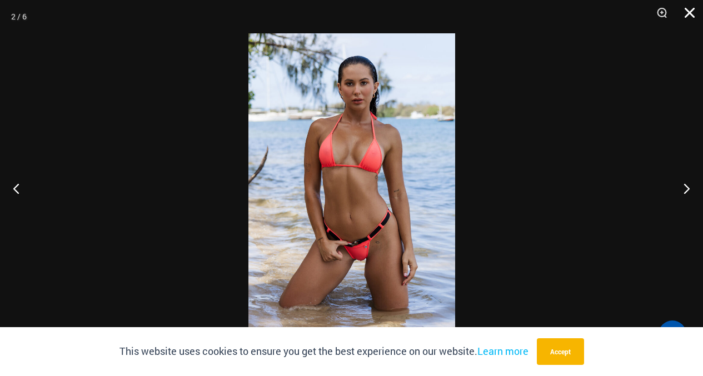
click at [687, 19] on button "Close" at bounding box center [686, 16] width 28 height 33
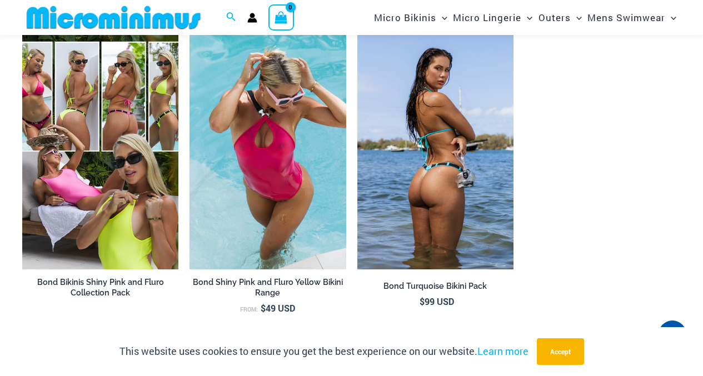
scroll to position [2000, 0]
click at [409, 118] on img at bounding box center [435, 151] width 156 height 235
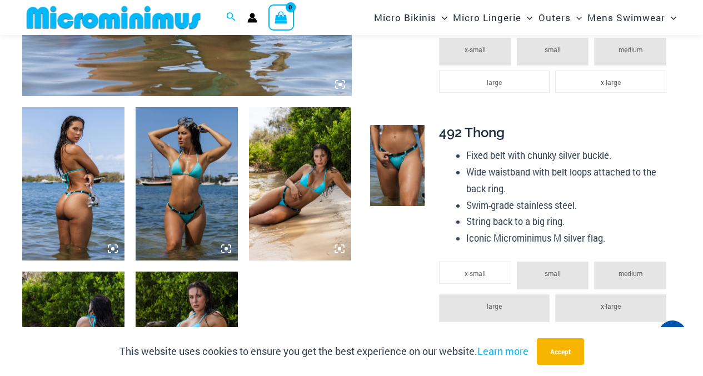
scroll to position [500, 0]
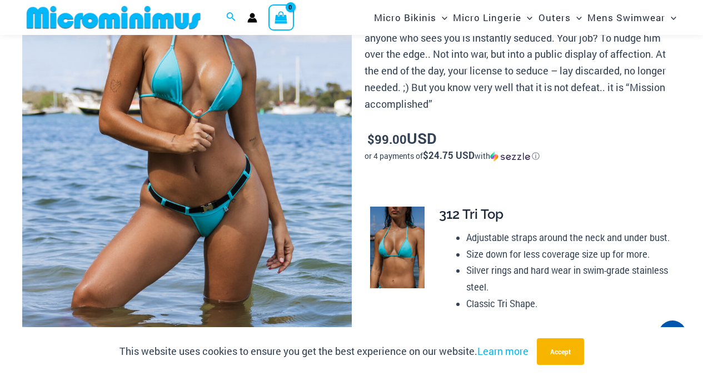
click at [222, 94] on img at bounding box center [187, 139] width 330 height 494
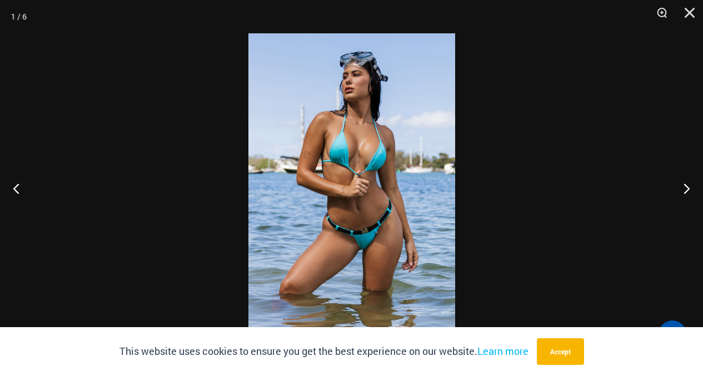
scroll to position [184, 0]
click at [687, 186] on button "Next" at bounding box center [683, 189] width 42 height 56
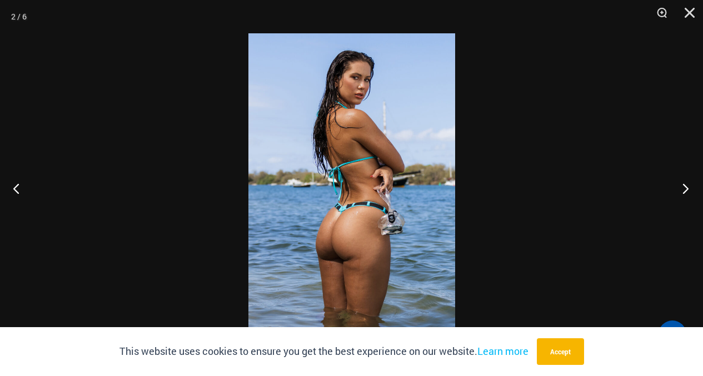
click at [688, 186] on button "Next" at bounding box center [683, 189] width 42 height 56
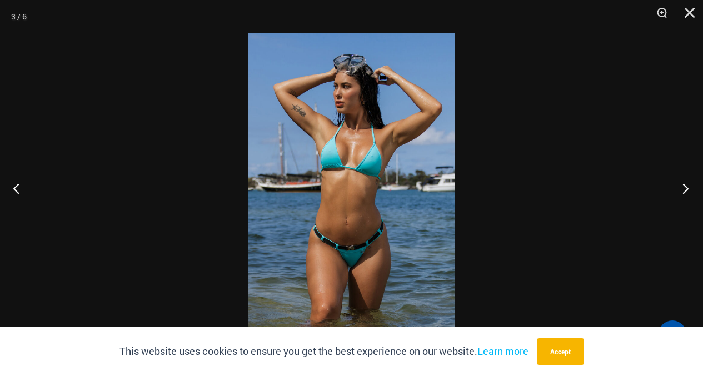
click at [688, 186] on button "Next" at bounding box center [683, 189] width 42 height 56
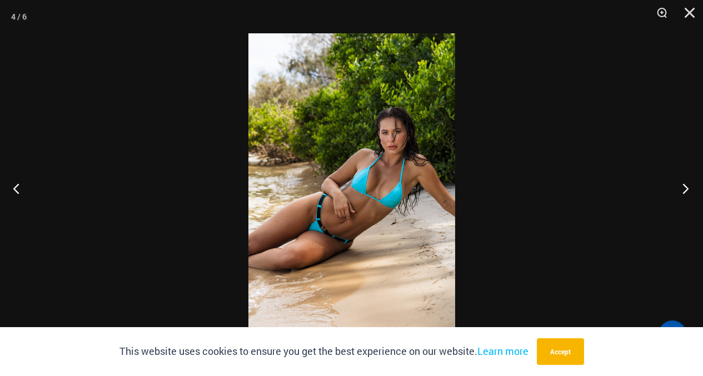
click at [681, 187] on button "Next" at bounding box center [683, 189] width 42 height 56
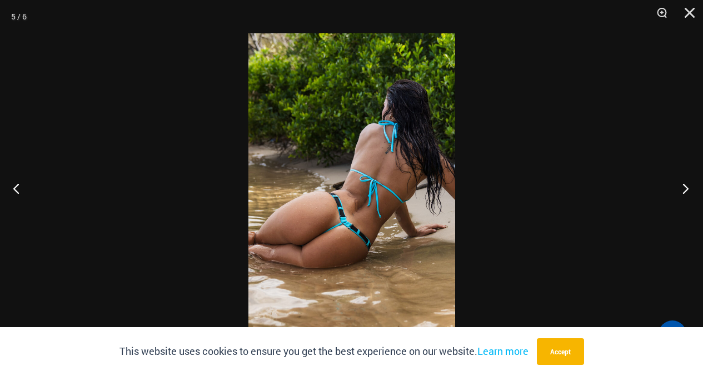
click at [681, 187] on button "Next" at bounding box center [683, 189] width 42 height 56
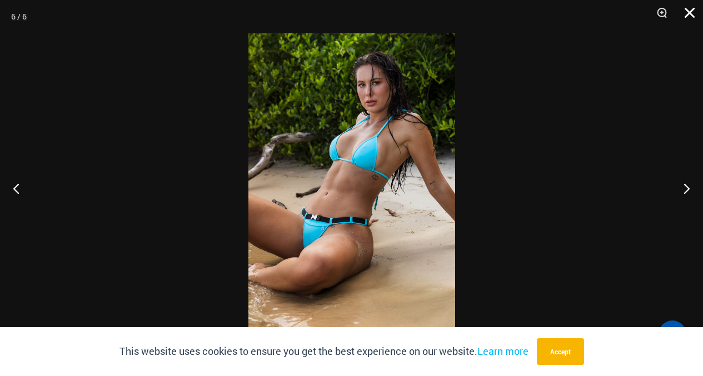
click at [695, 13] on button "Close" at bounding box center [686, 16] width 28 height 33
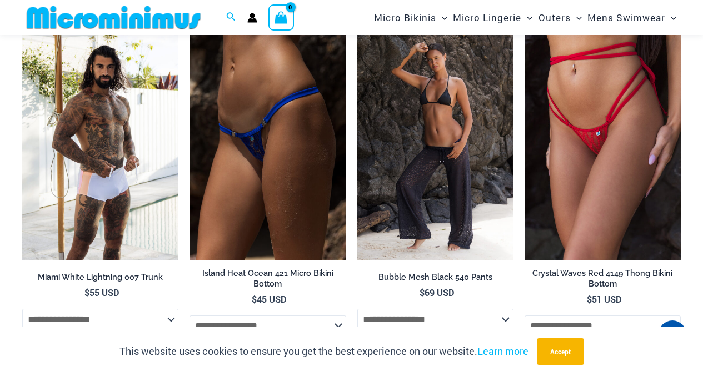
scroll to position [2462, 0]
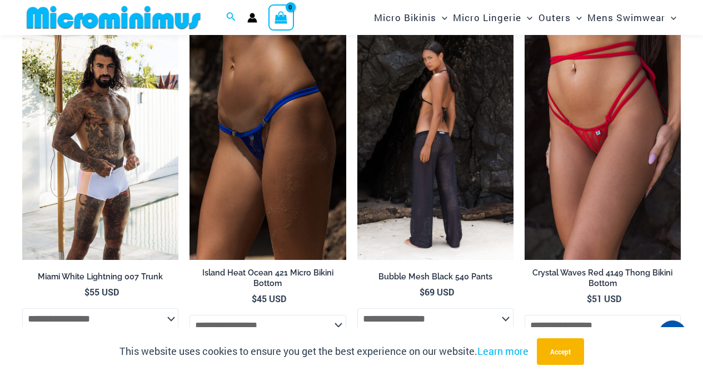
click at [406, 103] on img at bounding box center [435, 143] width 156 height 235
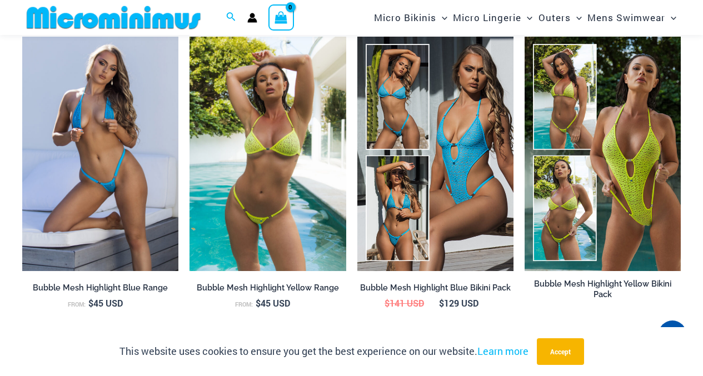
click at [239, 123] on img at bounding box center [268, 154] width 156 height 235
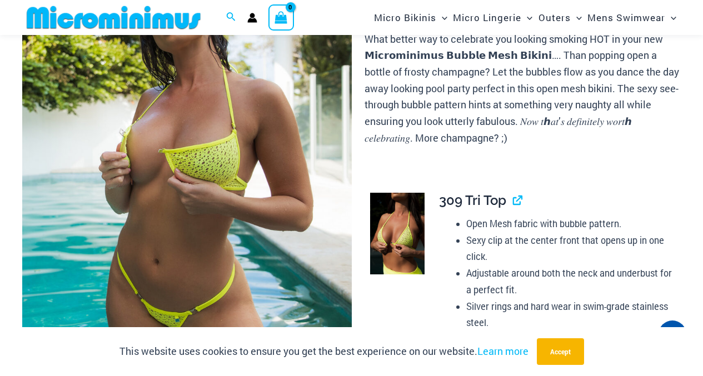
scroll to position [159, 0]
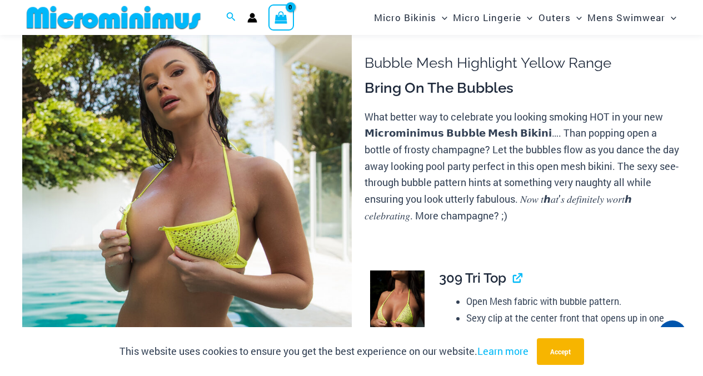
click at [175, 175] on img at bounding box center [187, 267] width 330 height 494
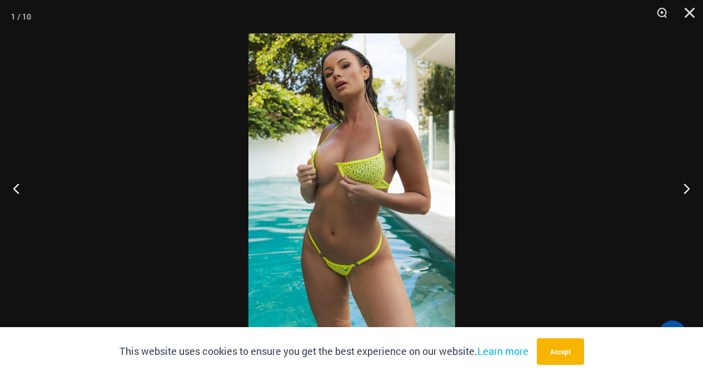
scroll to position [96, 0]
click at [678, 188] on button "Next" at bounding box center [683, 189] width 42 height 56
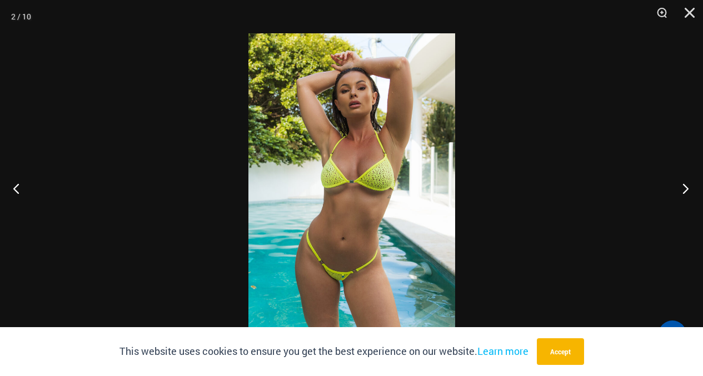
click at [683, 189] on button "Next" at bounding box center [683, 189] width 42 height 56
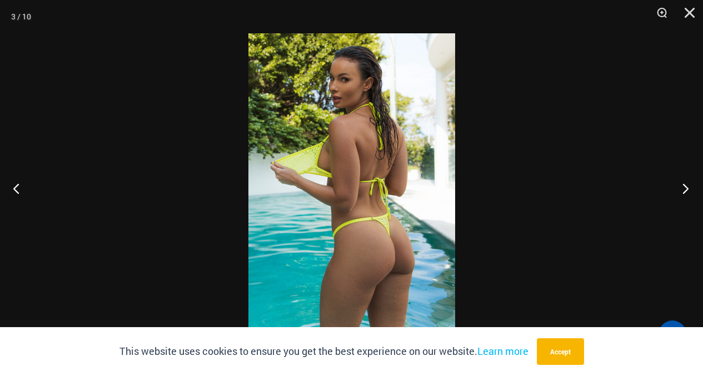
click at [683, 189] on button "Next" at bounding box center [683, 189] width 42 height 56
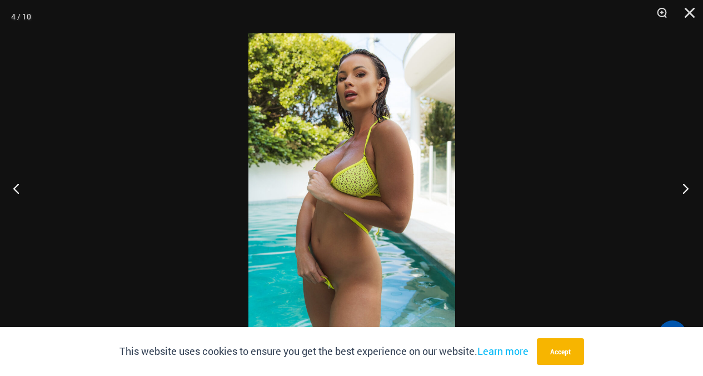
click at [683, 189] on button "Next" at bounding box center [683, 189] width 42 height 56
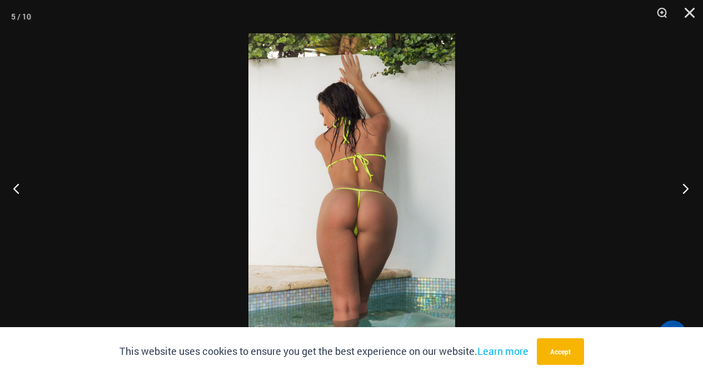
click at [683, 189] on button "Next" at bounding box center [683, 189] width 42 height 56
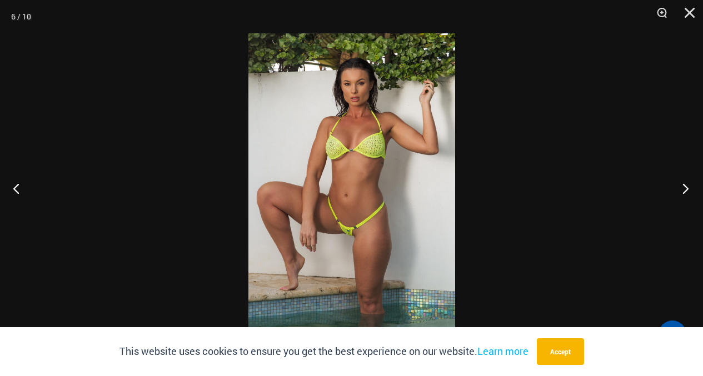
click at [677, 187] on button "Next" at bounding box center [683, 189] width 42 height 56
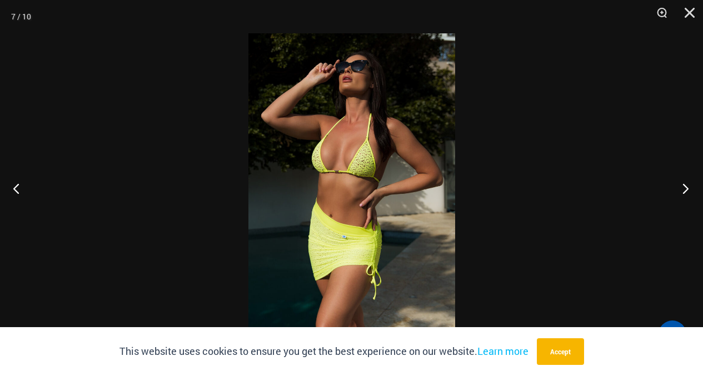
click at [677, 187] on button "Next" at bounding box center [683, 189] width 42 height 56
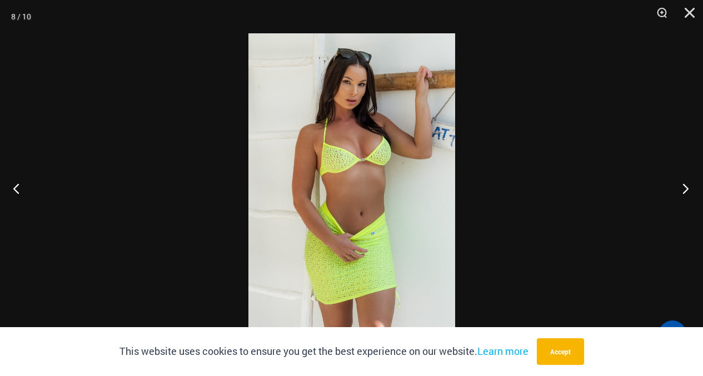
click at [682, 188] on button "Next" at bounding box center [683, 189] width 42 height 56
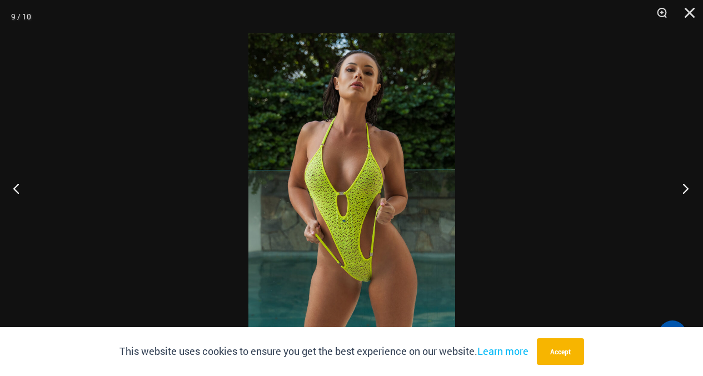
click at [682, 188] on button "Next" at bounding box center [683, 189] width 42 height 56
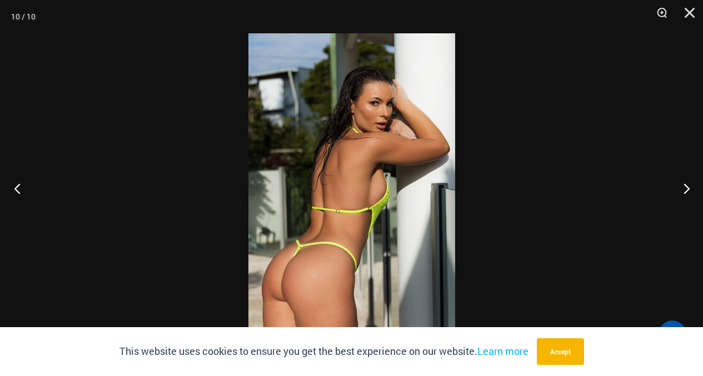
click at [13, 187] on button "Previous" at bounding box center [21, 189] width 42 height 56
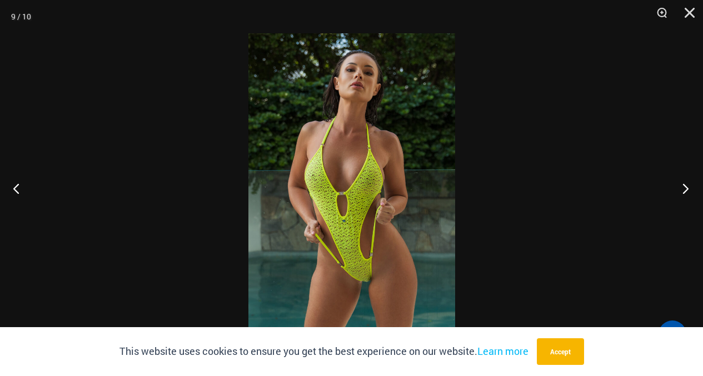
click at [679, 185] on button "Next" at bounding box center [683, 189] width 42 height 56
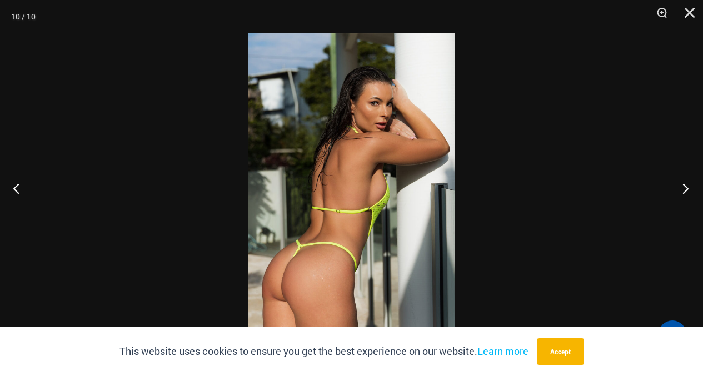
click at [679, 185] on button "Next" at bounding box center [683, 189] width 42 height 56
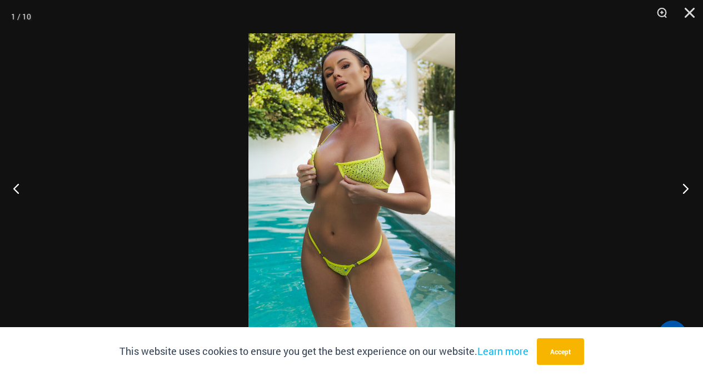
click at [679, 185] on button "Next" at bounding box center [683, 189] width 42 height 56
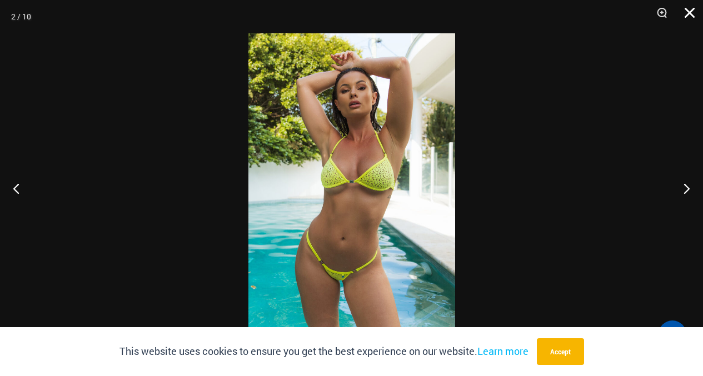
click at [689, 14] on button "Close" at bounding box center [686, 16] width 28 height 33
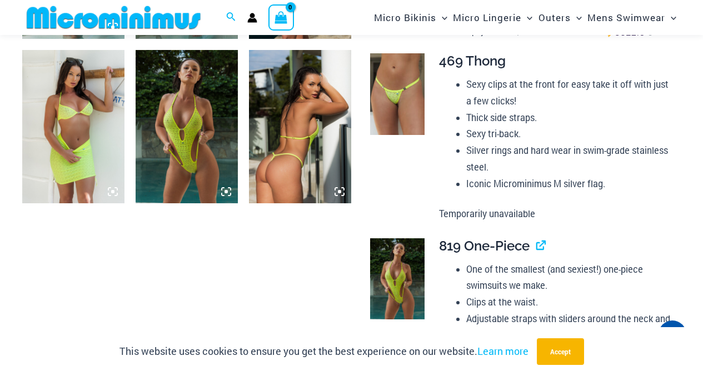
click at [178, 117] on img at bounding box center [187, 126] width 102 height 153
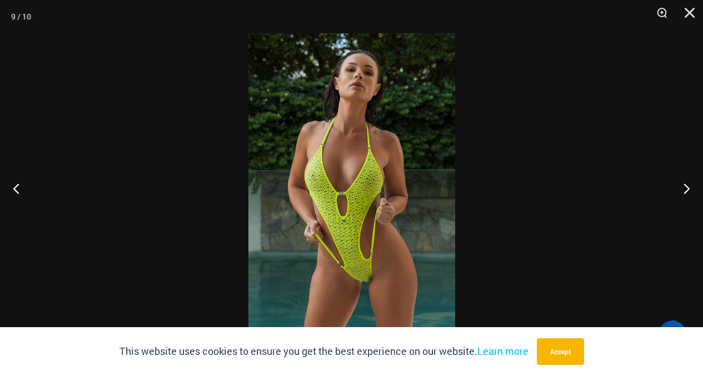
scroll to position [880, 0]
click at [693, 13] on button "Close" at bounding box center [686, 16] width 28 height 33
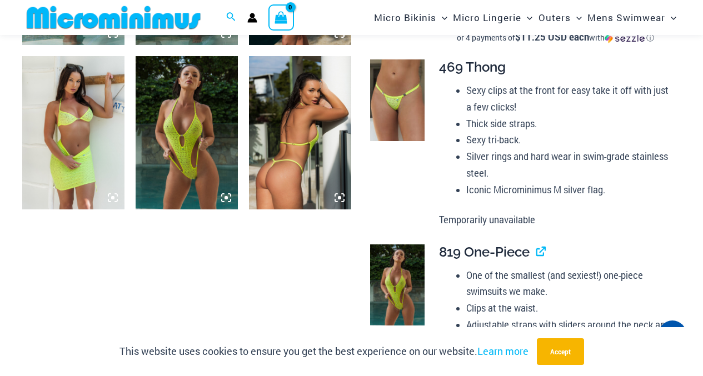
click at [74, 108] on img at bounding box center [73, 132] width 102 height 153
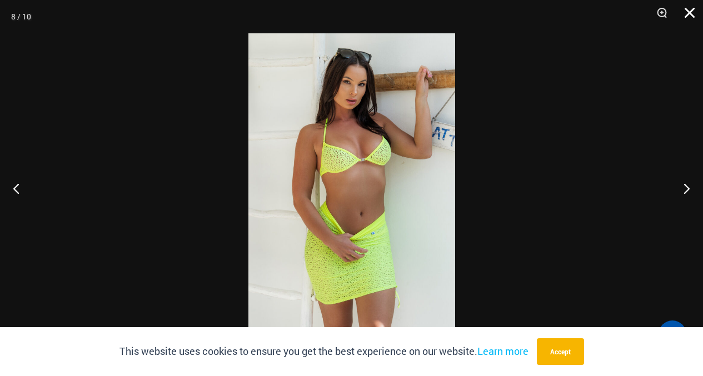
click at [689, 11] on button "Close" at bounding box center [686, 16] width 28 height 33
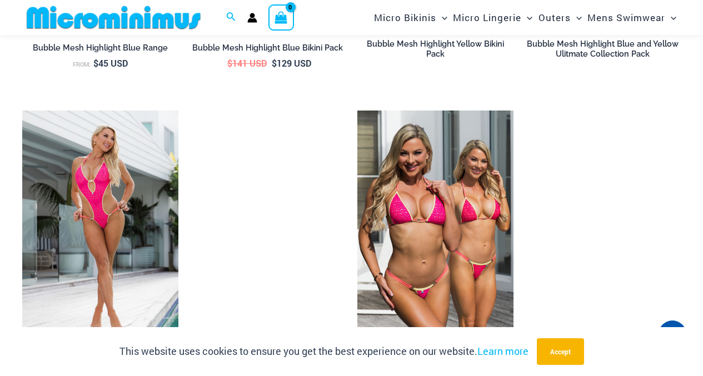
scroll to position [2269, 0]
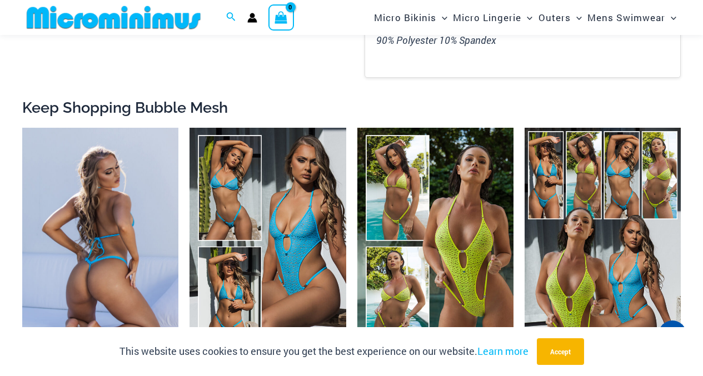
click at [90, 186] on img at bounding box center [100, 245] width 156 height 235
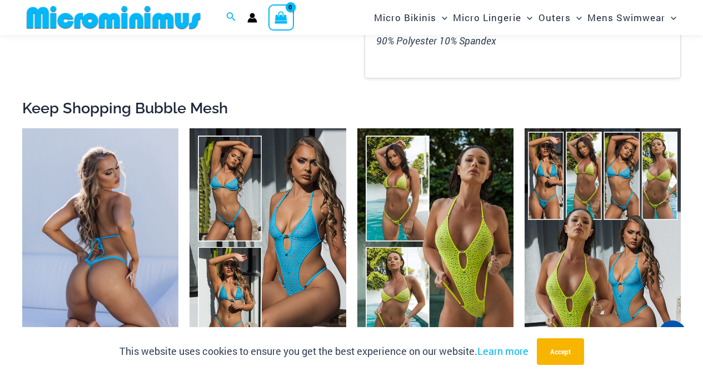
scroll to position [1936, 0]
click at [91, 171] on img at bounding box center [100, 245] width 156 height 235
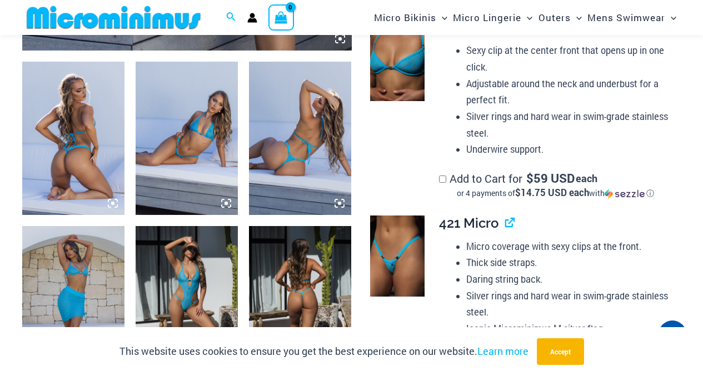
click at [192, 122] on img at bounding box center [187, 138] width 102 height 153
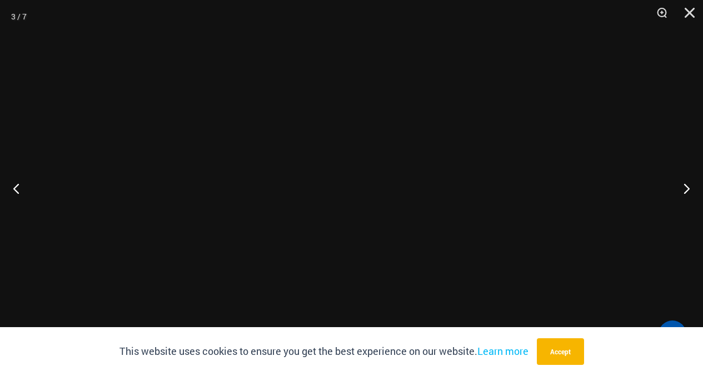
scroll to position [545, 0]
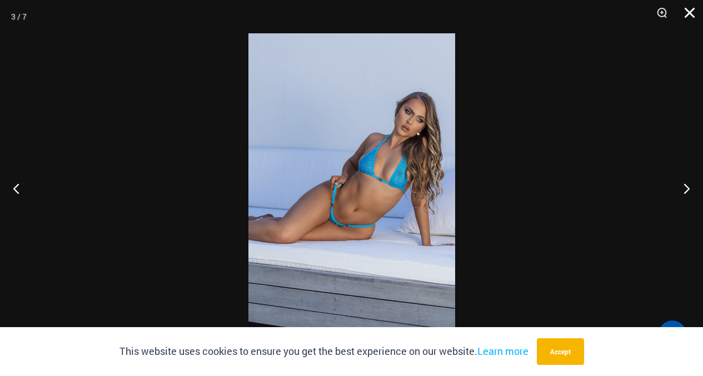
click at [691, 16] on button "Close" at bounding box center [686, 16] width 28 height 33
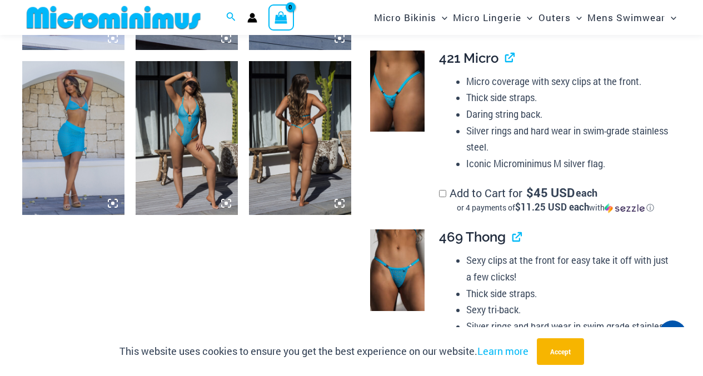
click at [83, 126] on img at bounding box center [73, 137] width 102 height 153
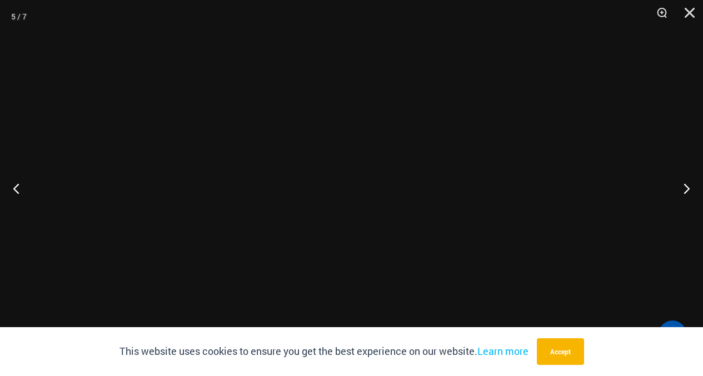
scroll to position [711, 0]
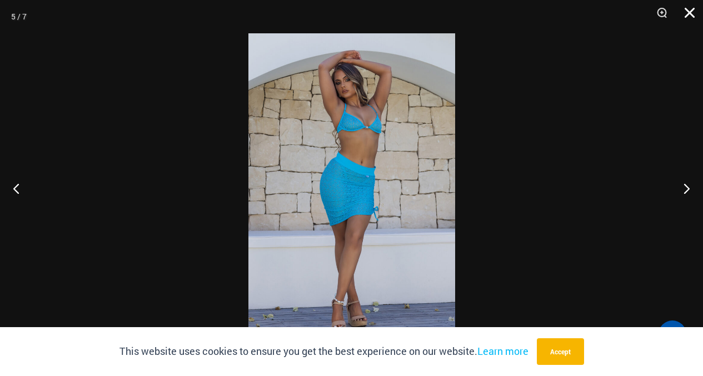
click at [684, 17] on button "Close" at bounding box center [686, 16] width 28 height 33
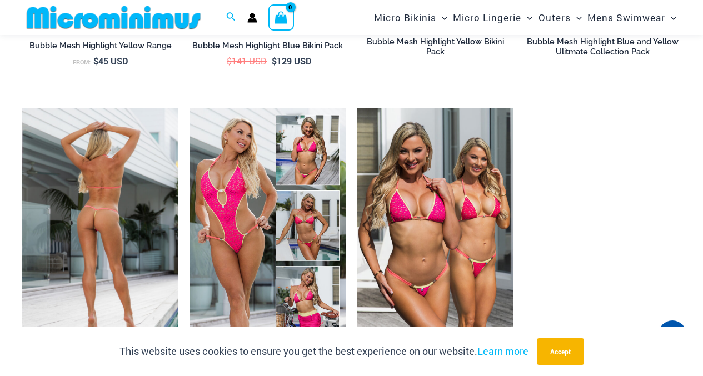
scroll to position [2268, 0]
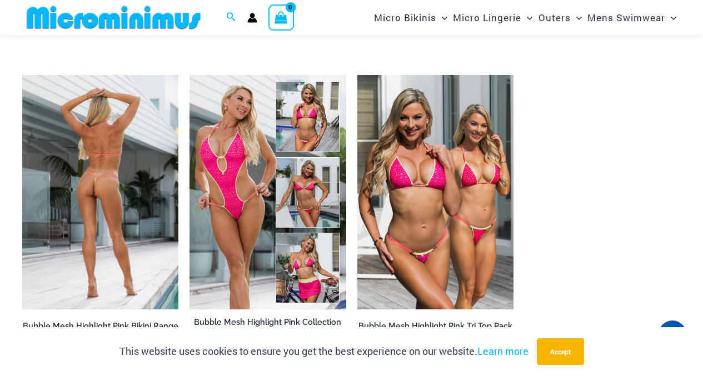
click at [125, 123] on img at bounding box center [100, 192] width 156 height 235
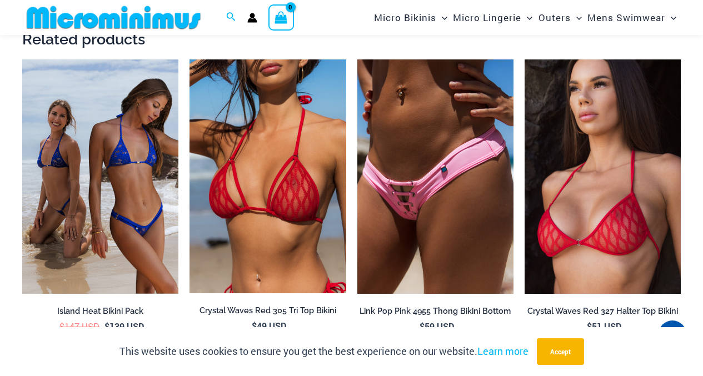
scroll to position [2511, 0]
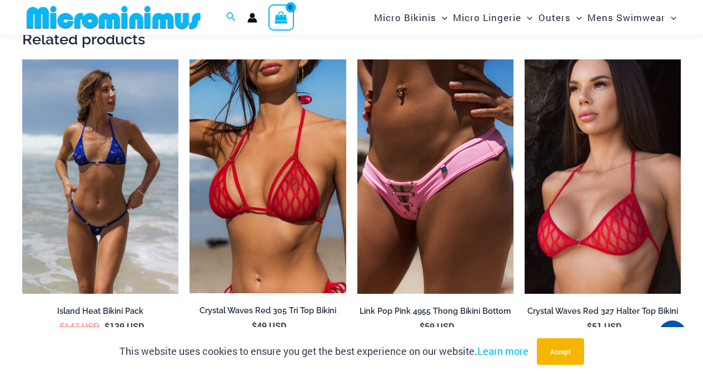
click at [142, 115] on img at bounding box center [100, 176] width 156 height 235
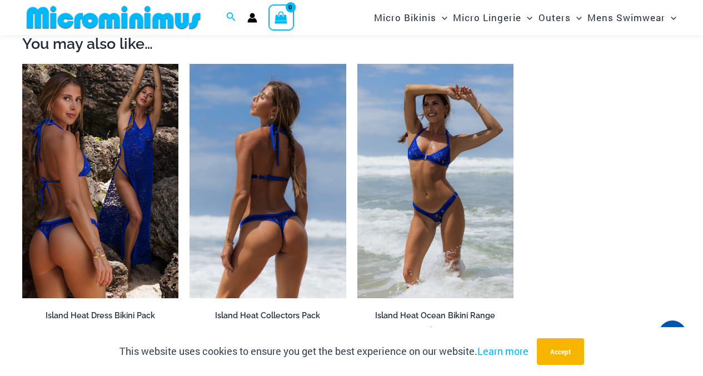
click at [272, 110] on img at bounding box center [268, 181] width 156 height 235
click at [277, 93] on img at bounding box center [268, 181] width 156 height 235
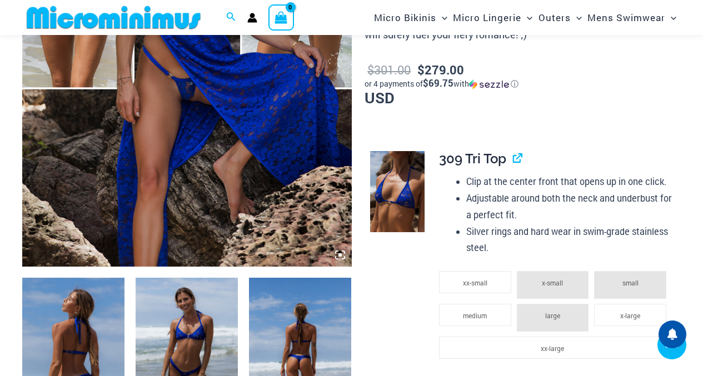
scroll to position [547, 0]
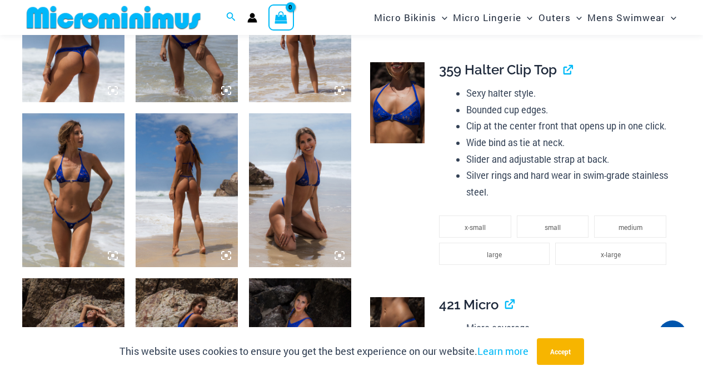
click at [311, 155] on img at bounding box center [300, 189] width 102 height 153
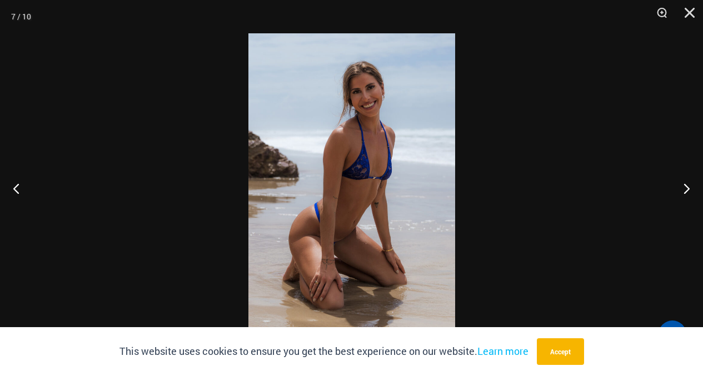
scroll to position [658, 0]
click at [688, 9] on button "Close" at bounding box center [686, 16] width 28 height 33
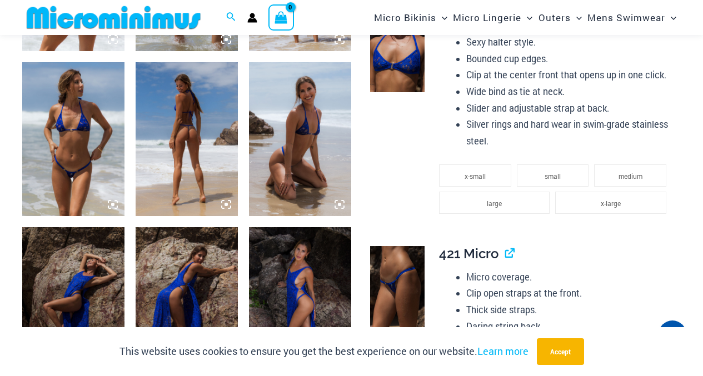
click at [68, 105] on img at bounding box center [73, 138] width 102 height 153
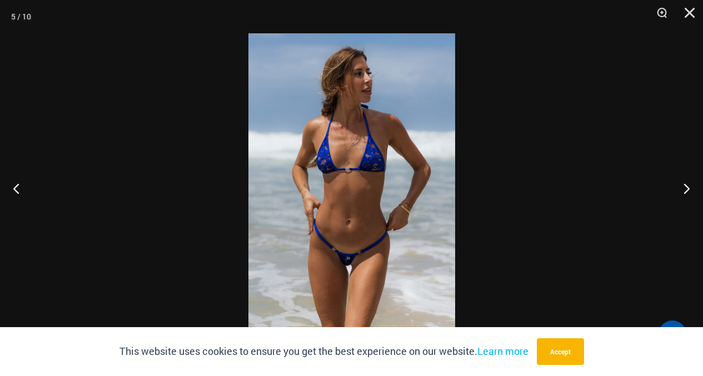
scroll to position [712, 0]
click at [690, 9] on button "Close" at bounding box center [686, 16] width 28 height 33
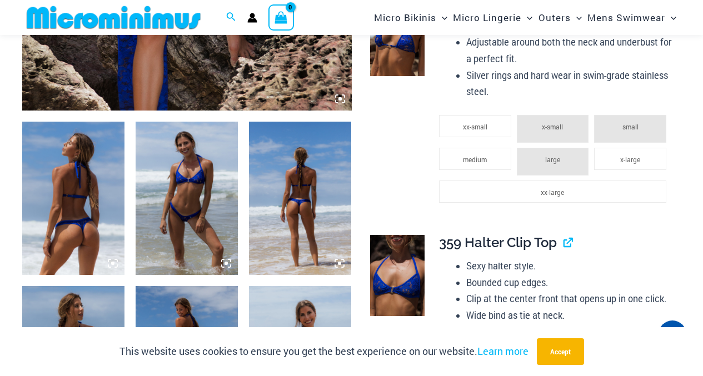
click at [195, 174] on img at bounding box center [187, 198] width 102 height 153
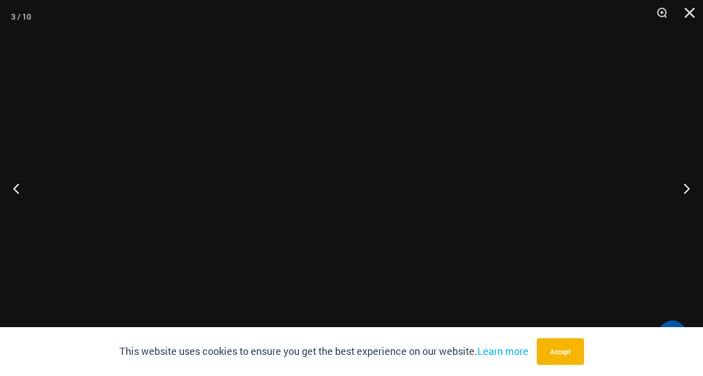
scroll to position [487, 0]
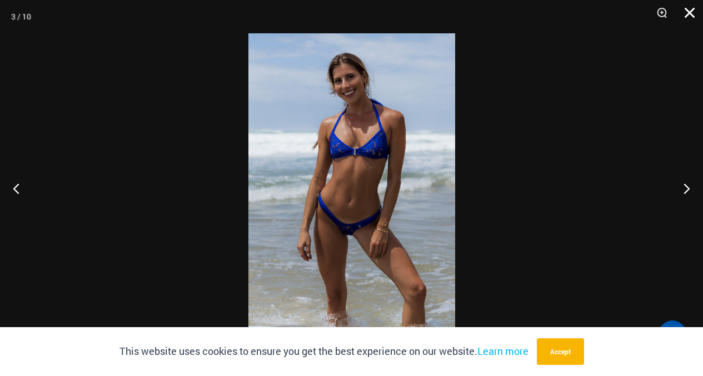
click at [696, 12] on button "Close" at bounding box center [686, 16] width 28 height 33
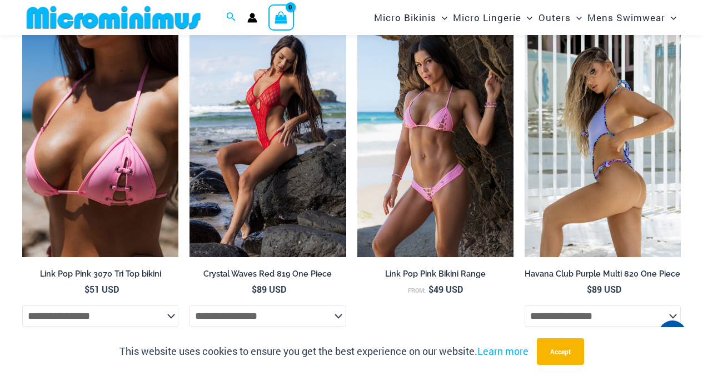
click at [581, 96] on img at bounding box center [603, 140] width 156 height 235
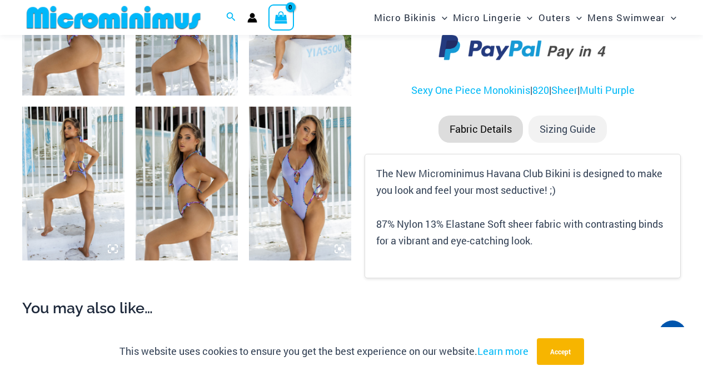
scroll to position [664, 0]
click at [311, 166] on img at bounding box center [300, 183] width 102 height 153
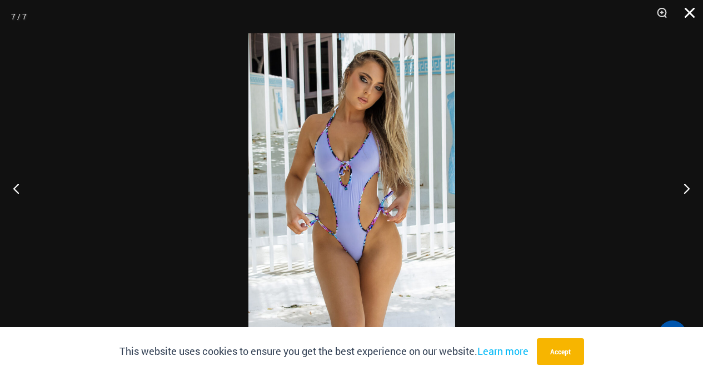
click at [693, 16] on button "Close" at bounding box center [686, 16] width 28 height 33
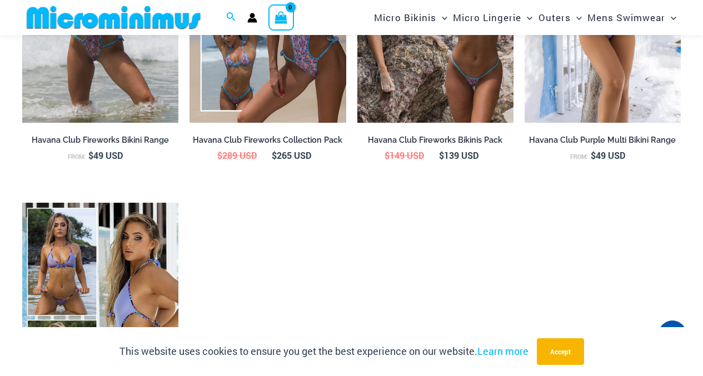
scroll to position [1493, 0]
